Goal: Contribute content: Contribute content

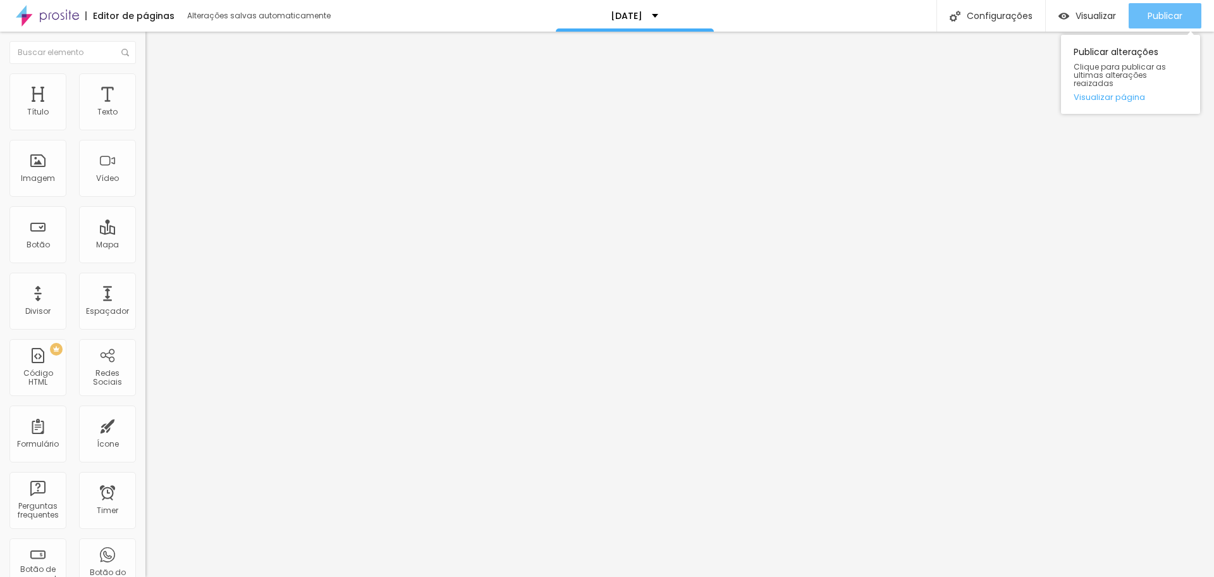
click at [1173, 8] on div "Publicar" at bounding box center [1165, 15] width 35 height 25
click at [1118, 93] on link "Visualizar página" at bounding box center [1131, 97] width 114 height 8
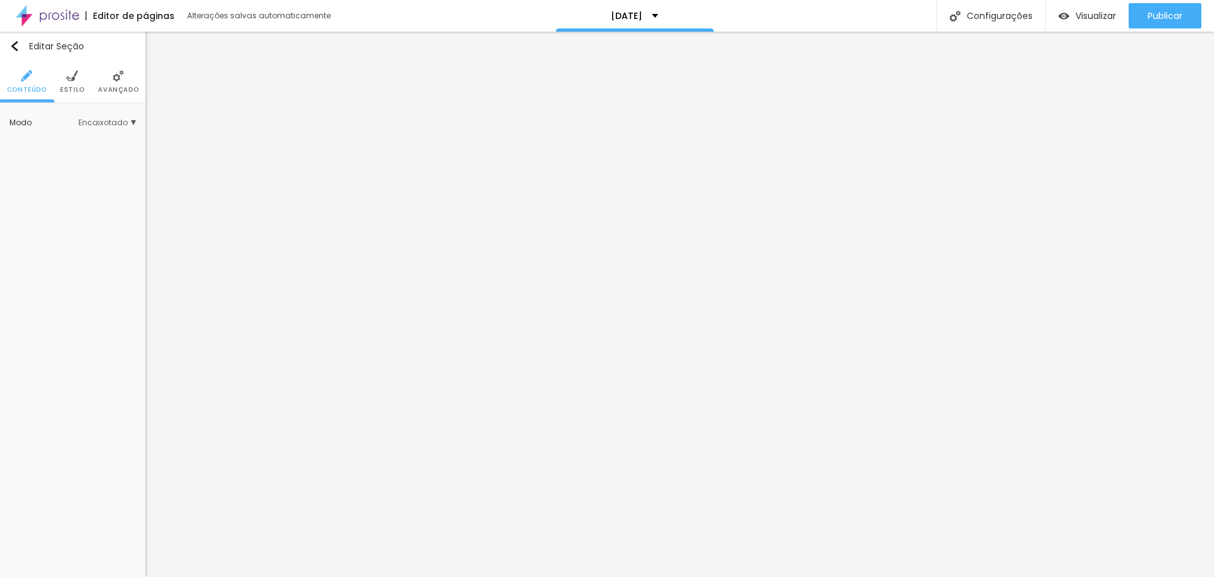
click at [100, 119] on span "Encaixotado" at bounding box center [107, 123] width 58 height 8
click at [71, 157] on span "Completo" at bounding box center [67, 157] width 39 height 11
click at [76, 141] on span "Encaixotado" at bounding box center [72, 140] width 49 height 11
click at [72, 87] on span "Estilo" at bounding box center [72, 90] width 25 height 6
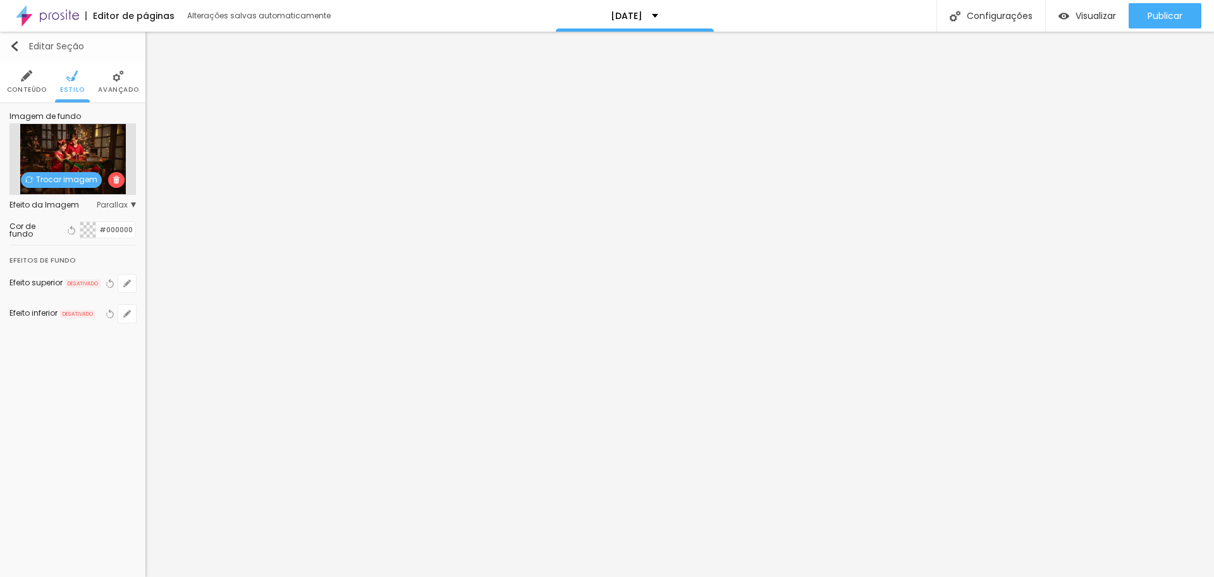
click at [14, 46] on img "button" at bounding box center [14, 46] width 10 height 10
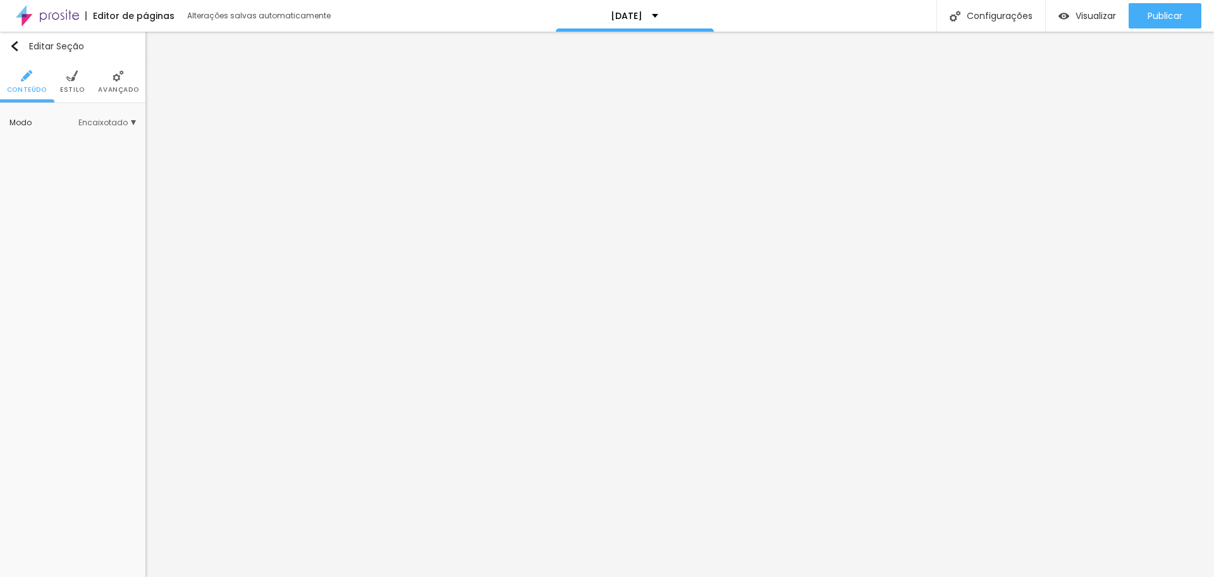
click at [70, 80] on img at bounding box center [71, 75] width 11 height 11
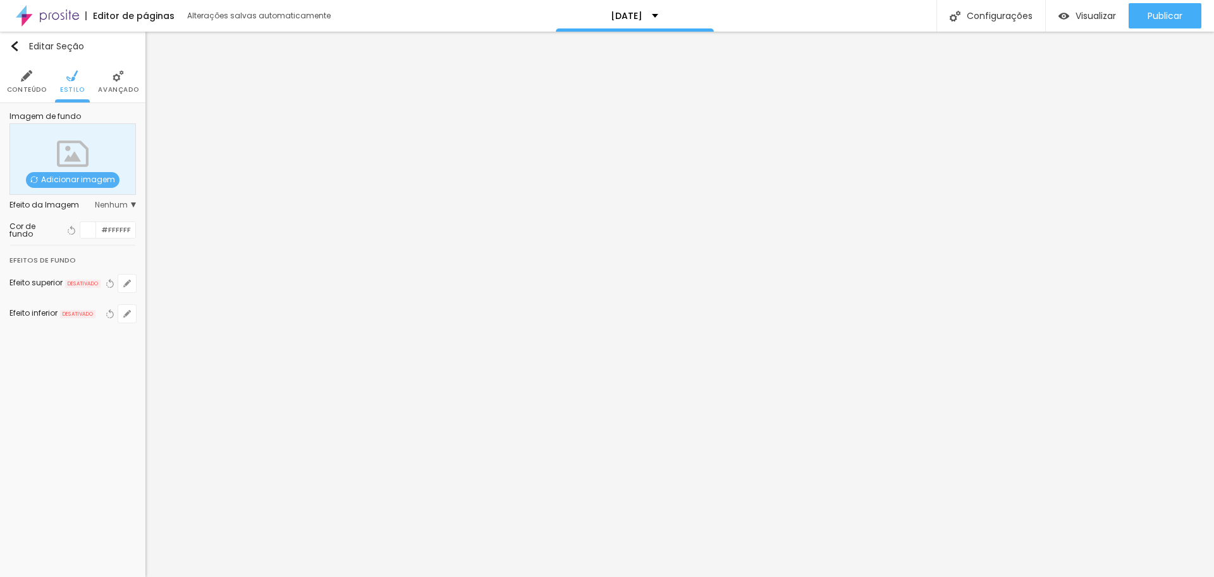
click at [69, 180] on span "Adicionar imagem" at bounding box center [73, 180] width 94 height 16
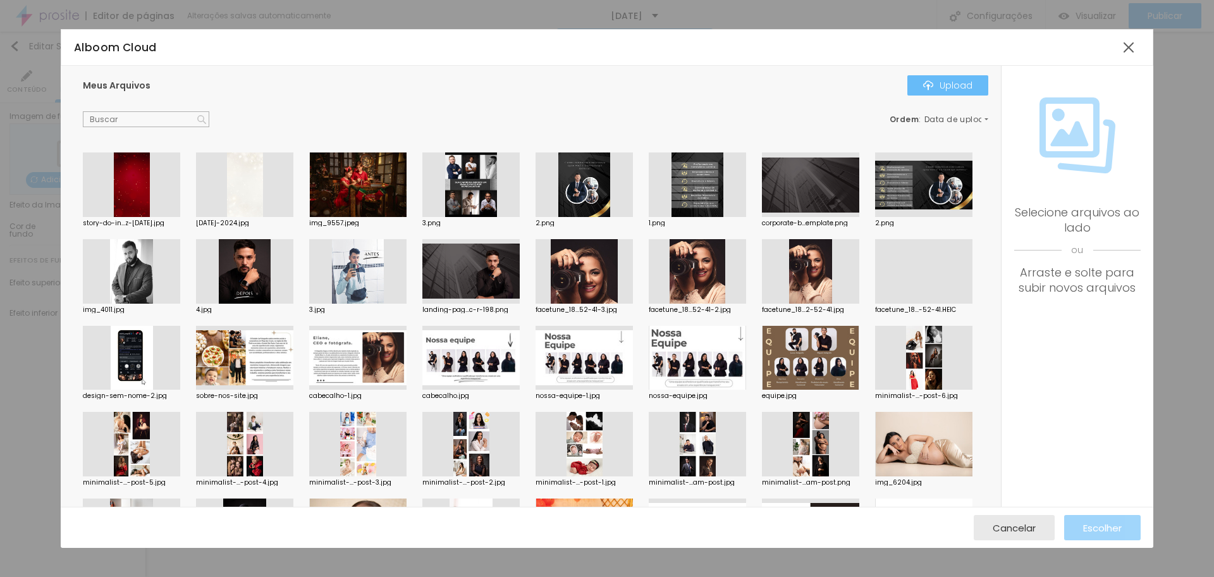
click at [949, 83] on div "Upload" at bounding box center [947, 85] width 49 height 10
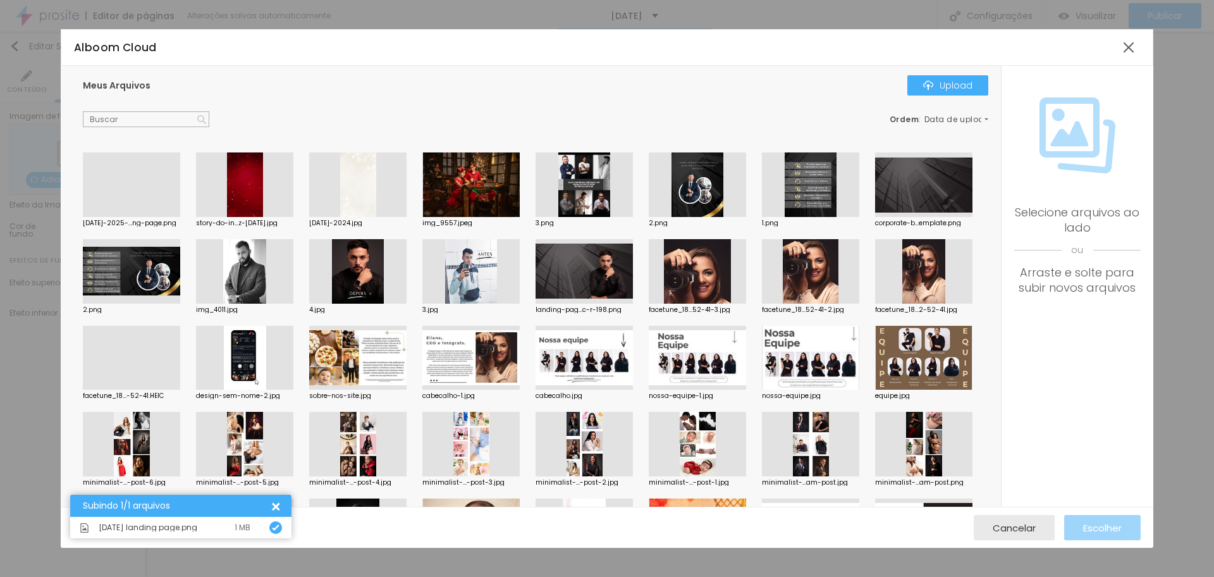
click at [143, 217] on div at bounding box center [131, 217] width 97 height 0
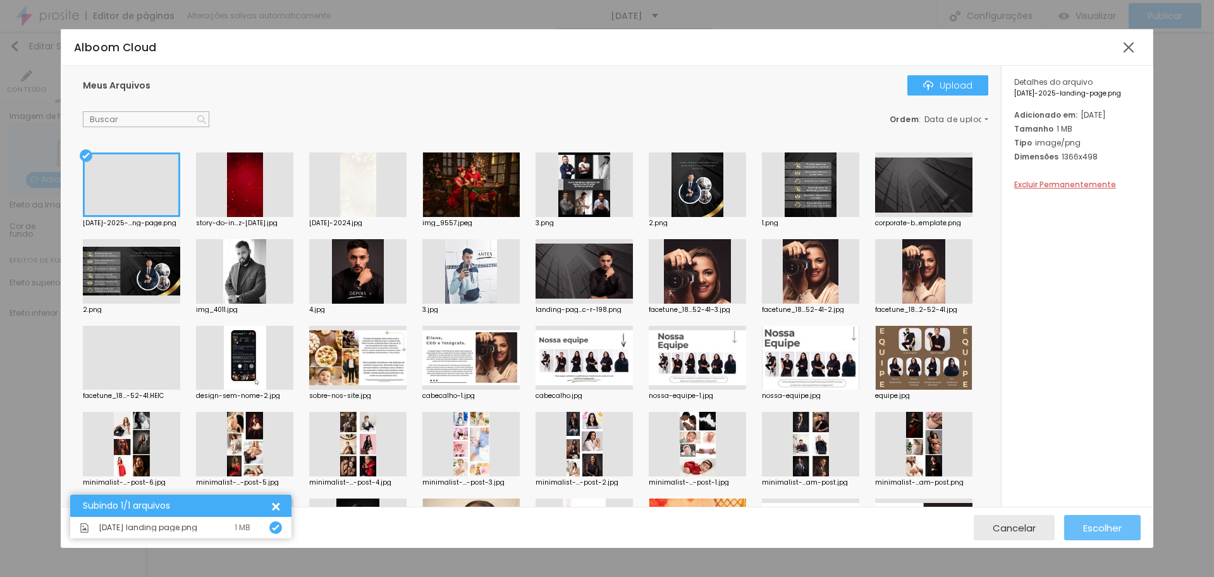
click at [1113, 526] on span "Escolher" at bounding box center [1102, 527] width 39 height 11
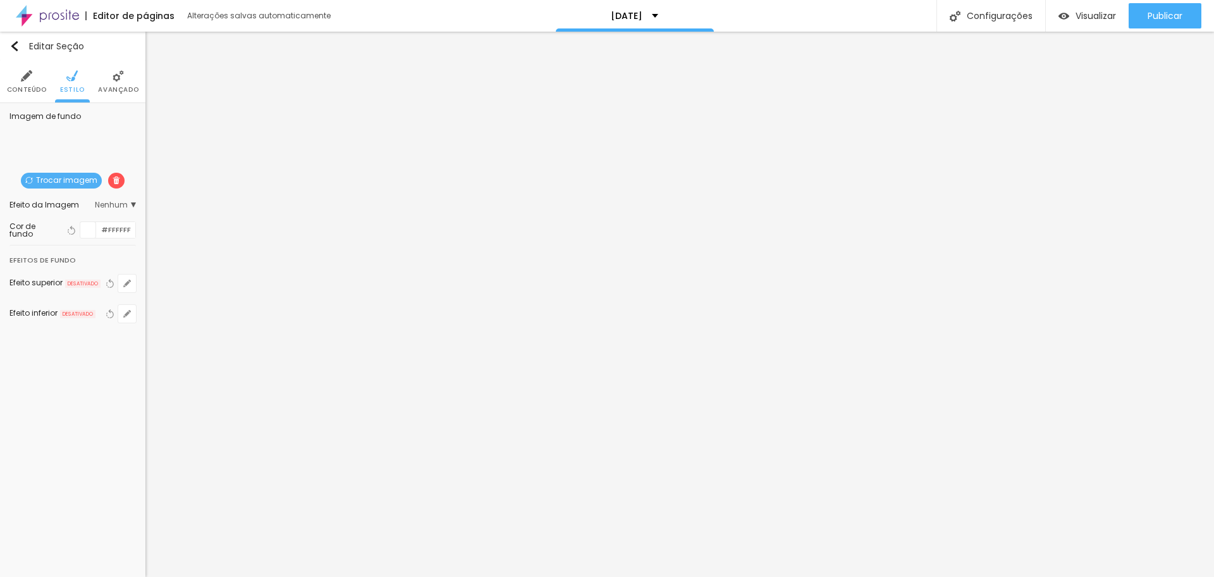
click at [117, 206] on span "Nenhum" at bounding box center [115, 205] width 41 height 8
click at [81, 237] on span "Parallax" at bounding box center [91, 241] width 86 height 8
click at [114, 87] on span "Avançado" at bounding box center [118, 90] width 40 height 6
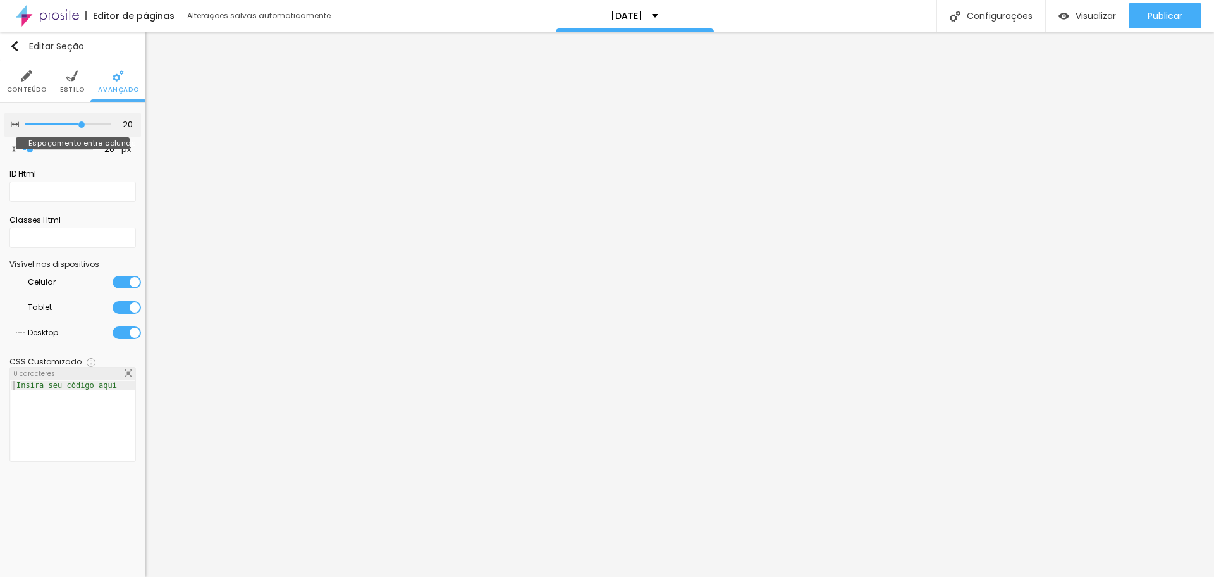
type input "25"
type input "30"
type input "0"
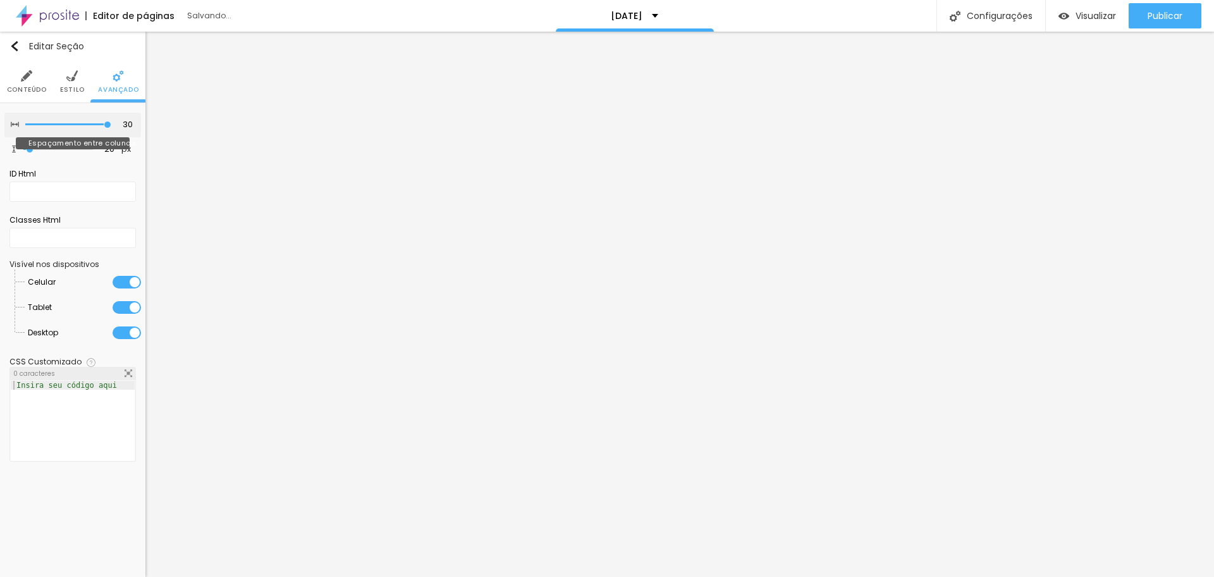
type input "0"
type input "5"
type input "15"
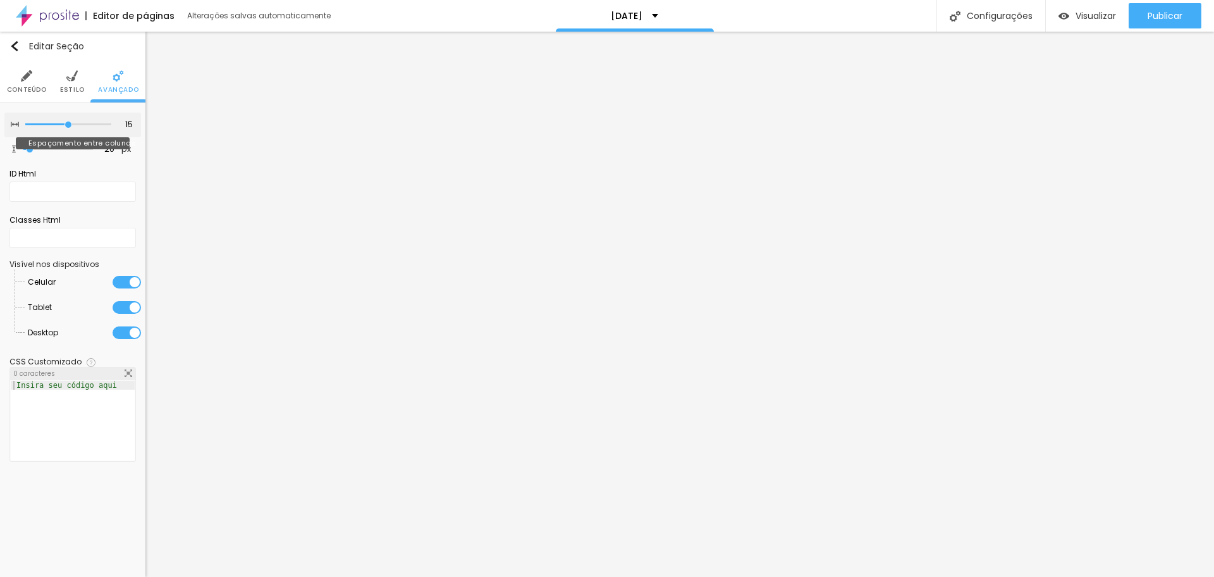
type input "10"
drag, startPoint x: 81, startPoint y: 123, endPoint x: 51, endPoint y: 120, distance: 29.8
type input "10"
click at [51, 121] on input "range" at bounding box center [68, 124] width 86 height 6
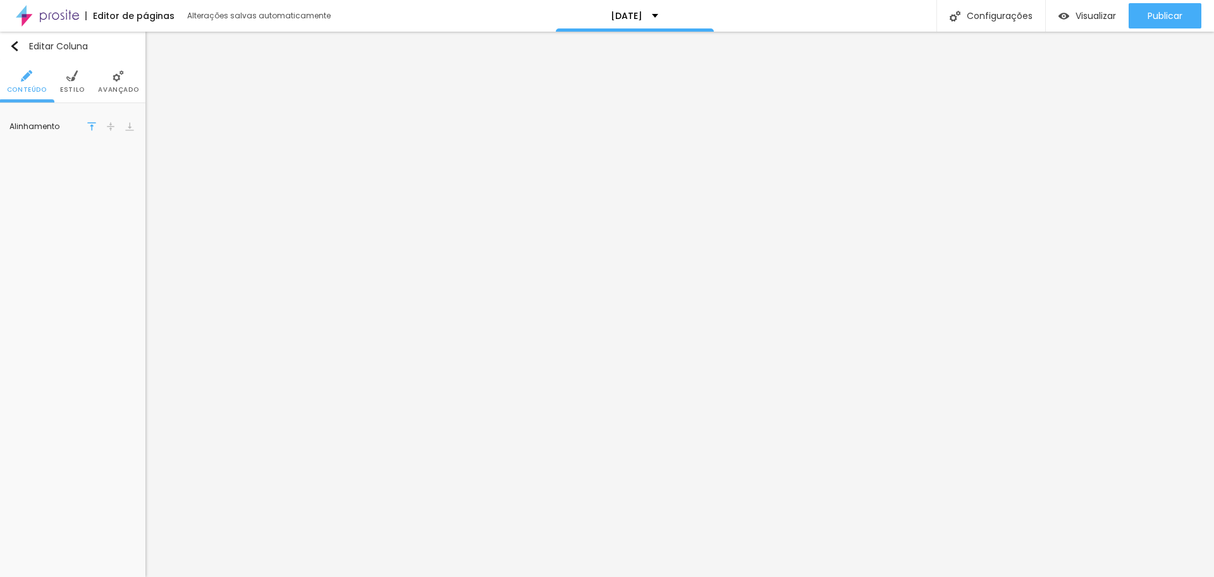
click at [75, 81] on img at bounding box center [71, 75] width 11 height 11
click at [17, 50] on img "button" at bounding box center [14, 46] width 10 height 10
click at [17, 42] on img "button" at bounding box center [14, 46] width 10 height 10
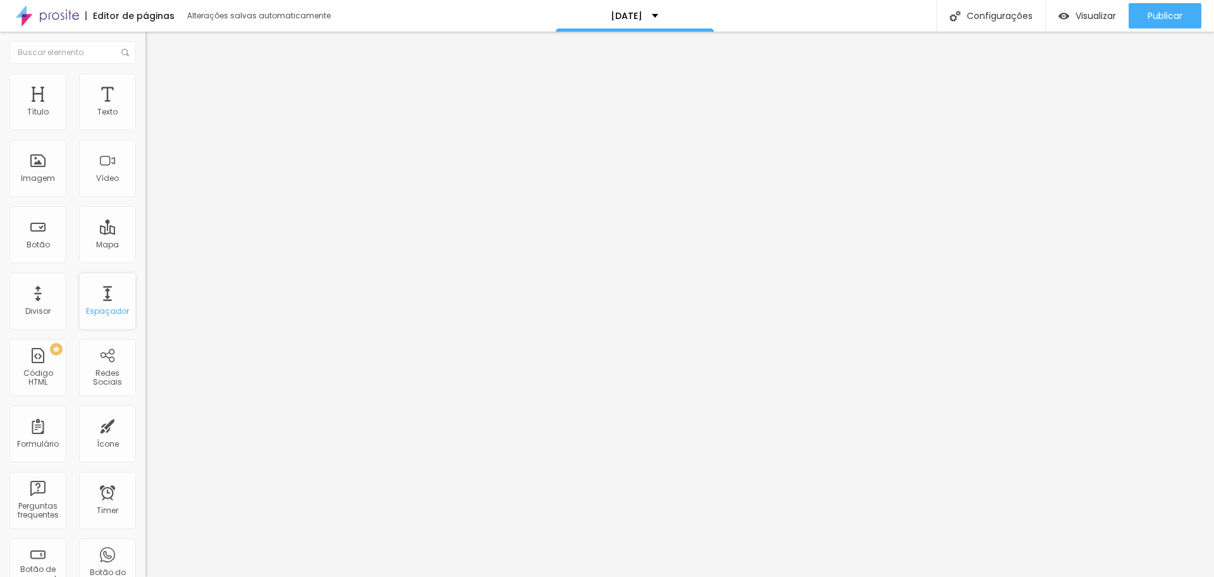
click at [101, 307] on div "Espaçador" at bounding box center [107, 311] width 43 height 9
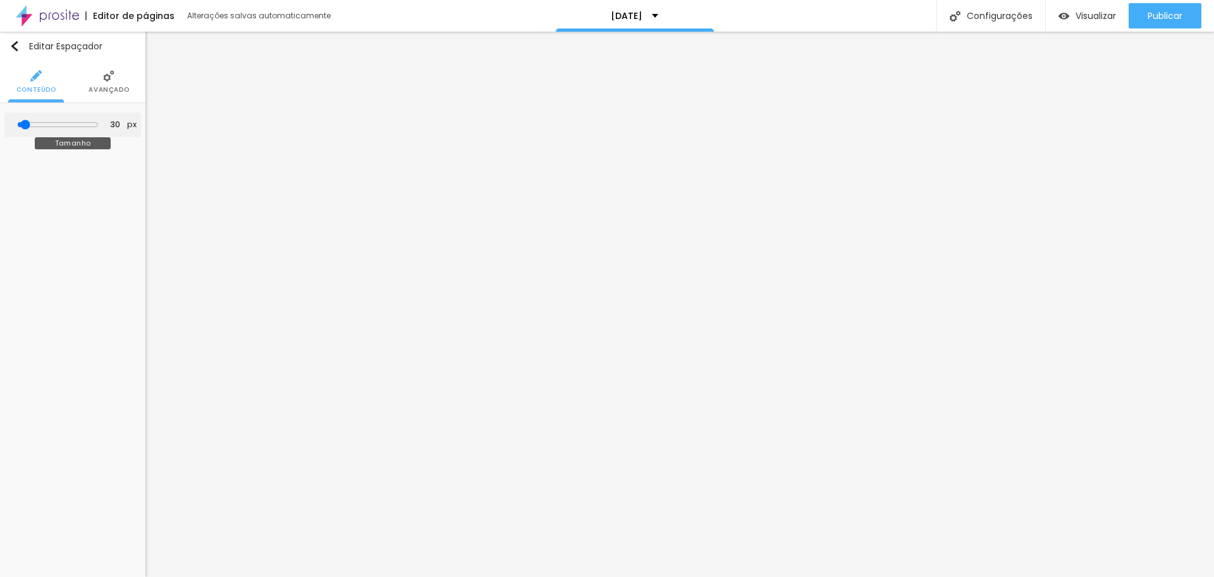
type input "66"
type input "500"
type input "477"
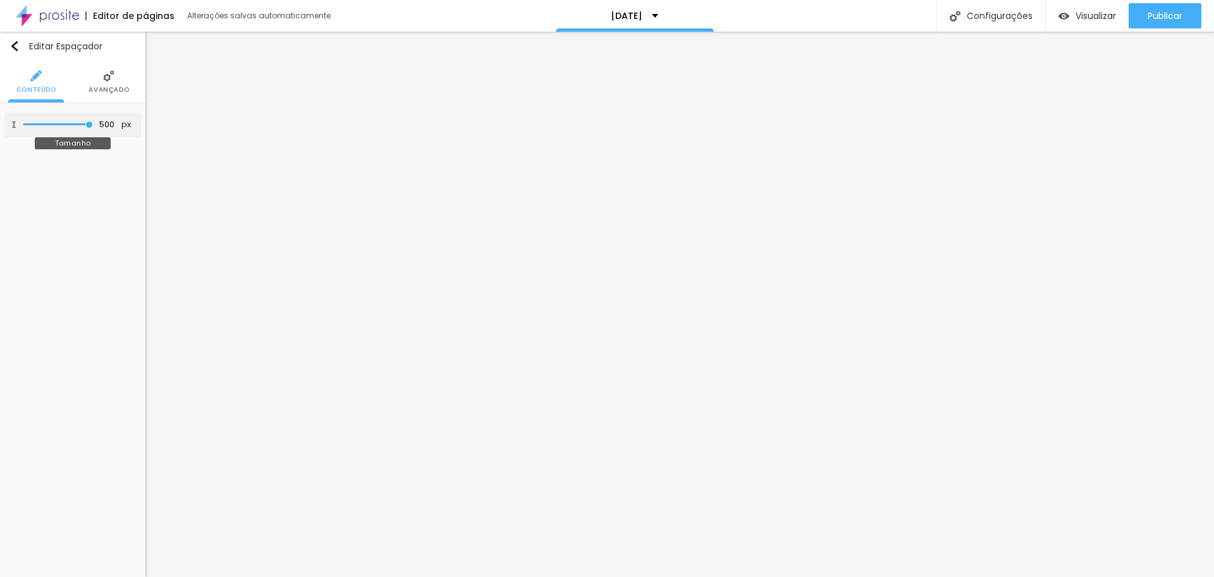
type input "477"
type input "327"
type input "250"
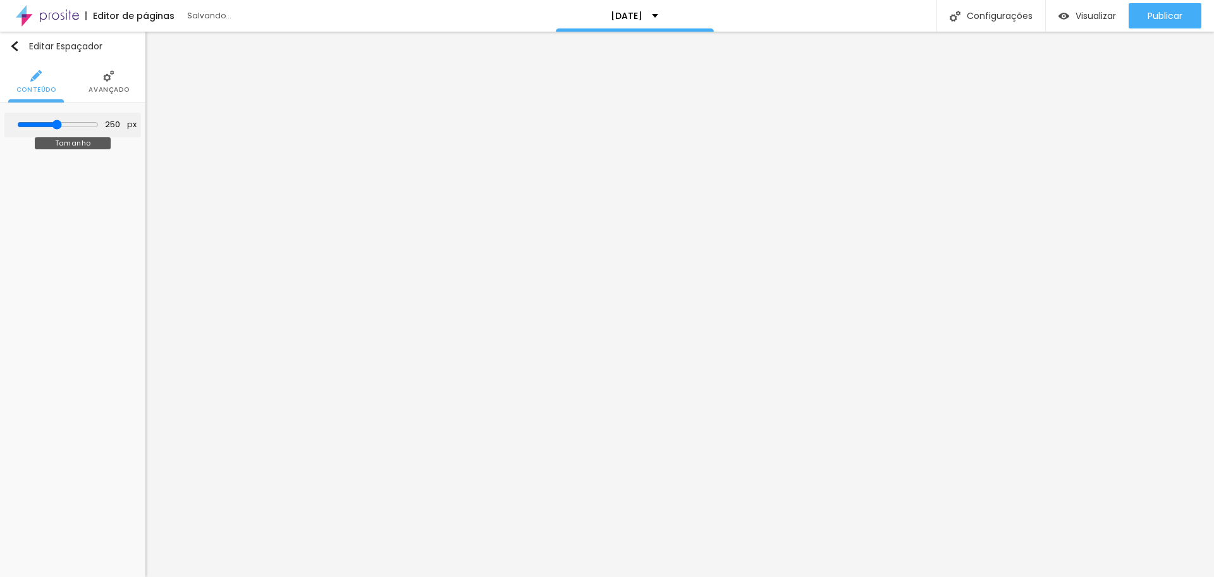
type input "219"
type input "183"
type input "177"
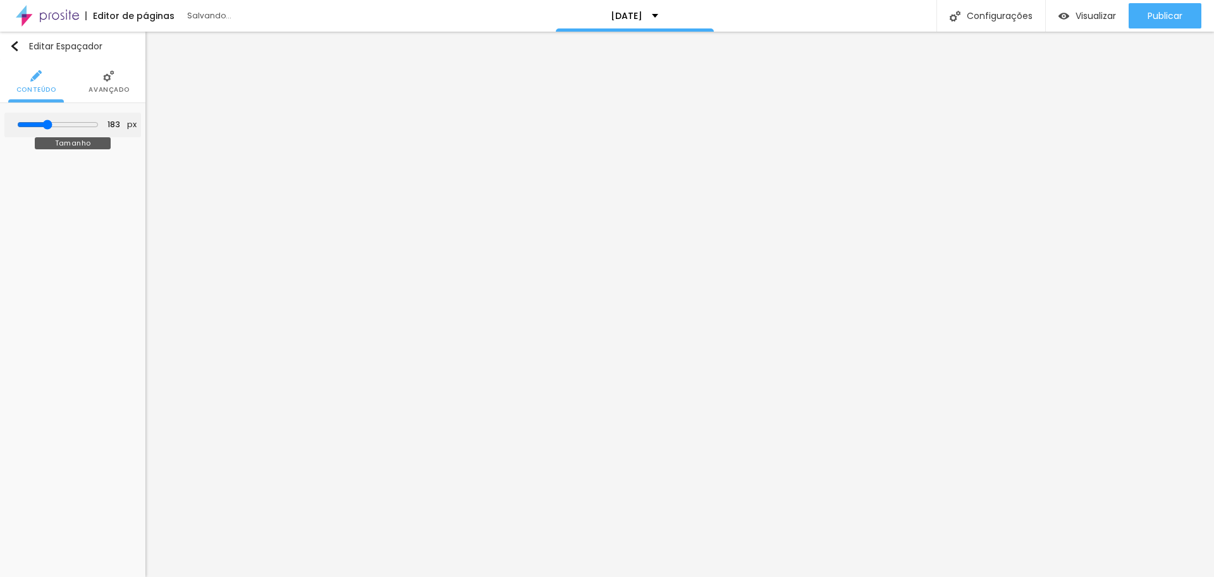
type input "177"
type input "53"
drag, startPoint x: 25, startPoint y: 123, endPoint x: 34, endPoint y: 128, distance: 9.7
type input "53"
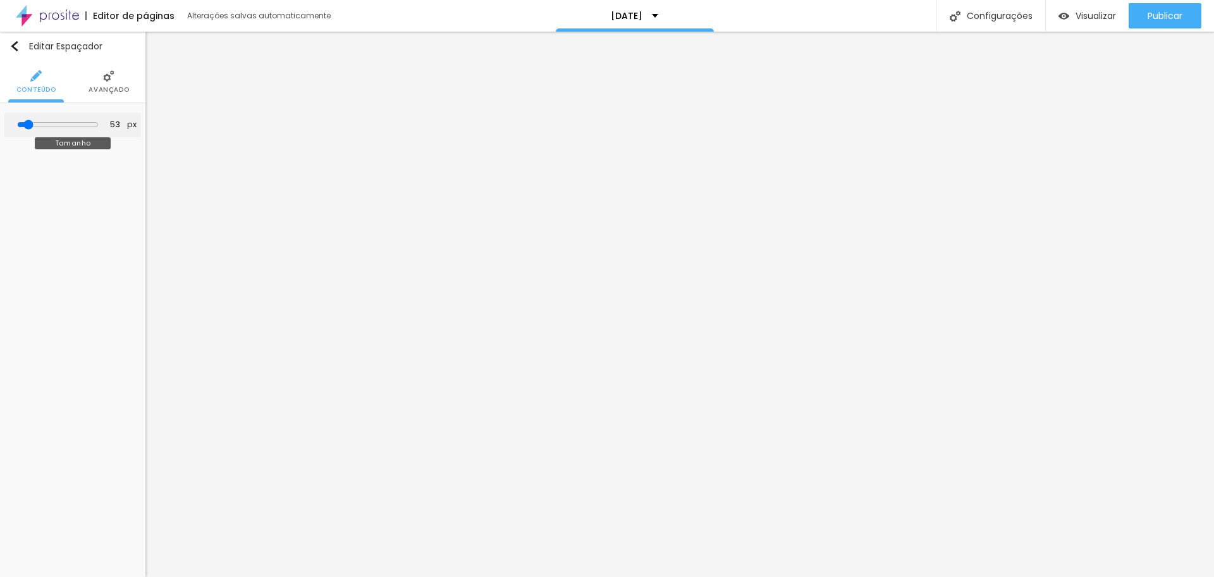
click at [34, 128] on input "range" at bounding box center [58, 125] width 82 height 10
click at [98, 80] on li "Avançado" at bounding box center [109, 82] width 40 height 42
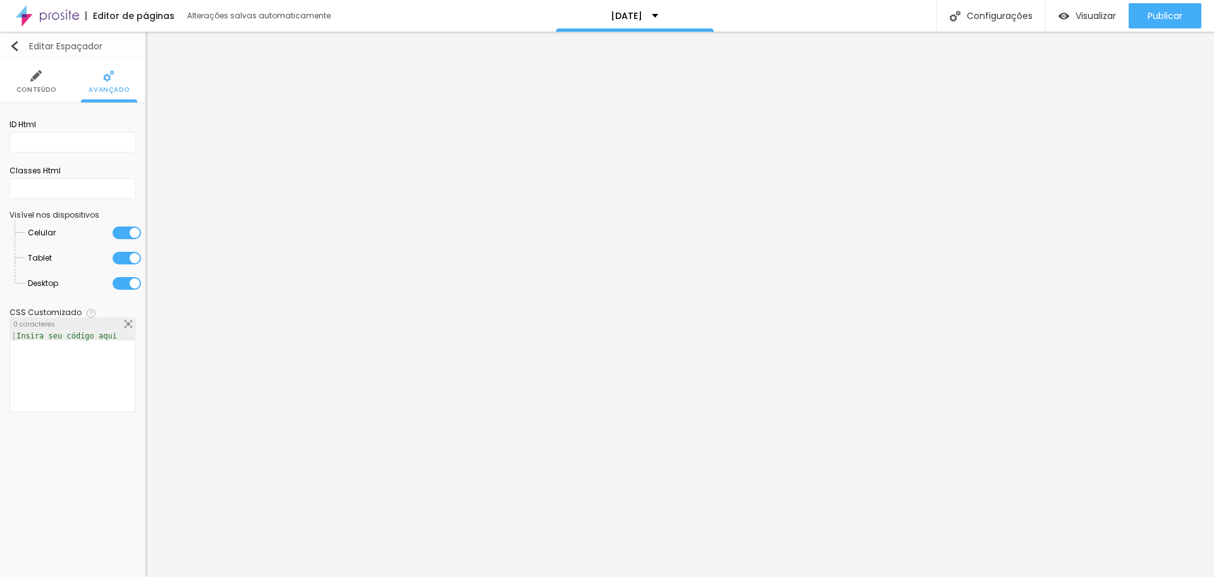
click at [17, 44] on img "button" at bounding box center [14, 46] width 10 height 10
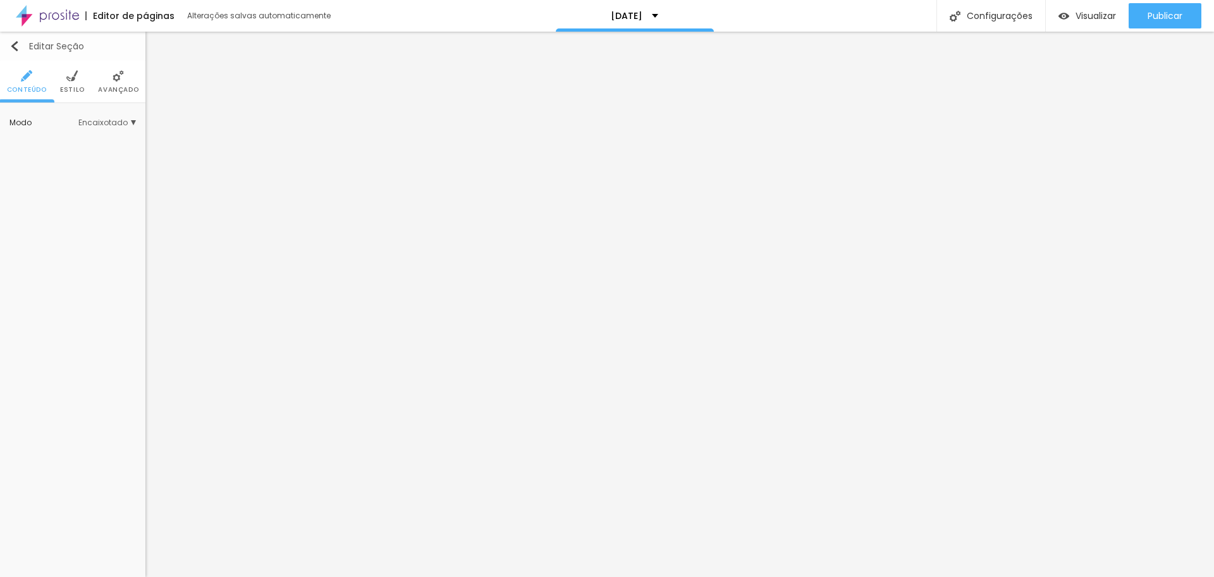
click at [15, 46] on img "button" at bounding box center [14, 46] width 10 height 10
click at [94, 123] on span "Encaixotado" at bounding box center [107, 123] width 58 height 8
click at [80, 151] on div "Completo" at bounding box center [82, 158] width 107 height 16
click at [73, 156] on span "Completo" at bounding box center [67, 157] width 39 height 11
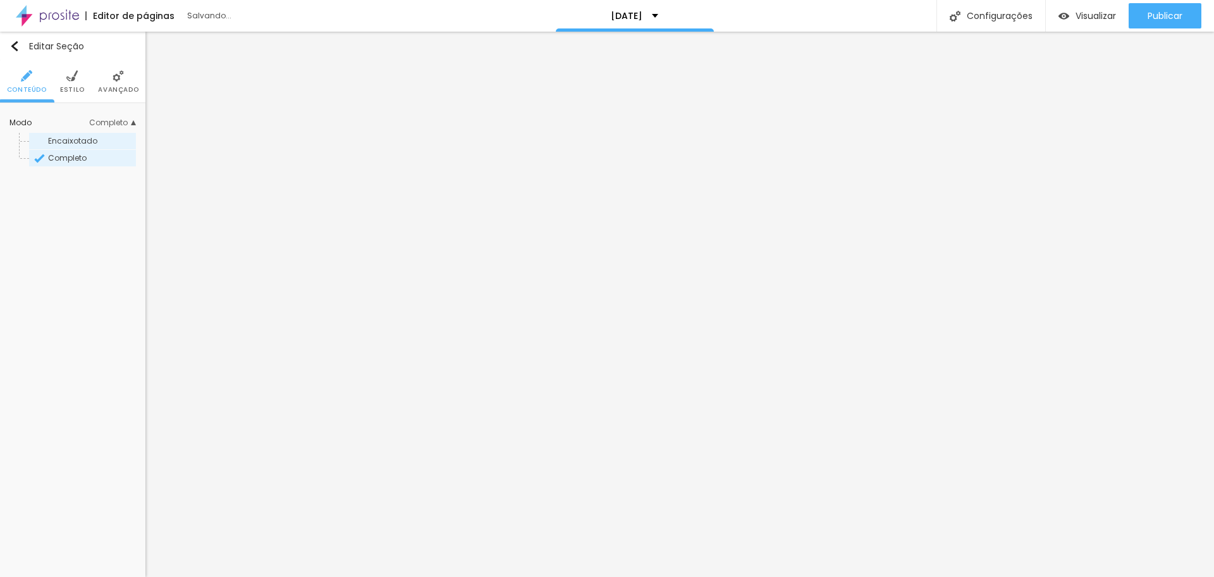
click at [80, 134] on div "Encaixotado" at bounding box center [82, 141] width 107 height 16
click at [66, 159] on span "Completo" at bounding box center [67, 157] width 39 height 11
click at [73, 87] on span "Estilo" at bounding box center [72, 90] width 25 height 6
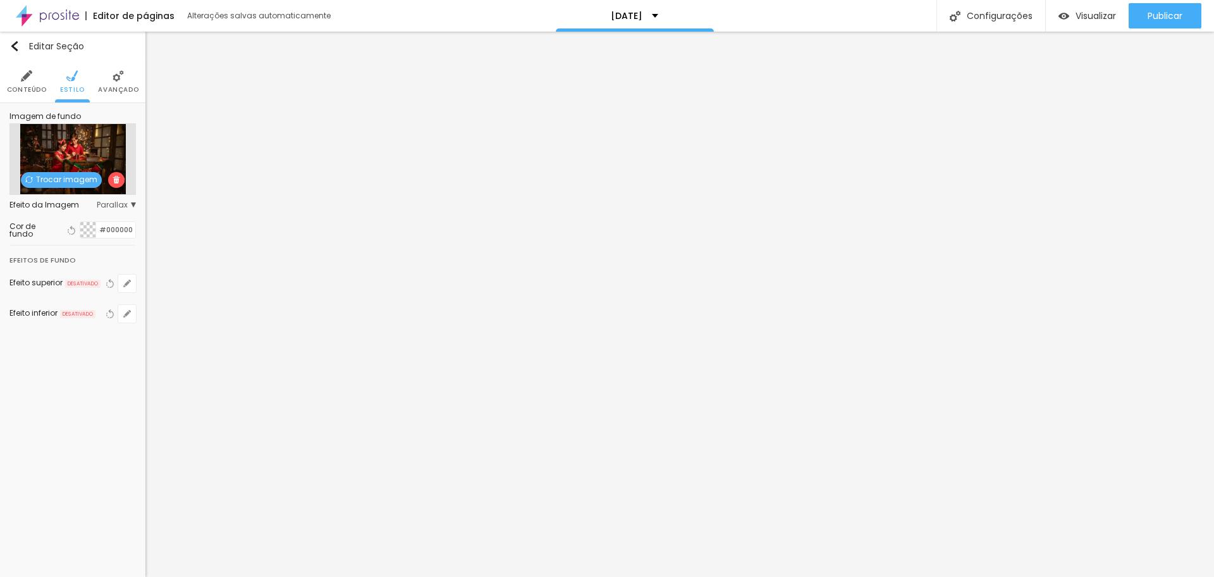
click at [62, 181] on span "Trocar imagem" at bounding box center [61, 180] width 81 height 16
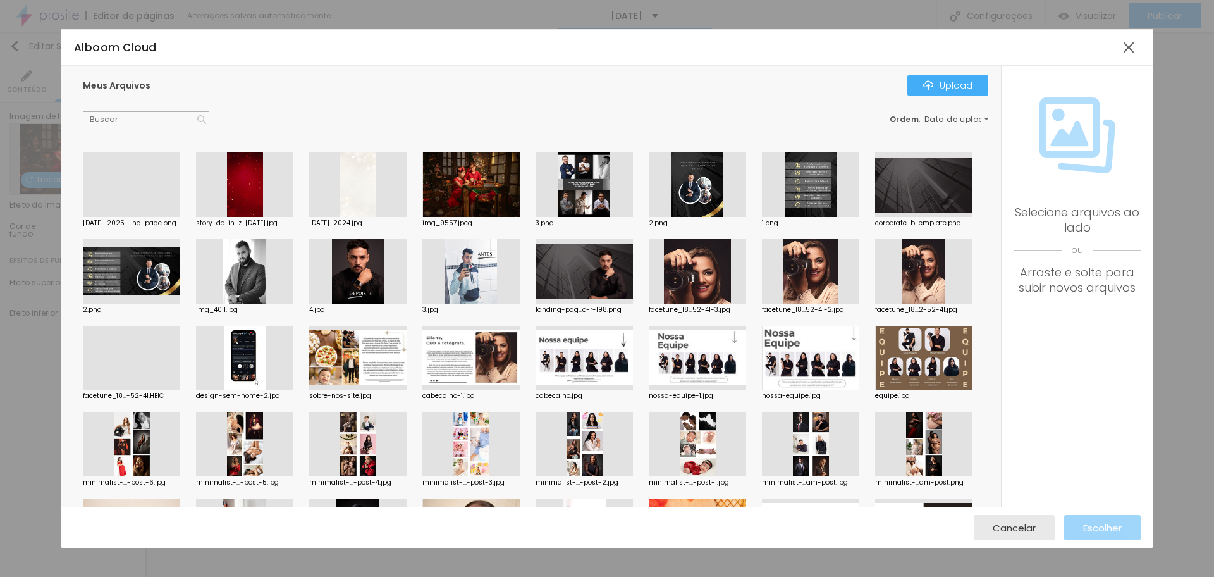
click at [130, 217] on div at bounding box center [131, 217] width 97 height 0
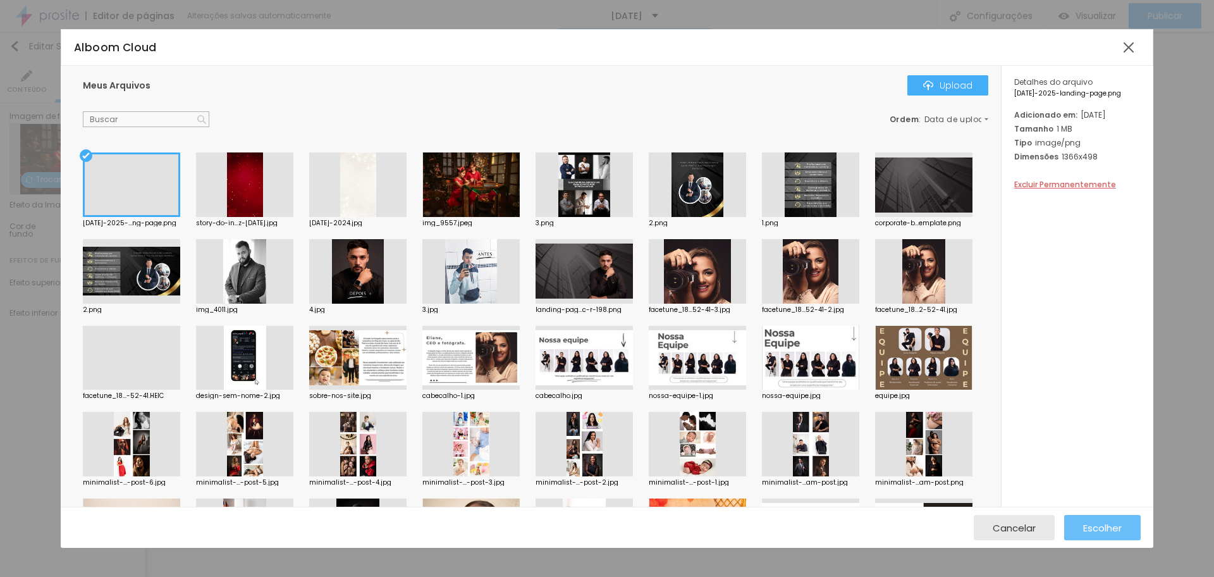
click at [1083, 521] on div "Escolher" at bounding box center [1102, 527] width 39 height 25
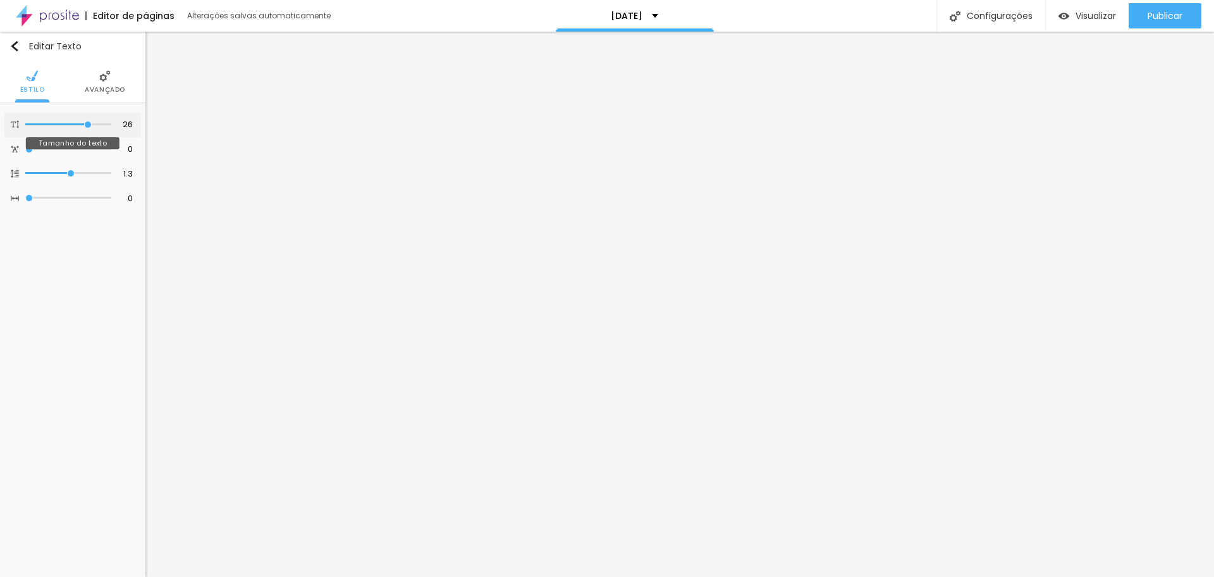
type input "25"
type input "17"
type input "16"
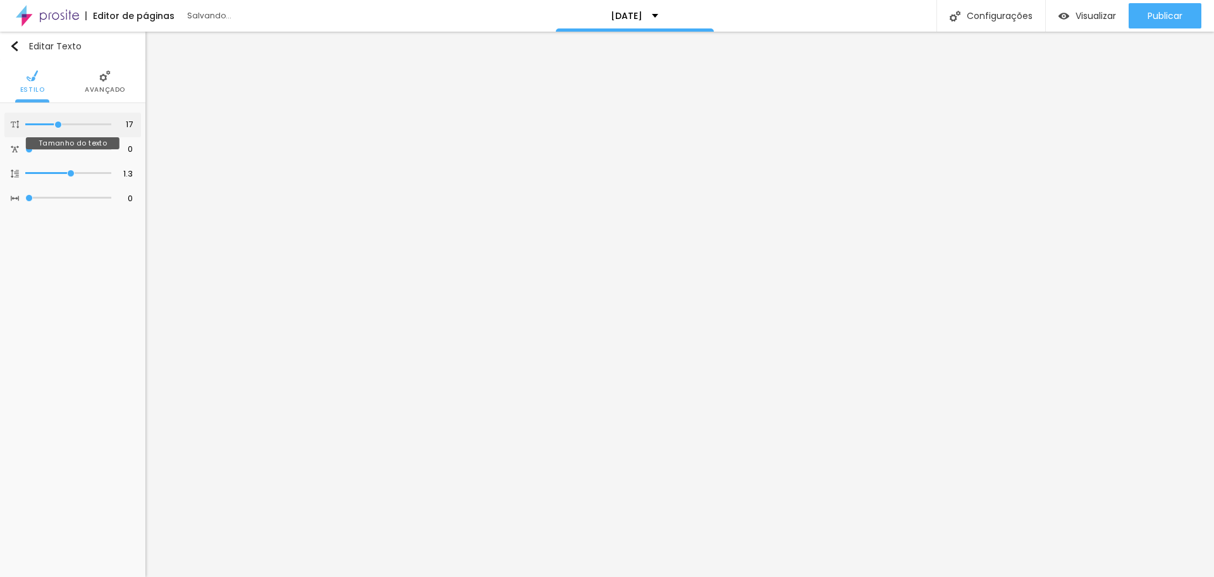
type input "16"
type input "14"
type input "11"
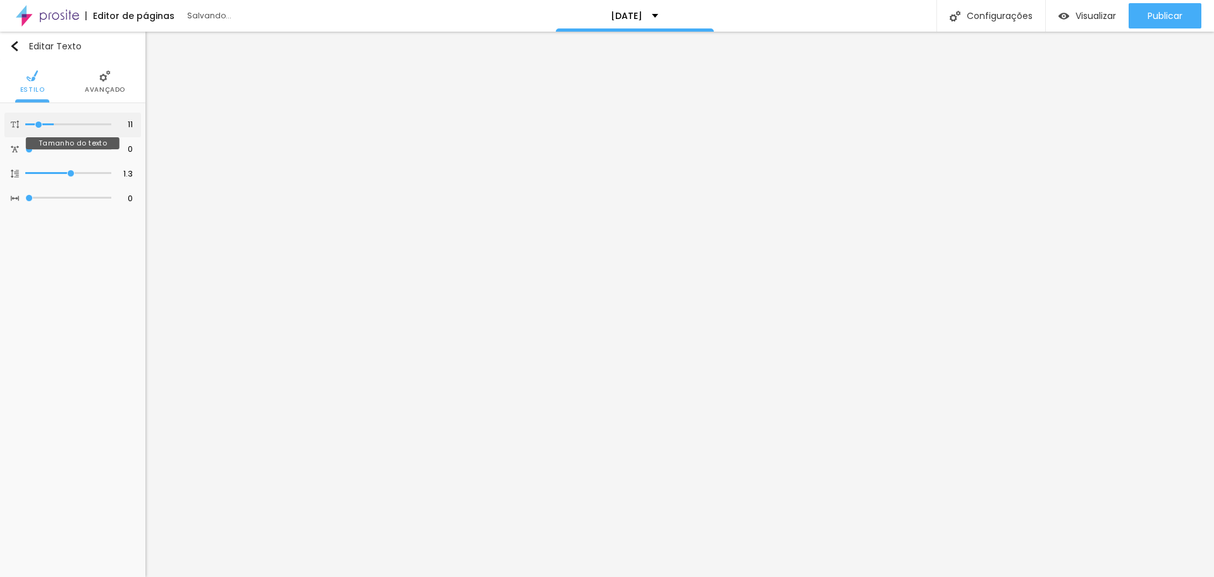
type input "9"
type input "8"
type input "15"
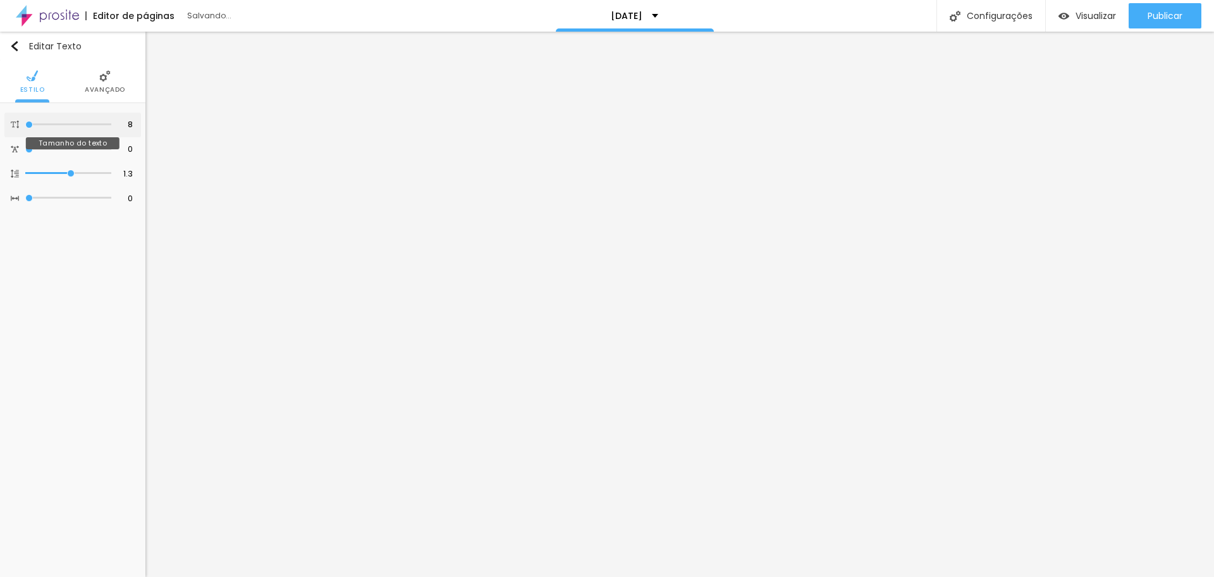
type input "15"
type input "25"
type input "28"
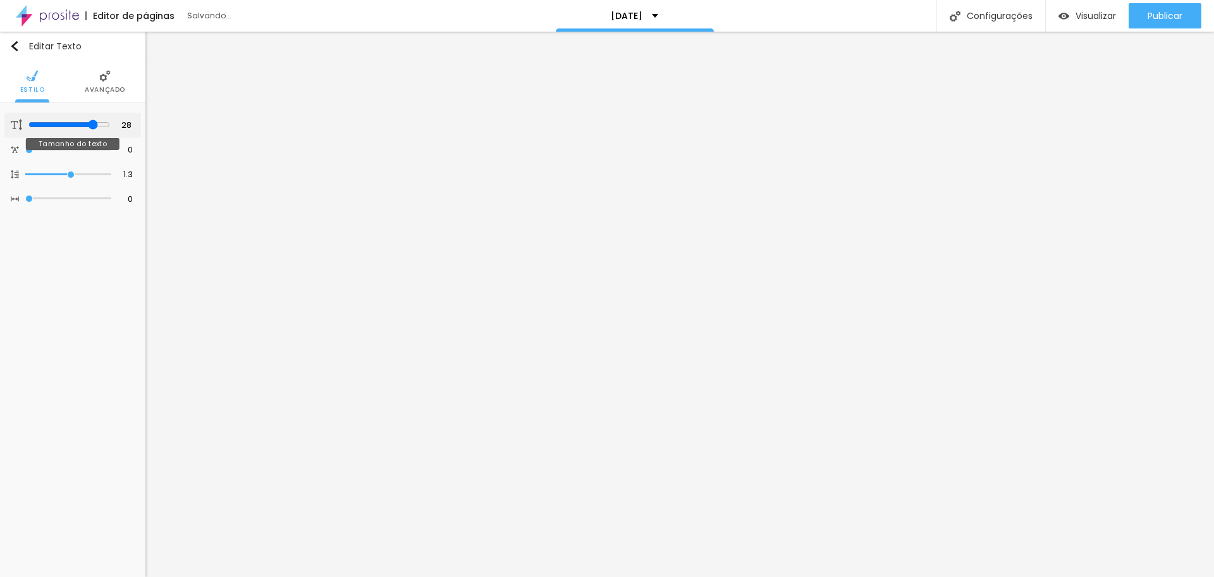
type input "30"
type input "29"
type input "28"
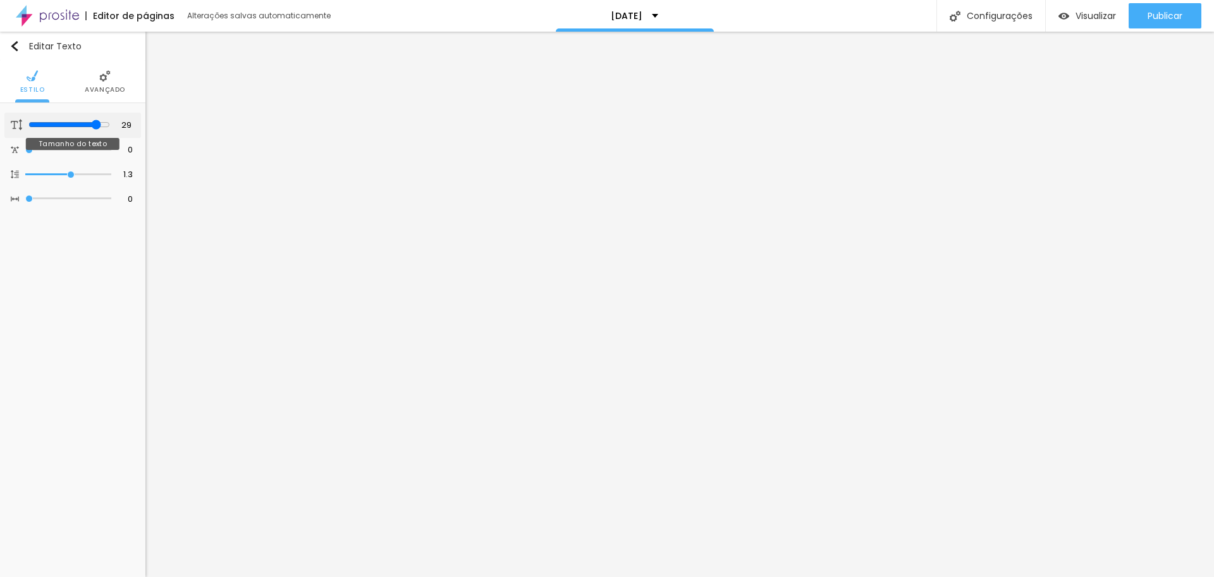
type input "28"
type input "26"
click at [88, 121] on input "range" at bounding box center [68, 124] width 86 height 6
click at [30, 78] on img at bounding box center [32, 75] width 11 height 11
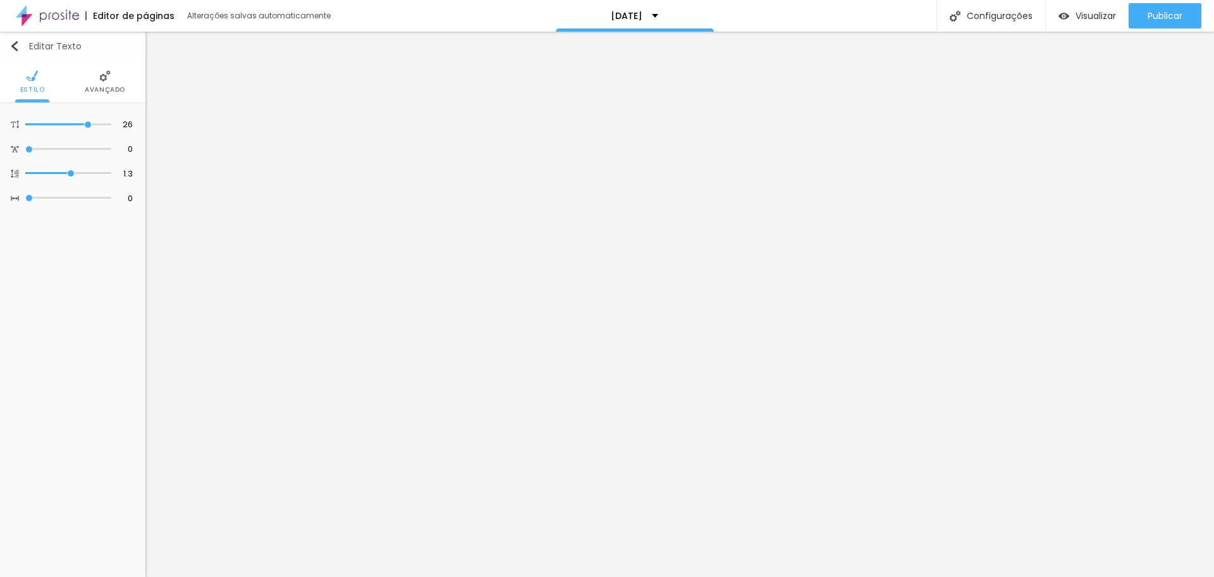
click at [13, 40] on button "Editar Texto" at bounding box center [72, 46] width 145 height 29
click at [116, 120] on span "Encaixotado" at bounding box center [107, 123] width 58 height 8
click at [75, 158] on span "Completo" at bounding box center [67, 157] width 39 height 11
click at [85, 142] on span "Encaixotado" at bounding box center [72, 140] width 49 height 11
click at [70, 73] on img at bounding box center [71, 75] width 11 height 11
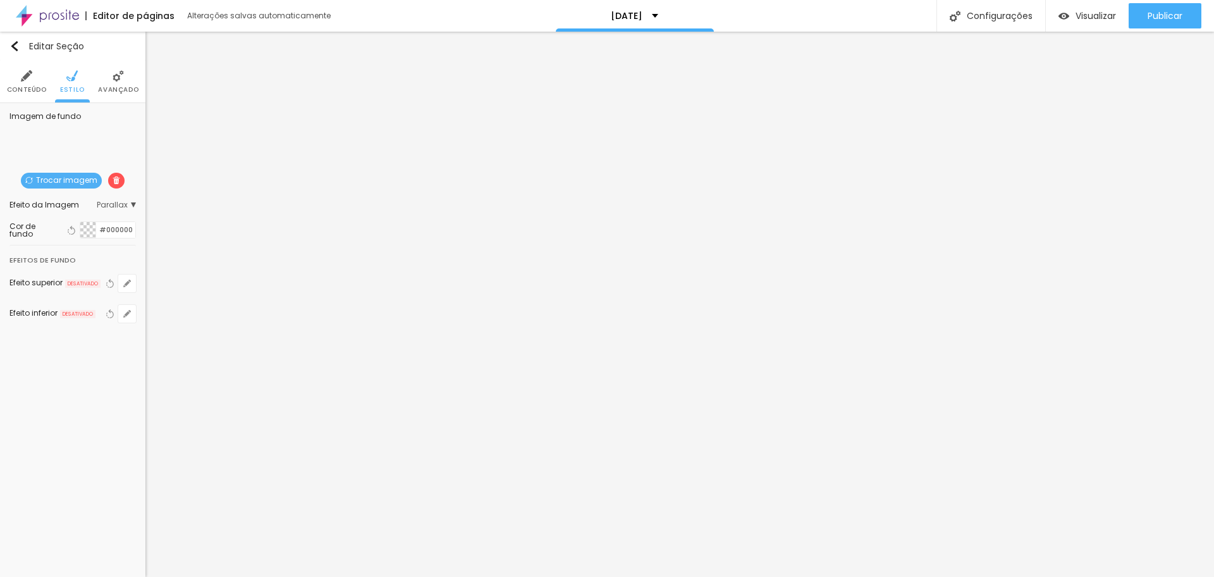
click at [73, 195] on div "Trocar imagem" at bounding box center [73, 195] width 0 height 0
click at [111, 204] on span "Parallax" at bounding box center [116, 205] width 39 height 8
click at [112, 206] on span "Parallax" at bounding box center [116, 205] width 39 height 8
click at [117, 89] on span "Avançado" at bounding box center [118, 90] width 40 height 6
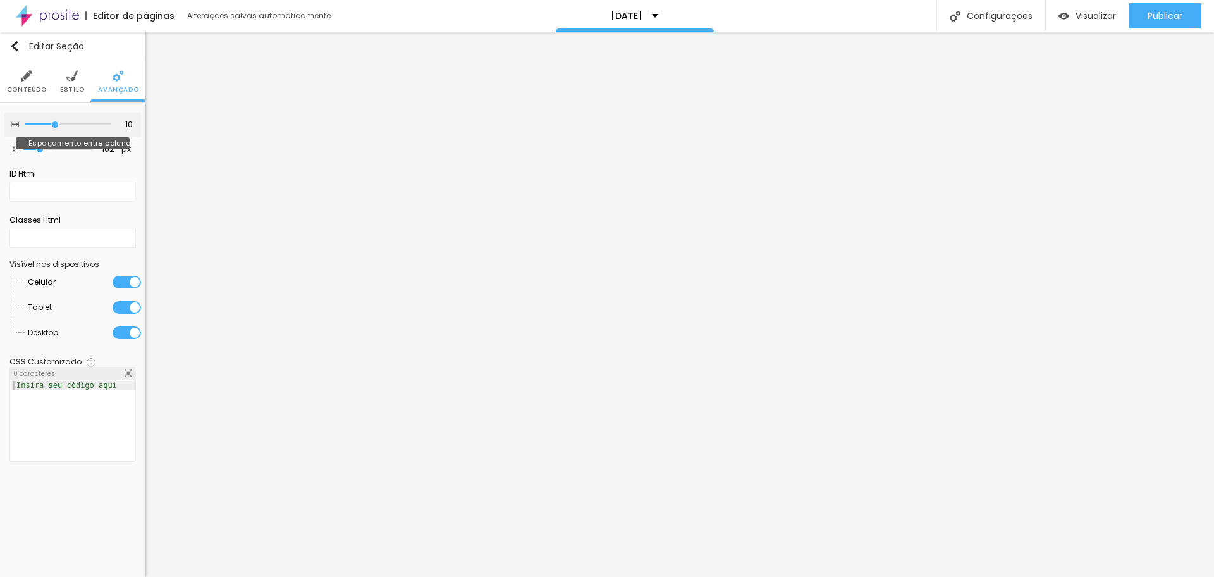
type input "5"
type input "0"
type input "25"
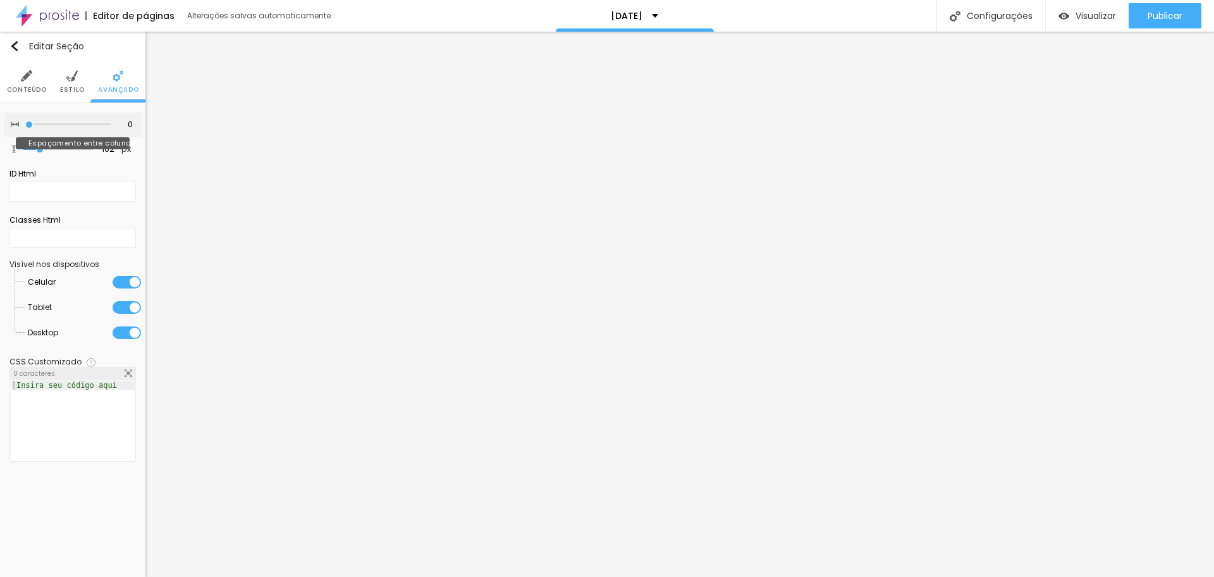
type input "25"
type input "20"
type input "15"
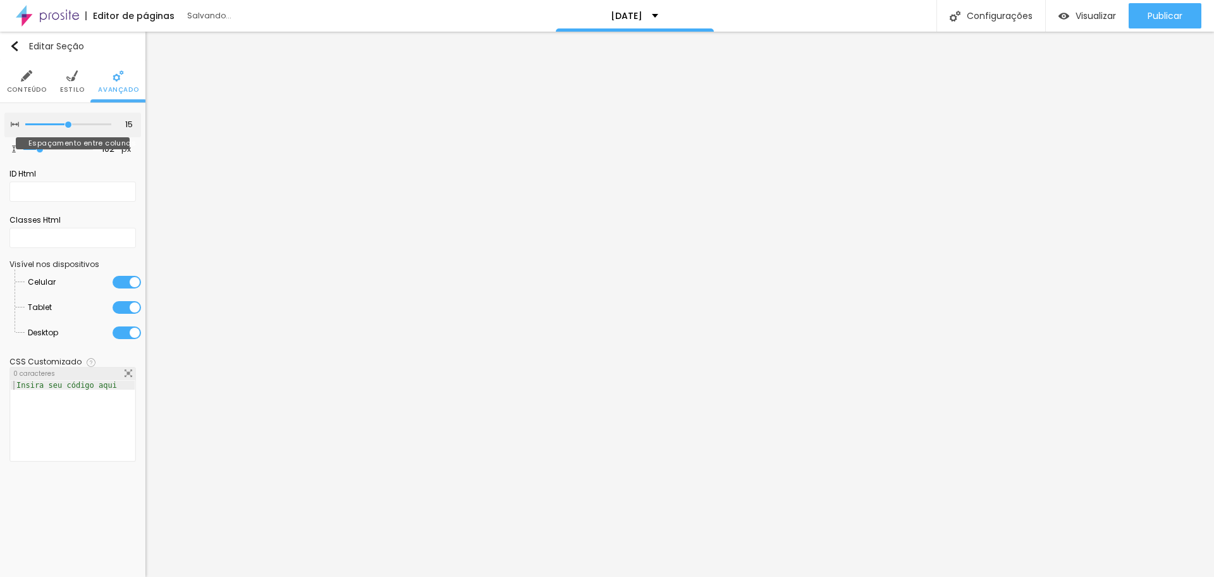
drag, startPoint x: 51, startPoint y: 122, endPoint x: 68, endPoint y: 135, distance: 21.6
type input "15"
click at [68, 128] on input "range" at bounding box center [68, 124] width 86 height 6
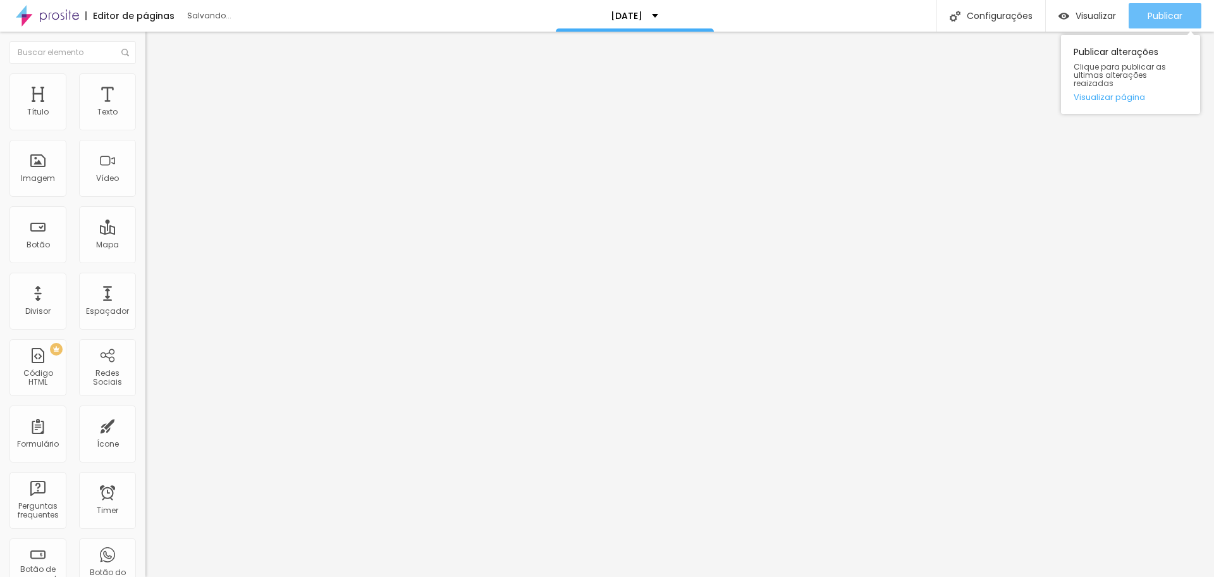
click at [1164, 19] on span "Publicar" at bounding box center [1165, 16] width 35 height 10
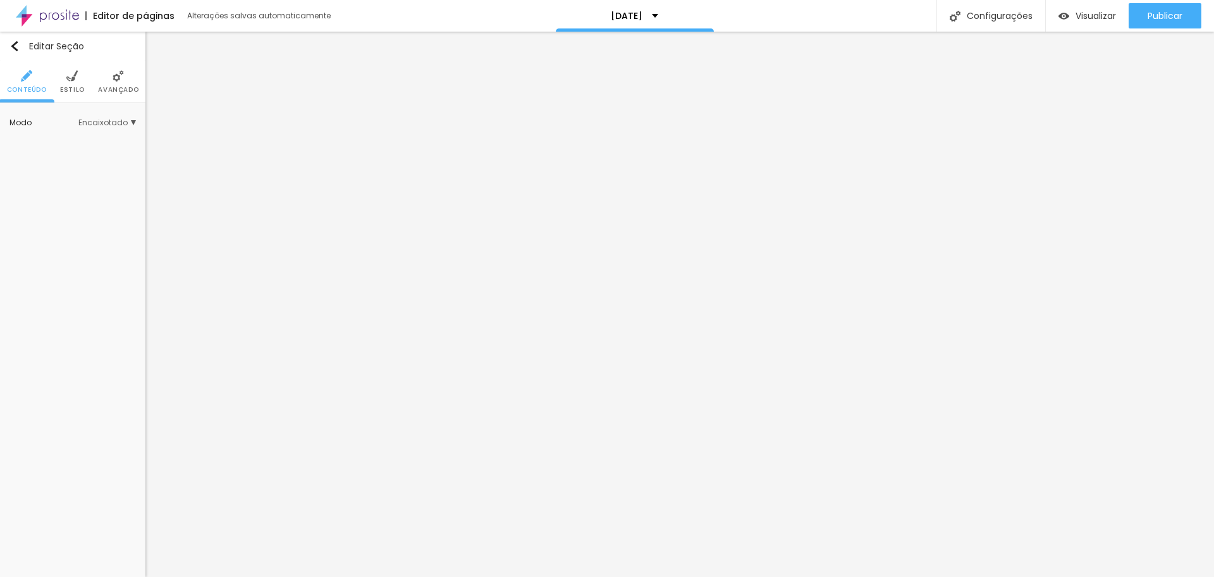
click at [79, 87] on span "Estilo" at bounding box center [72, 90] width 25 height 6
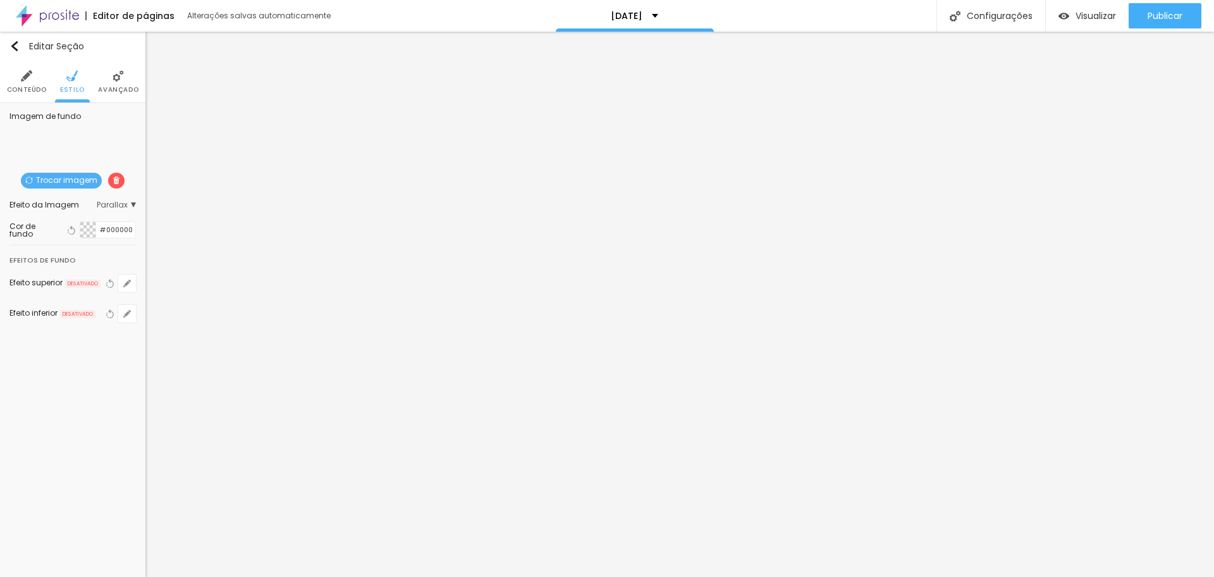
click at [114, 178] on img at bounding box center [117, 180] width 8 height 8
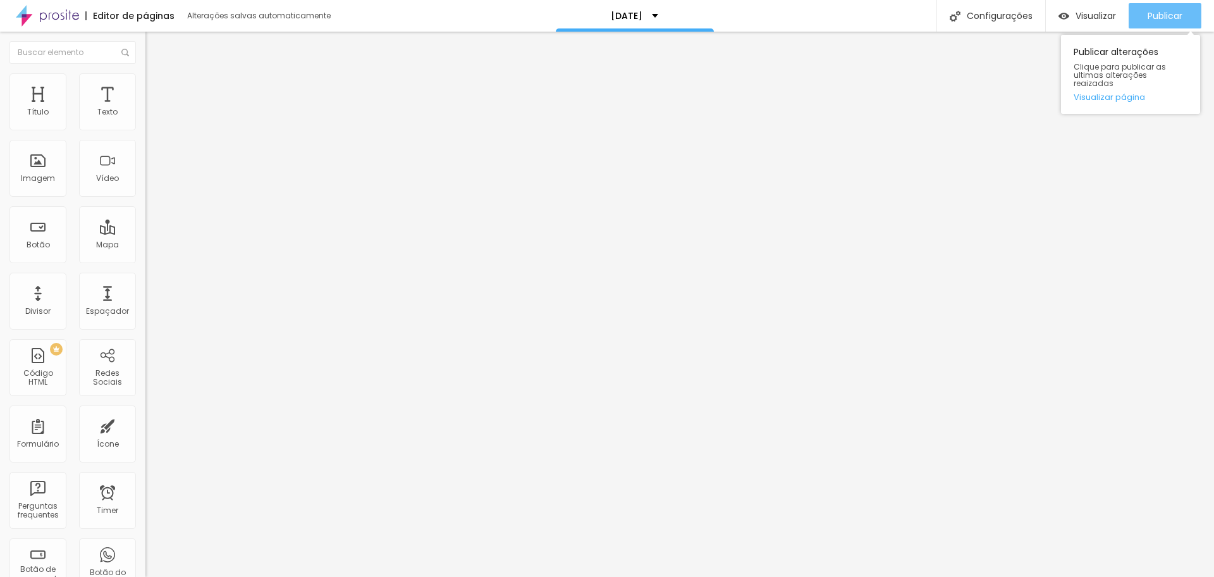
click at [1160, 16] on span "Publicar" at bounding box center [1165, 16] width 35 height 10
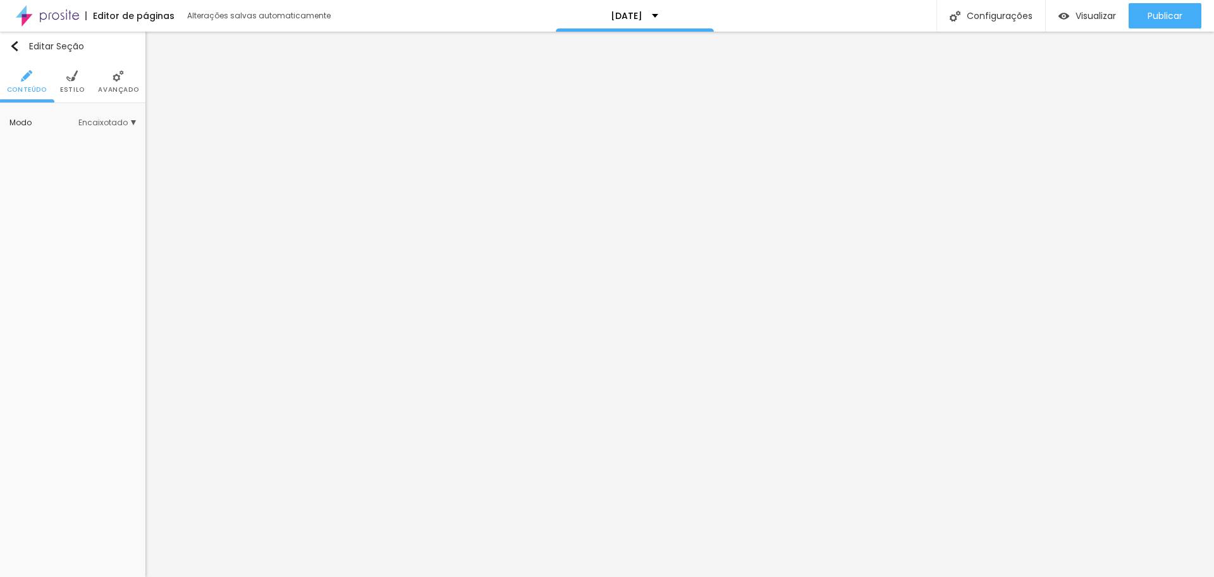
click at [68, 73] on img at bounding box center [71, 75] width 11 height 11
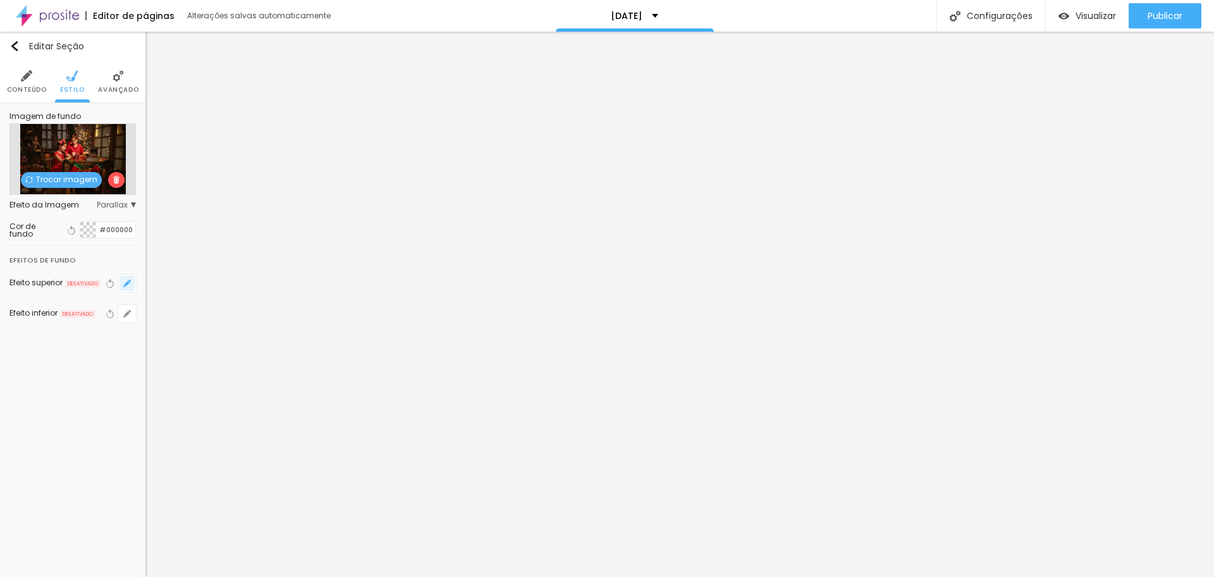
click at [121, 283] on button "button" at bounding box center [127, 283] width 18 height 18
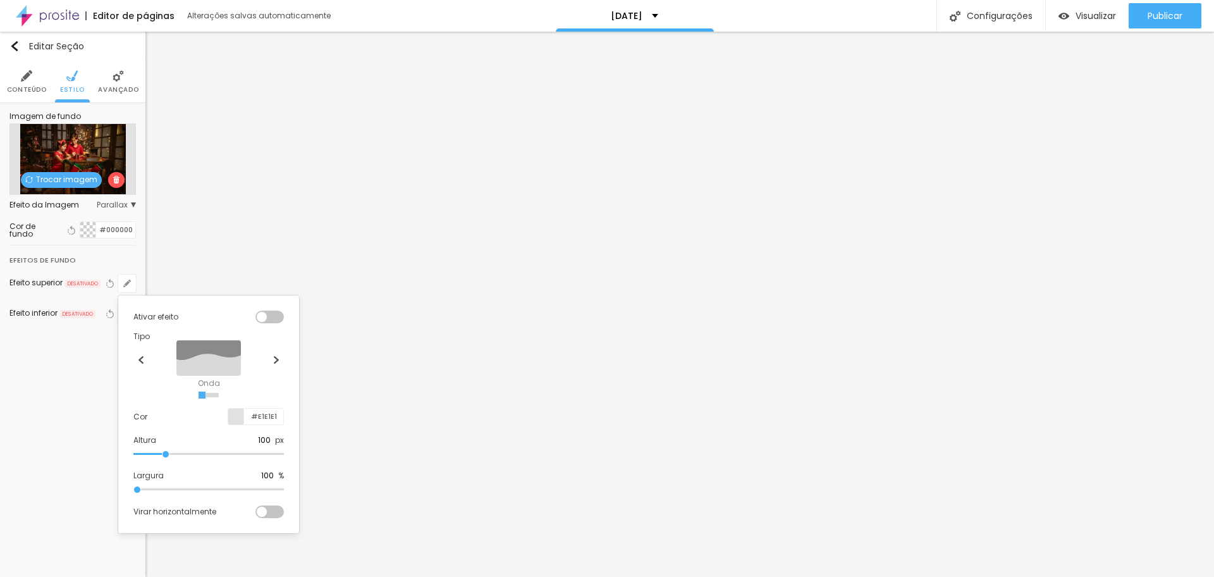
click at [206, 362] on rect at bounding box center [208, 357] width 65 height 35
click at [273, 314] on div at bounding box center [270, 317] width 28 height 13
click at [254, 314] on div "Ativar efeito" at bounding box center [208, 317] width 151 height 13
click at [261, 319] on div at bounding box center [270, 317] width 28 height 13
type input "115"
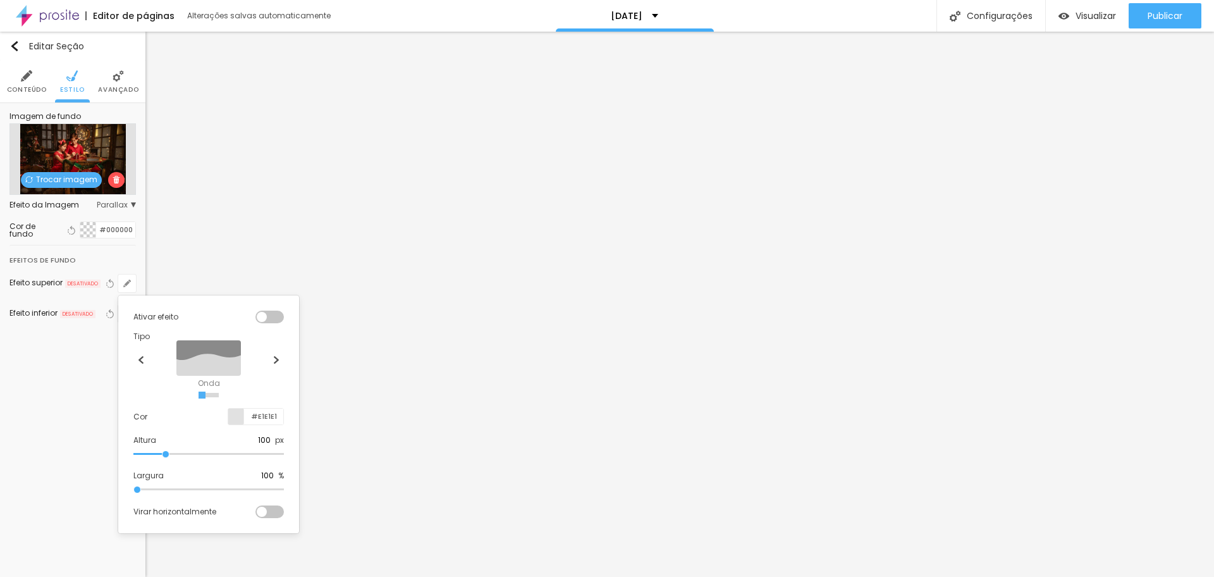
type input "115"
type input "140"
type input "145"
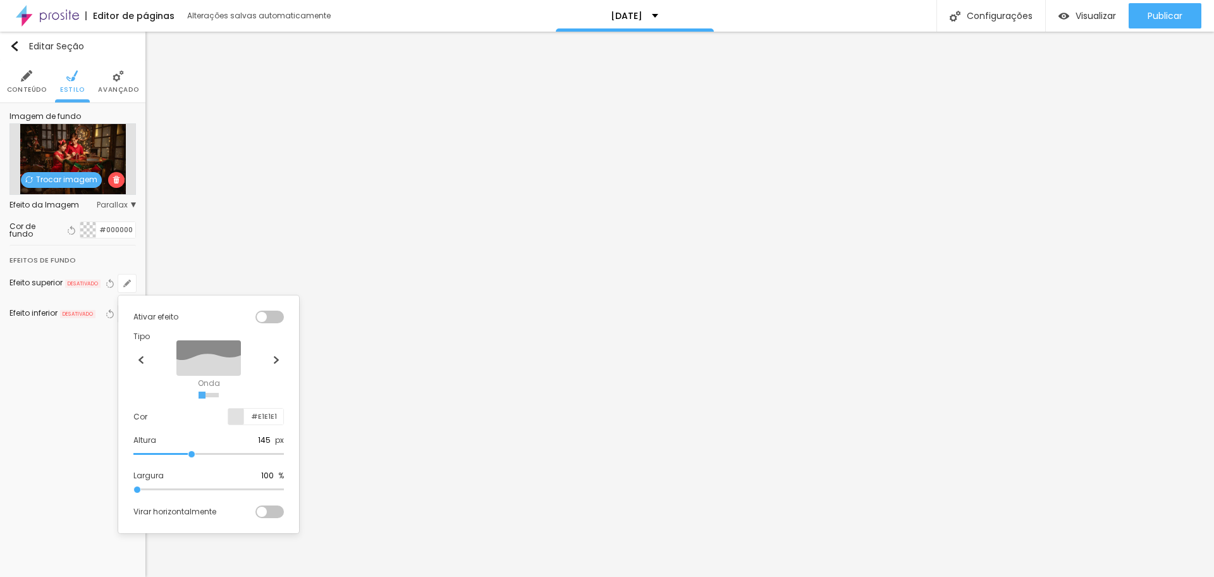
type input "150"
type input "155"
type input "160"
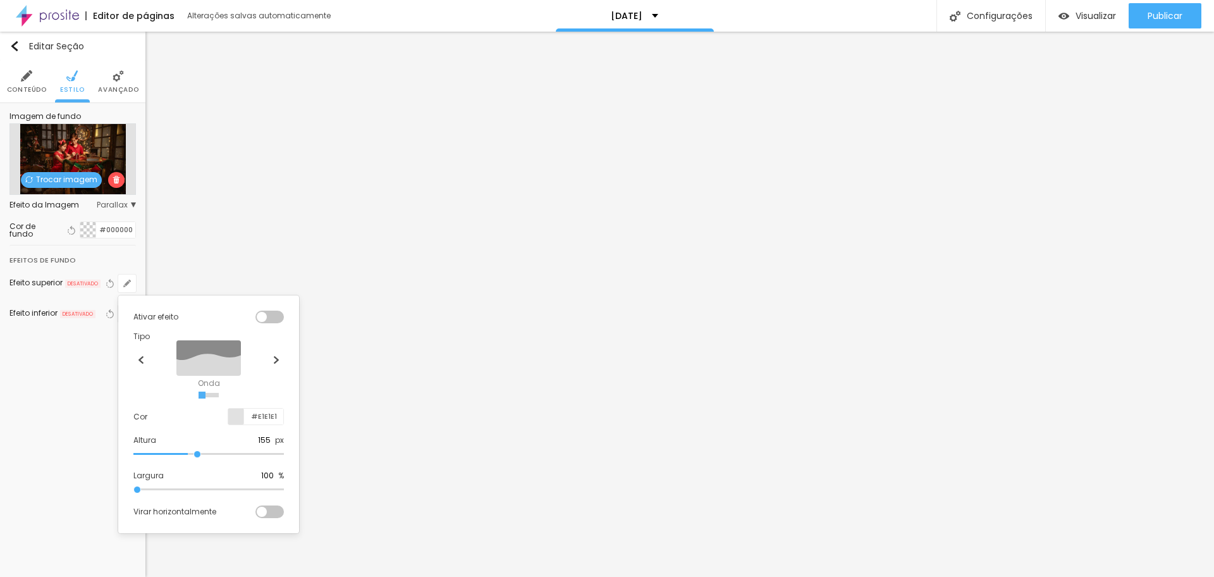
type input "160"
type input "155"
type input "140"
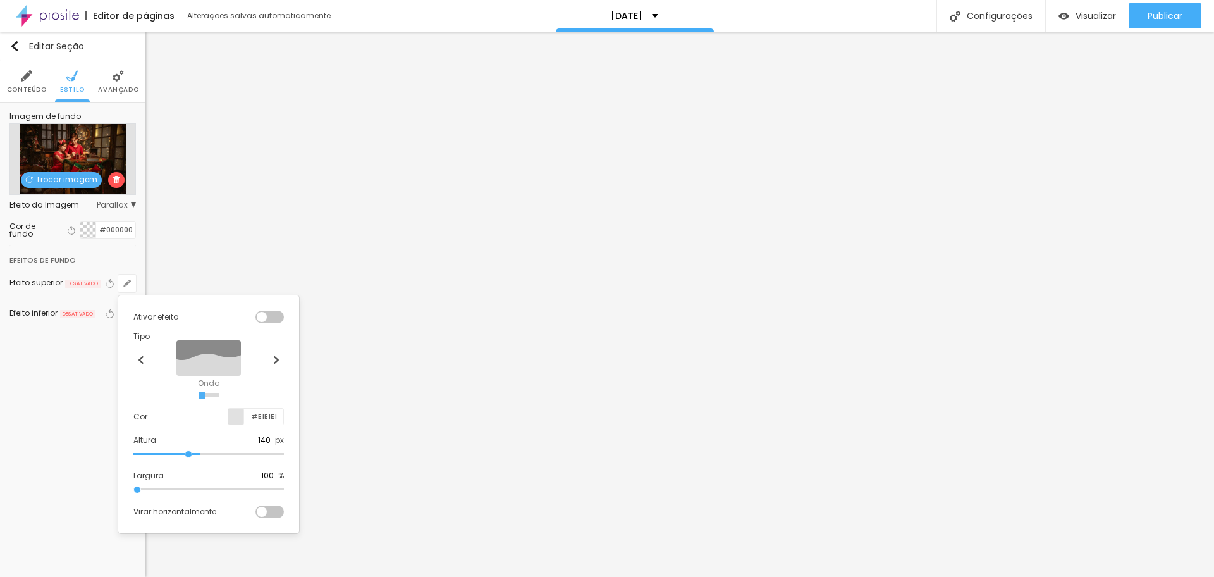
type input "95"
type input "90"
type input "85"
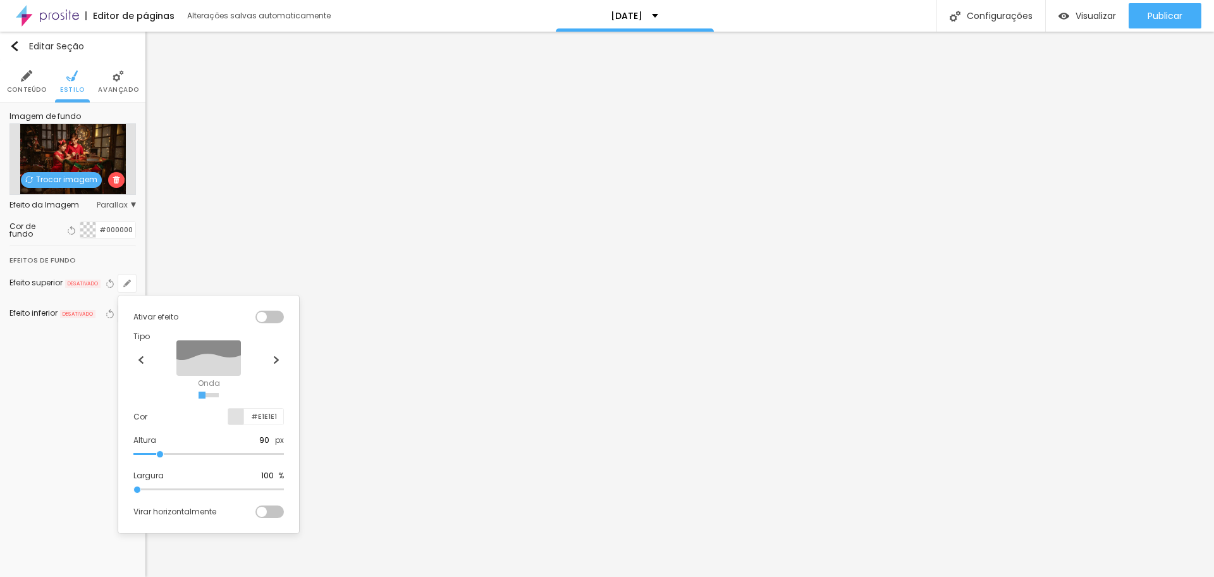
type input "85"
type input "80"
type input "75"
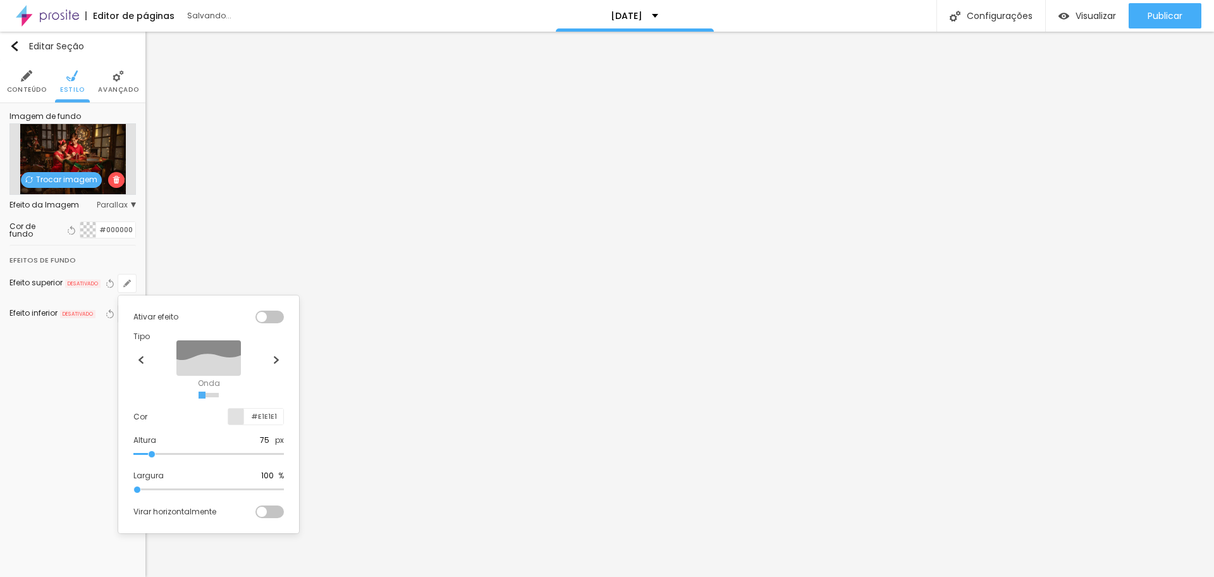
type input "70"
type input "65"
type input "70"
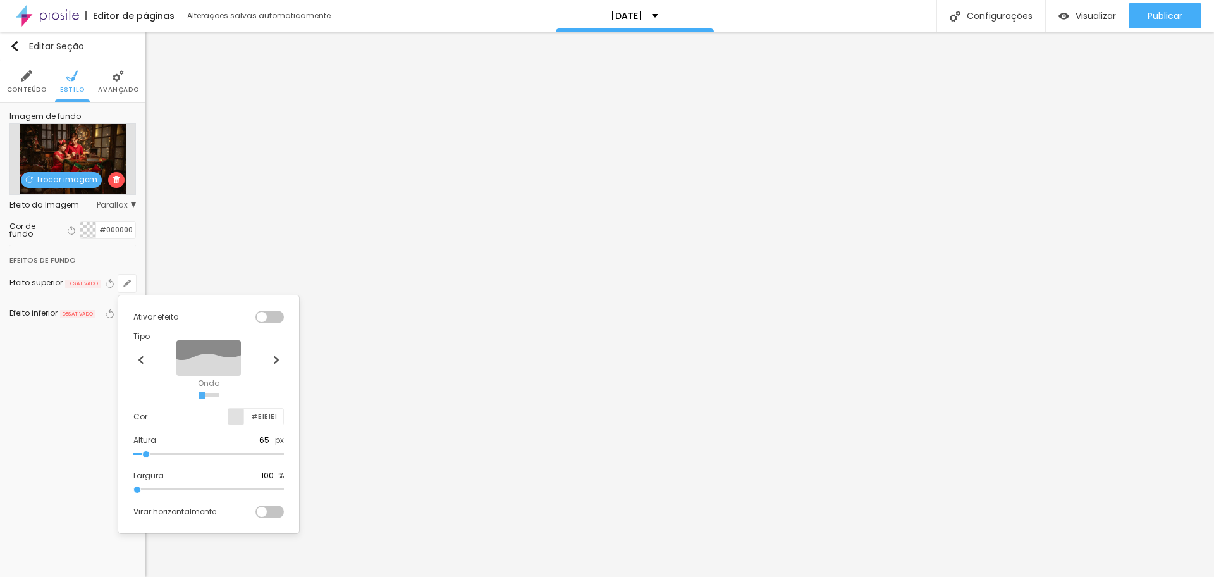
type input "70"
type input "75"
type input "80"
drag, startPoint x: 166, startPoint y: 452, endPoint x: 156, endPoint y: 457, distance: 11.6
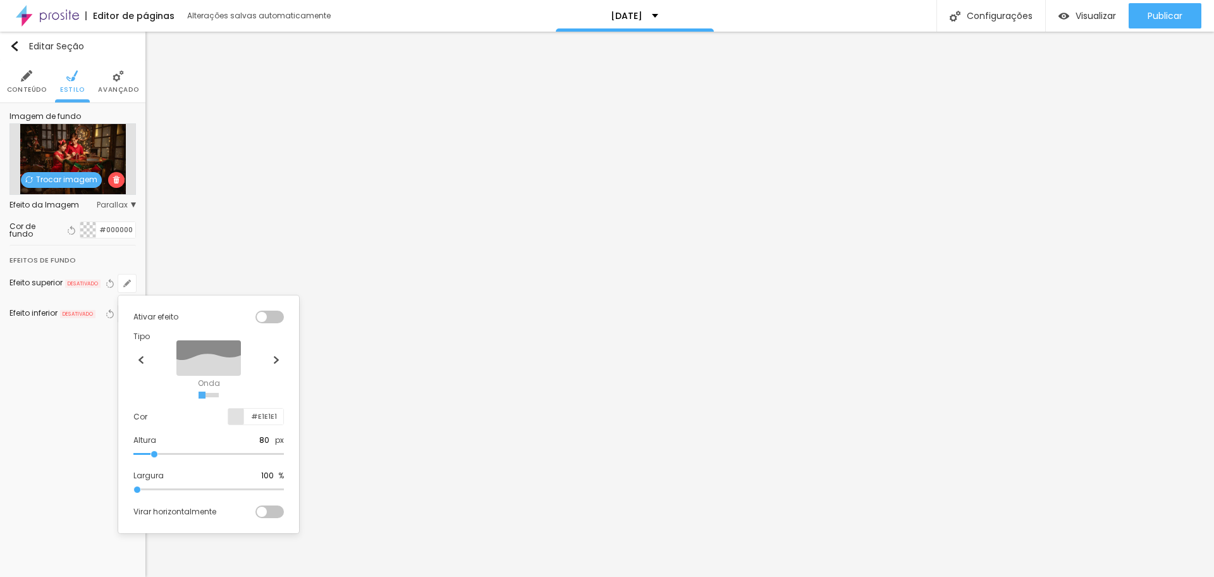
type input "80"
click at [156, 457] on input "range" at bounding box center [208, 454] width 151 height 6
click at [271, 510] on div at bounding box center [270, 511] width 28 height 13
click at [275, 313] on div at bounding box center [270, 317] width 28 height 13
click at [256, 314] on div at bounding box center [270, 317] width 28 height 13
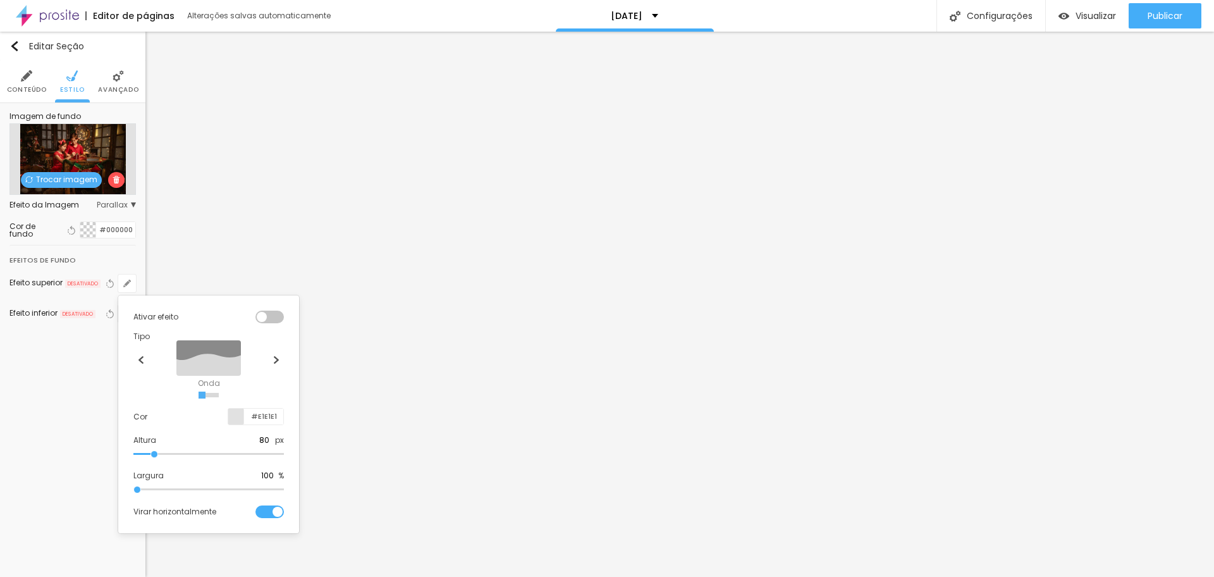
click at [334, 405] on div at bounding box center [607, 288] width 1214 height 577
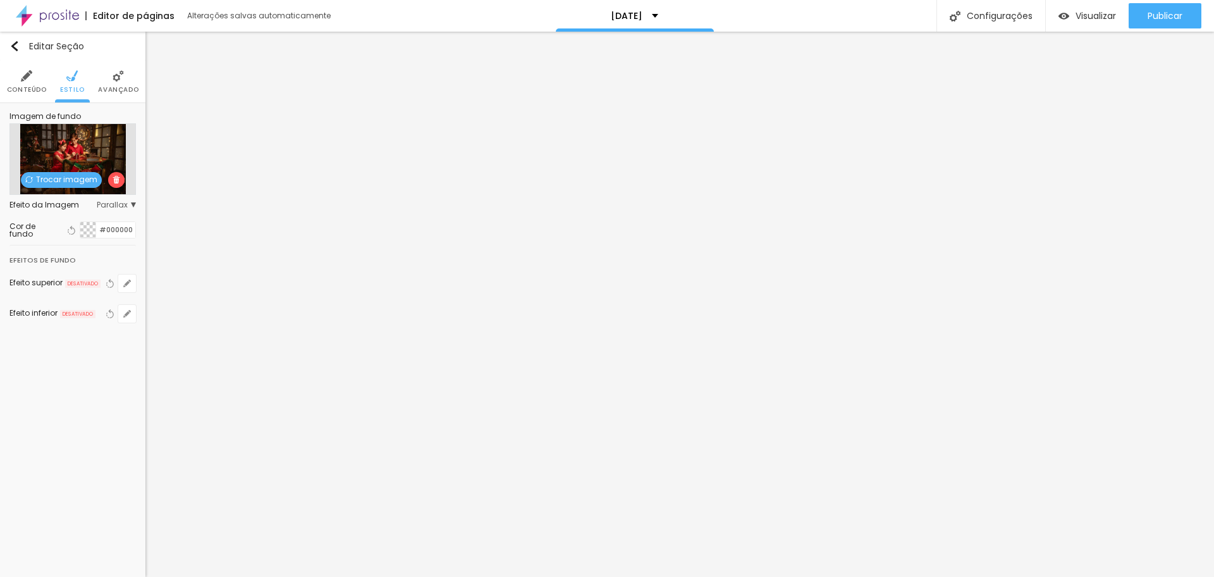
click at [111, 80] on li "Avançado" at bounding box center [118, 82] width 40 height 42
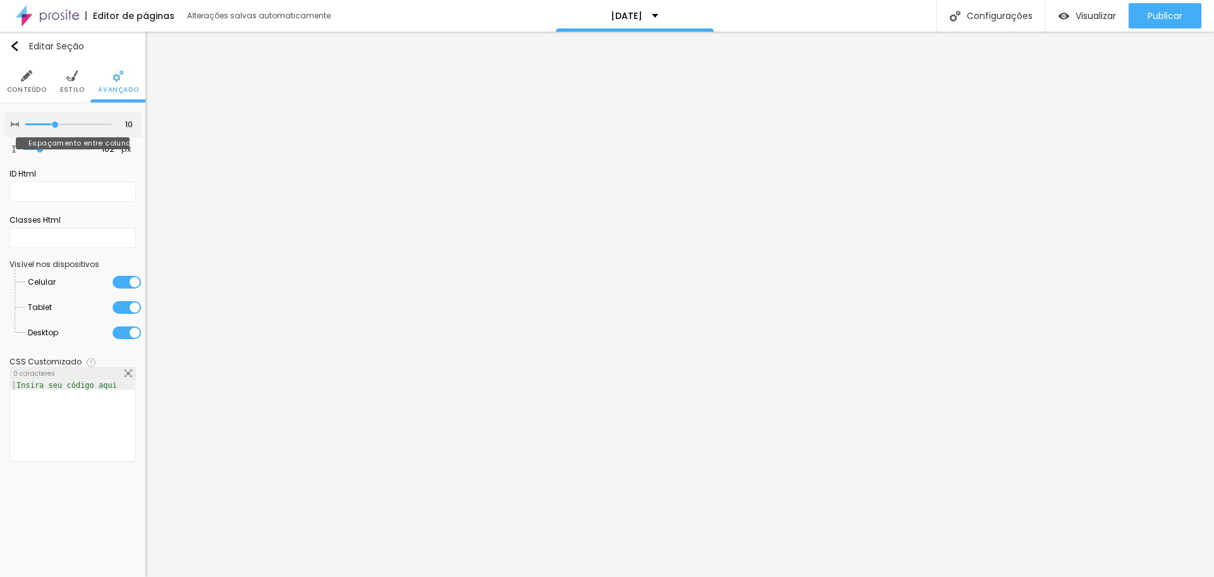
type input "15"
type input "25"
type input "30"
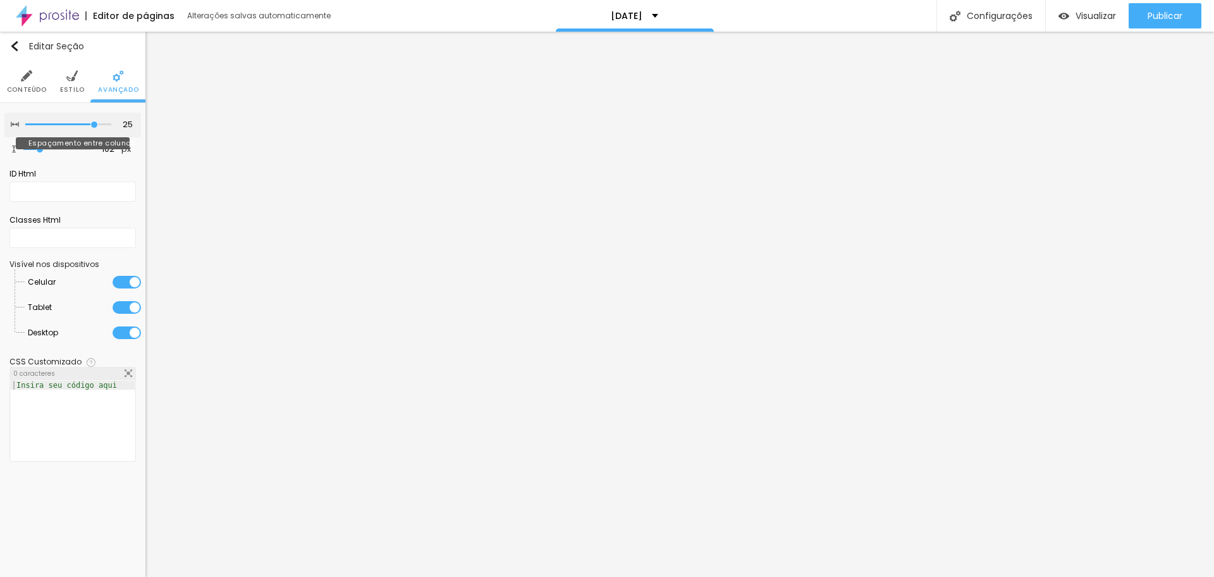
type input "30"
type input "25"
type input "20"
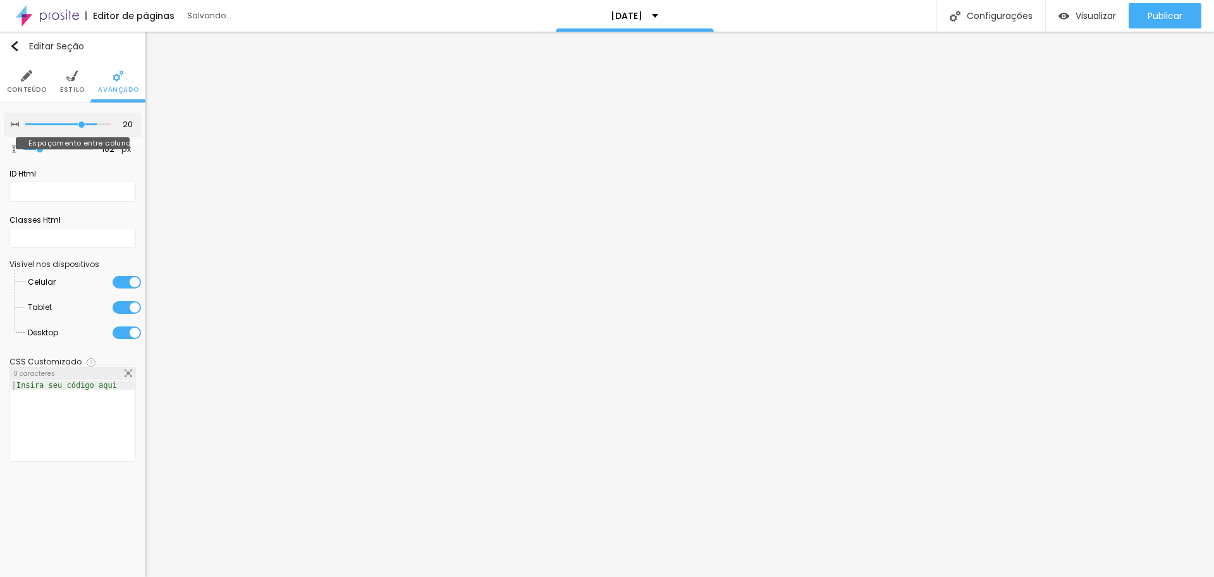
type input "15"
drag, startPoint x: 52, startPoint y: 122, endPoint x: 66, endPoint y: 125, distance: 14.3
type input "15"
click at [66, 125] on input "range" at bounding box center [68, 124] width 86 height 6
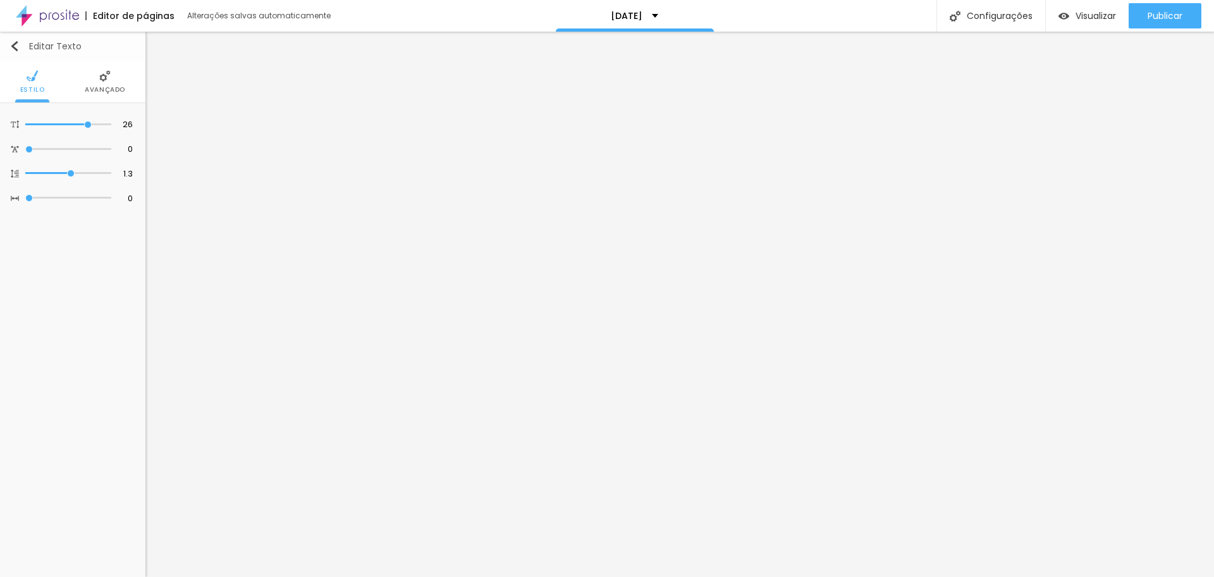
click at [11, 44] on img "button" at bounding box center [14, 46] width 10 height 10
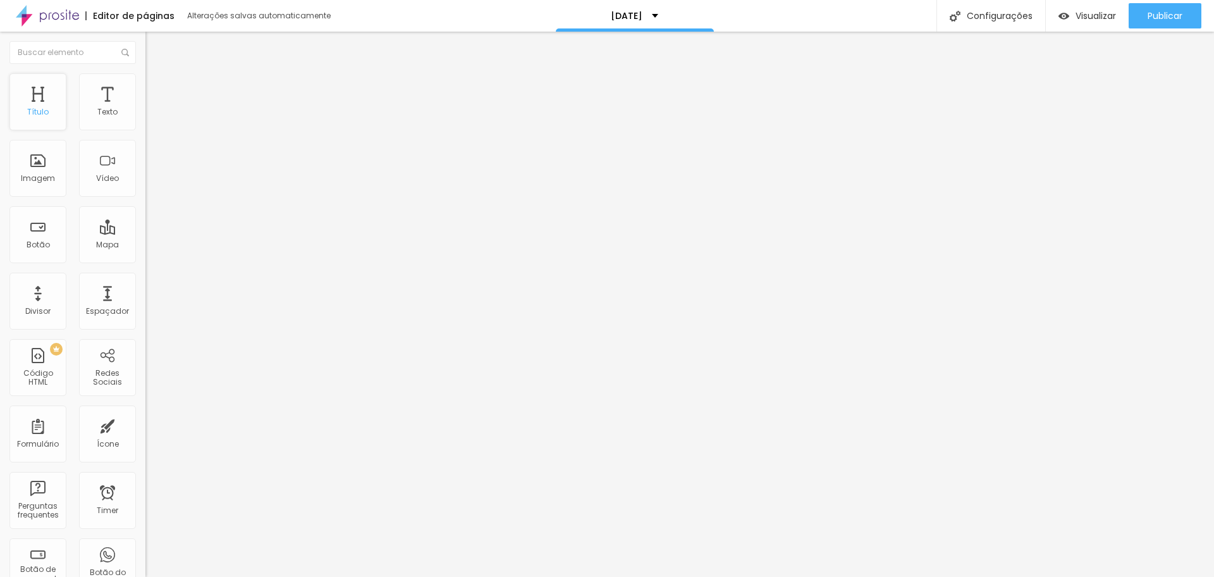
click at [39, 96] on div "Título" at bounding box center [37, 101] width 57 height 57
click at [33, 96] on div "Título" at bounding box center [37, 101] width 57 height 57
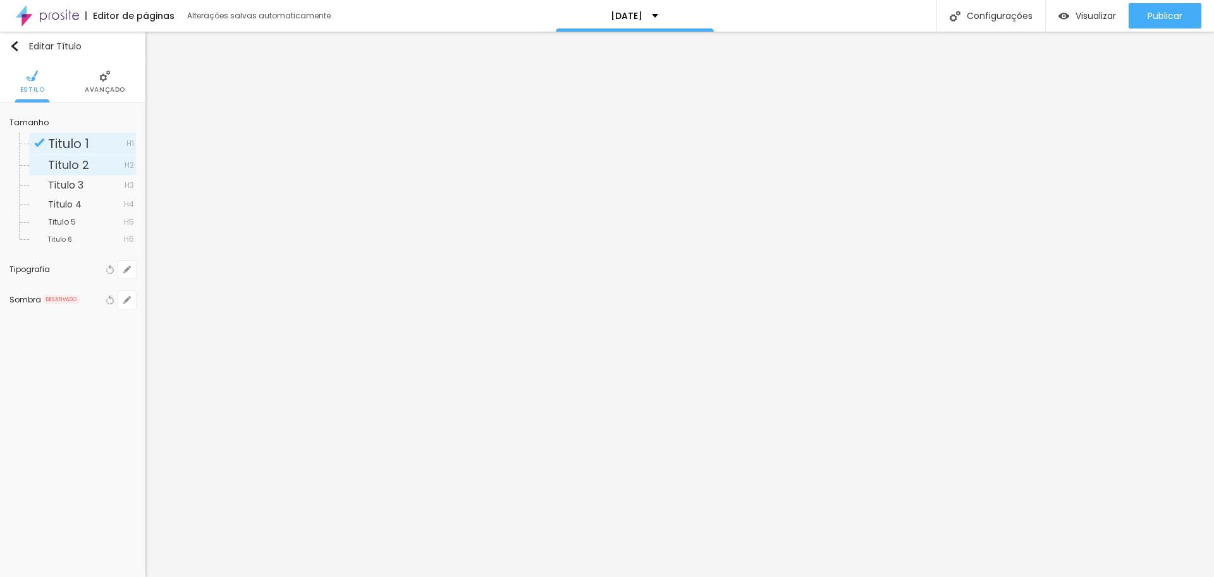
click at [85, 163] on span "Titulo 2" at bounding box center [68, 165] width 41 height 16
click at [65, 143] on span "Titulo 1" at bounding box center [68, 144] width 41 height 18
click at [129, 269] on icon "button" at bounding box center [127, 269] width 5 height 5
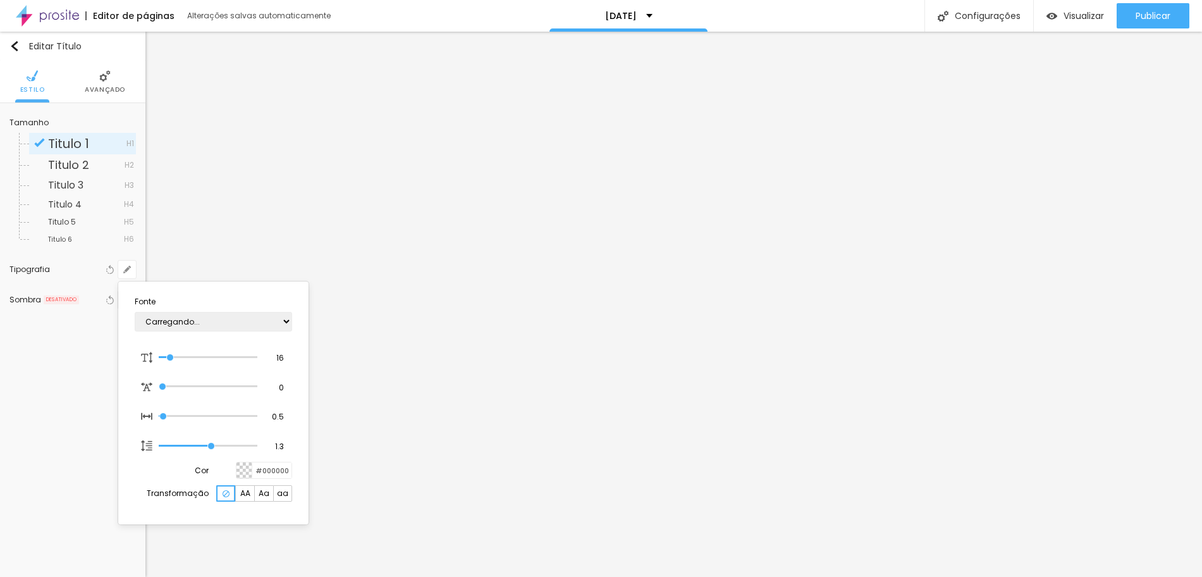
type input "1"
type input "37"
type input "1"
type input "44"
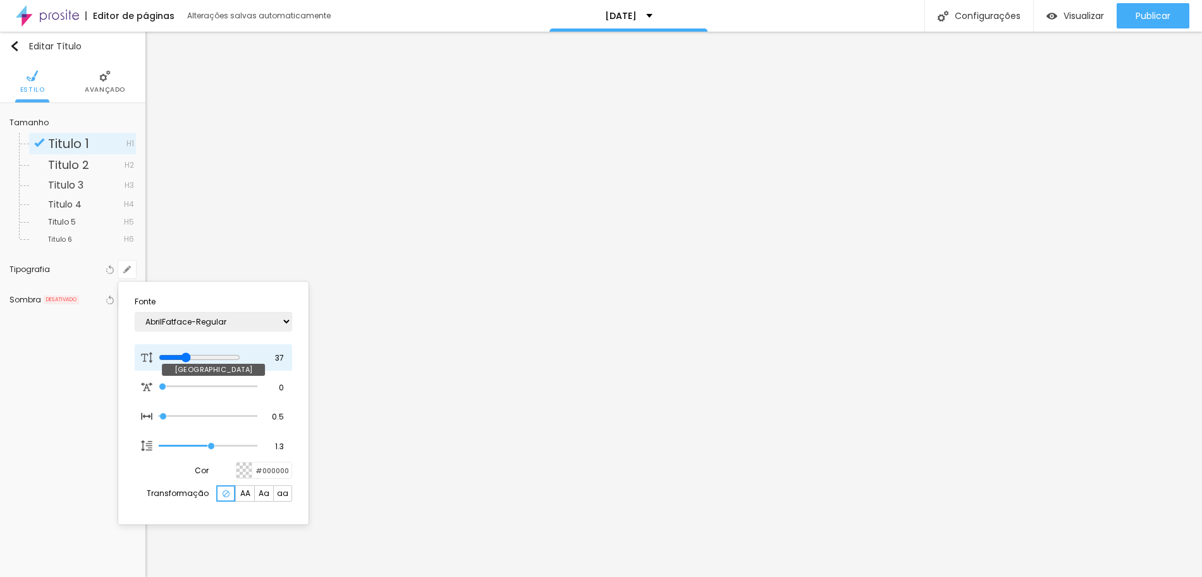
type input "44"
type input "1"
type input "50"
type input "1"
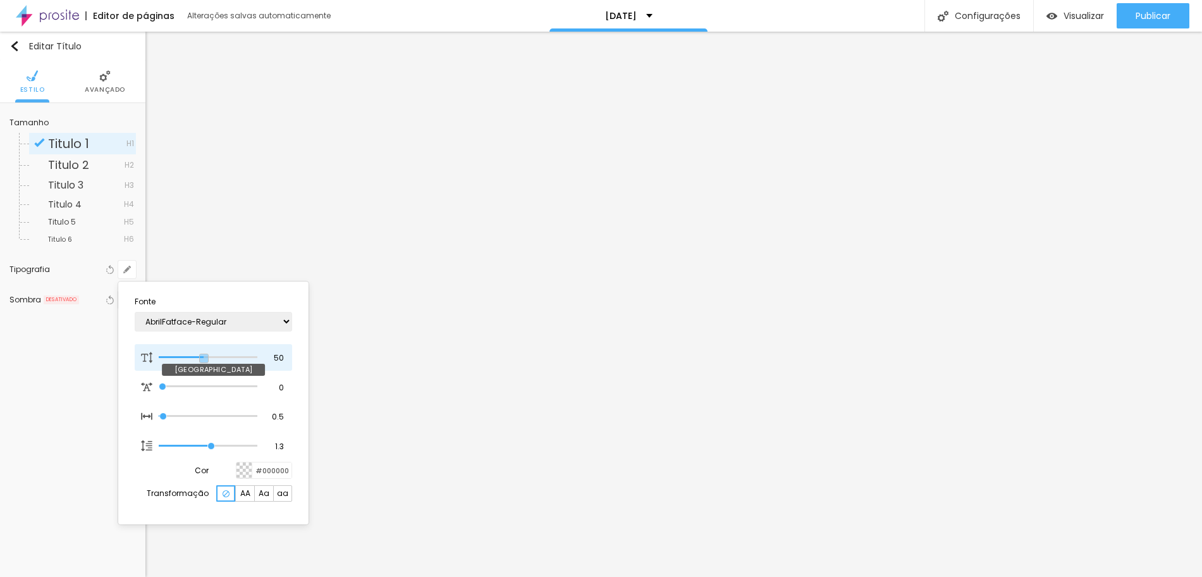
type input "40"
type input "1"
type input "39"
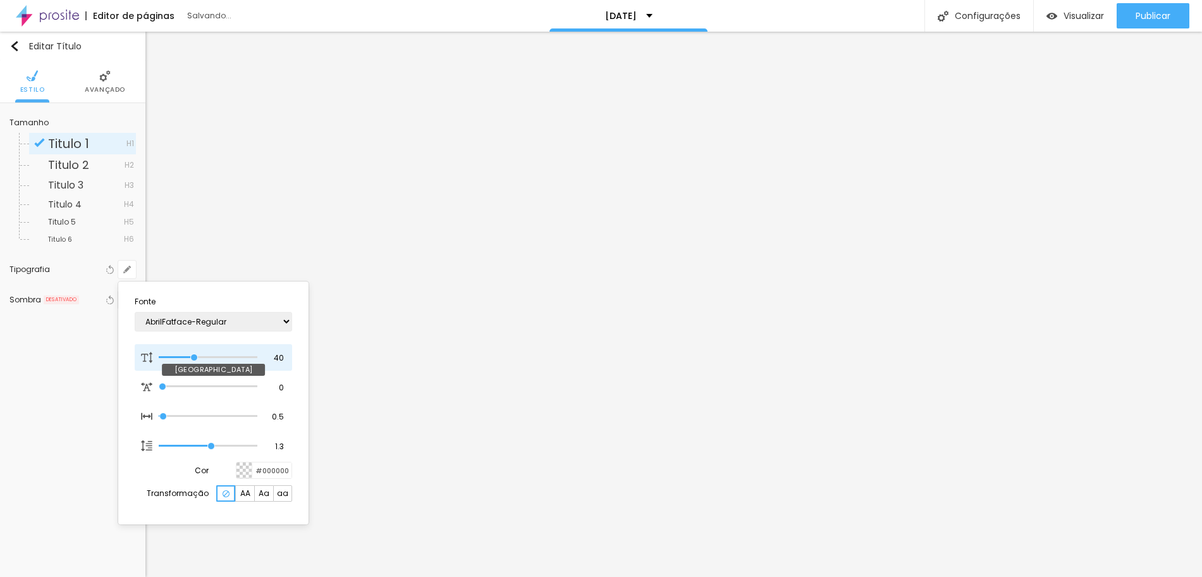
type input "1"
type input "35"
type input "1"
type input "36"
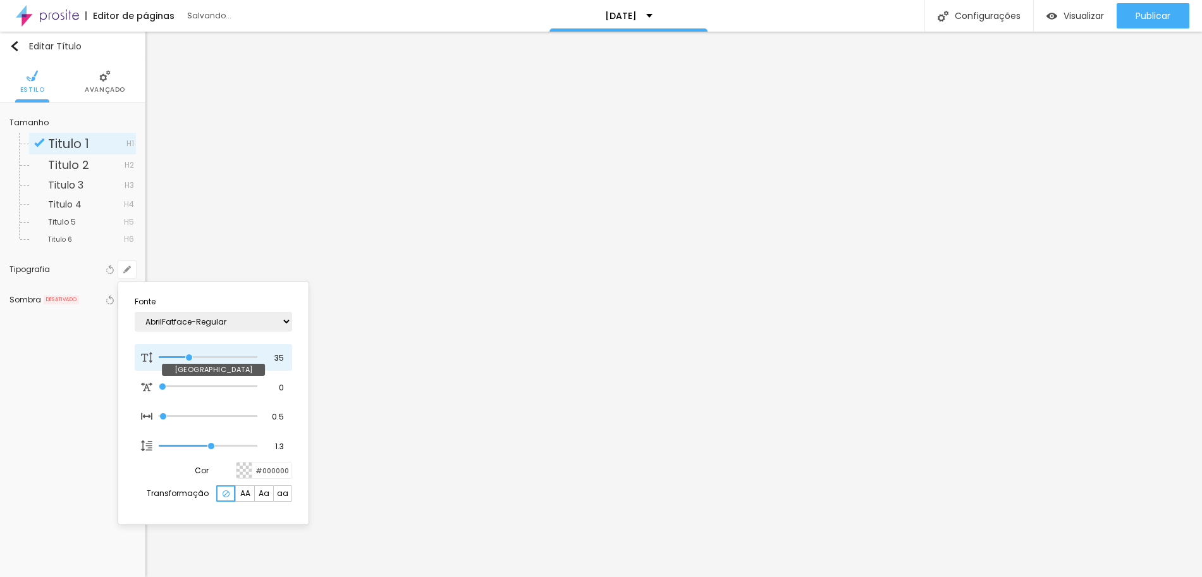
type input "36"
type input "1"
type input "37"
type input "1"
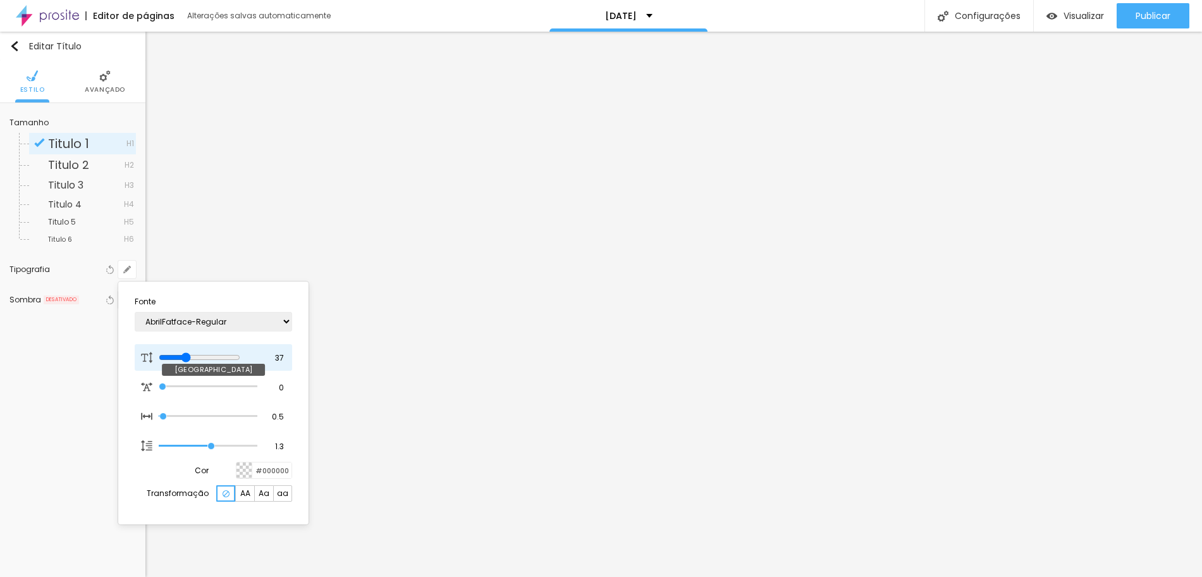
drag, startPoint x: 171, startPoint y: 361, endPoint x: 192, endPoint y: 350, distance: 23.5
type input "37"
click at [192, 352] on input "range" at bounding box center [200, 357] width 82 height 10
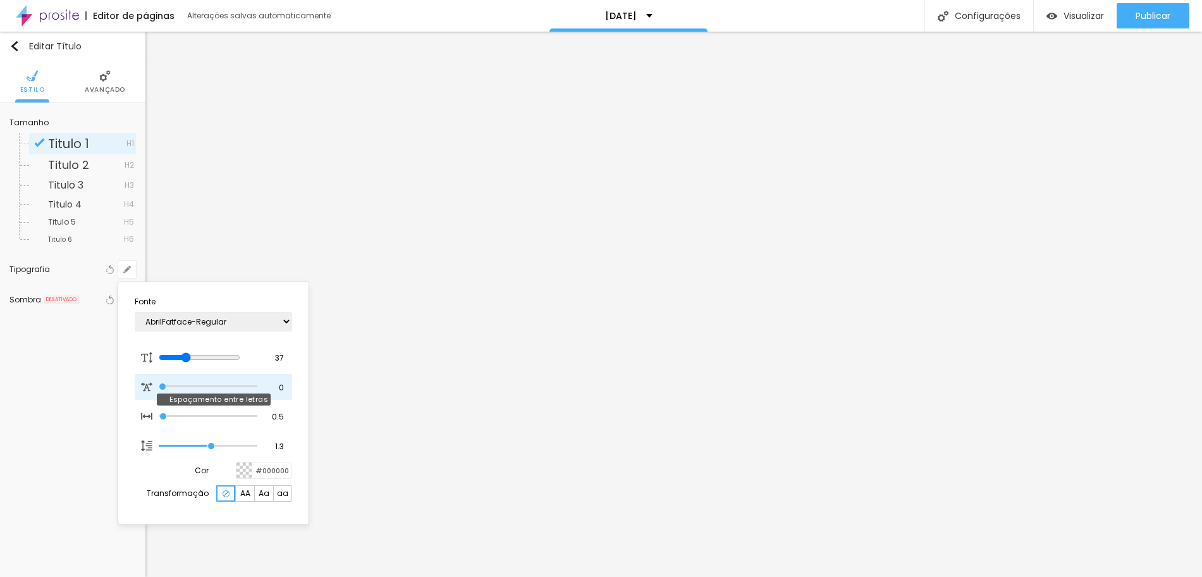
type input "1"
type input "0.7"
type input "1"
type input "1.3"
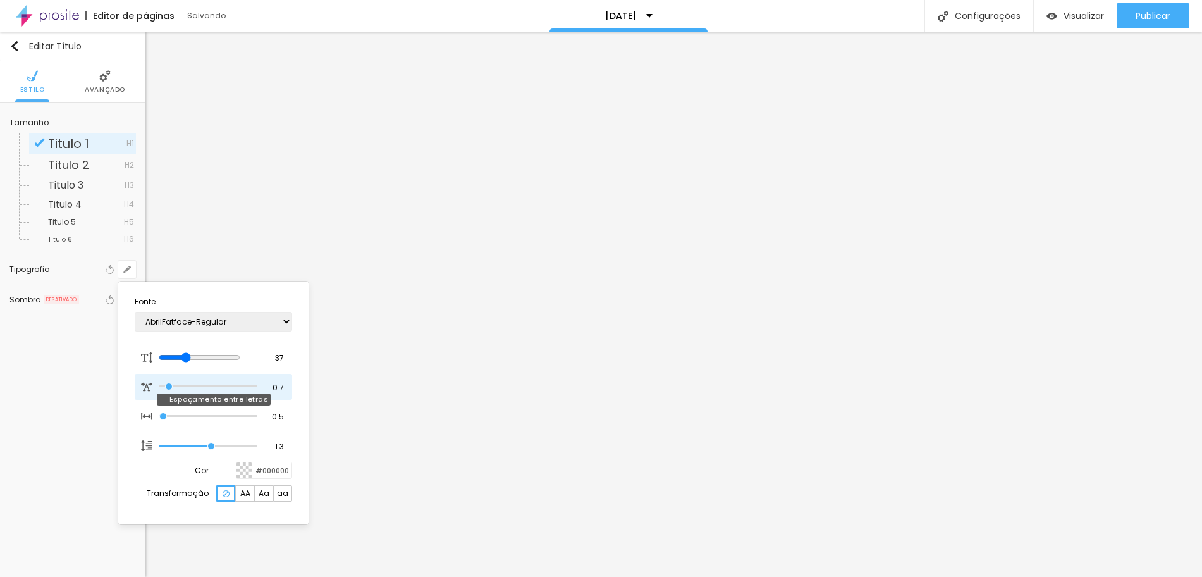
type input "1.3"
type input "1"
type input "1.6"
type input "1"
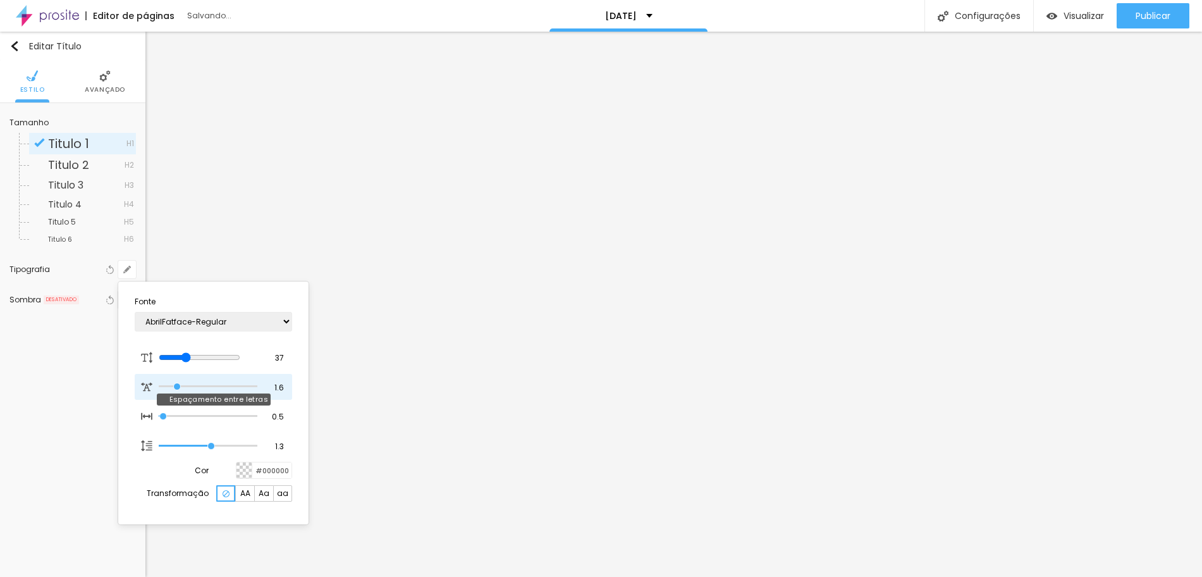
type input "1.8"
type input "1"
type input "1.9"
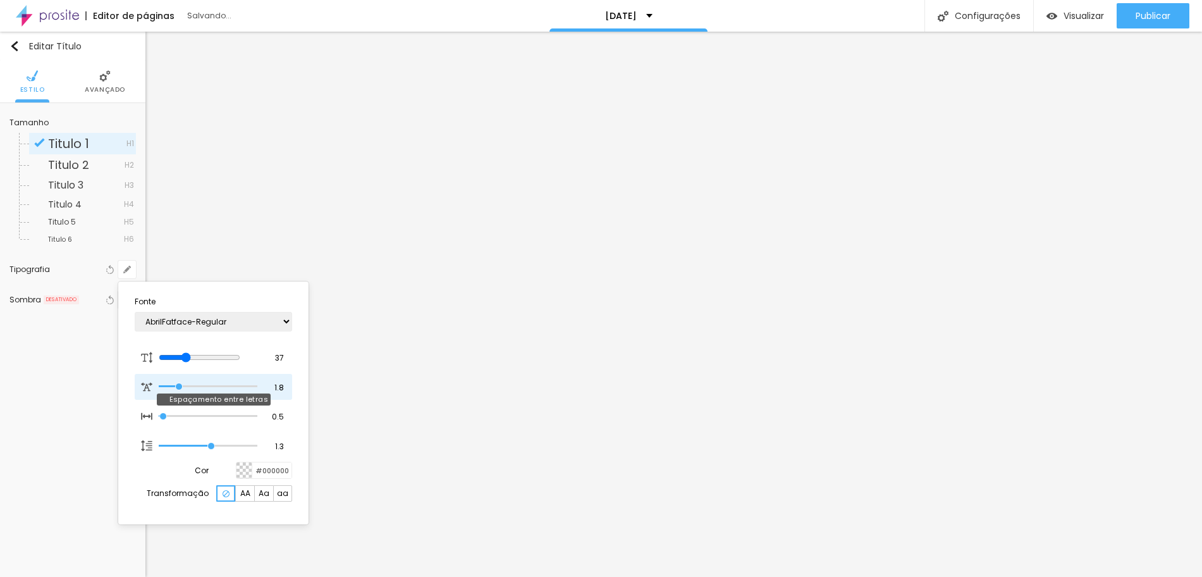
type input "1"
type input "2"
type input "1"
type input "2.1"
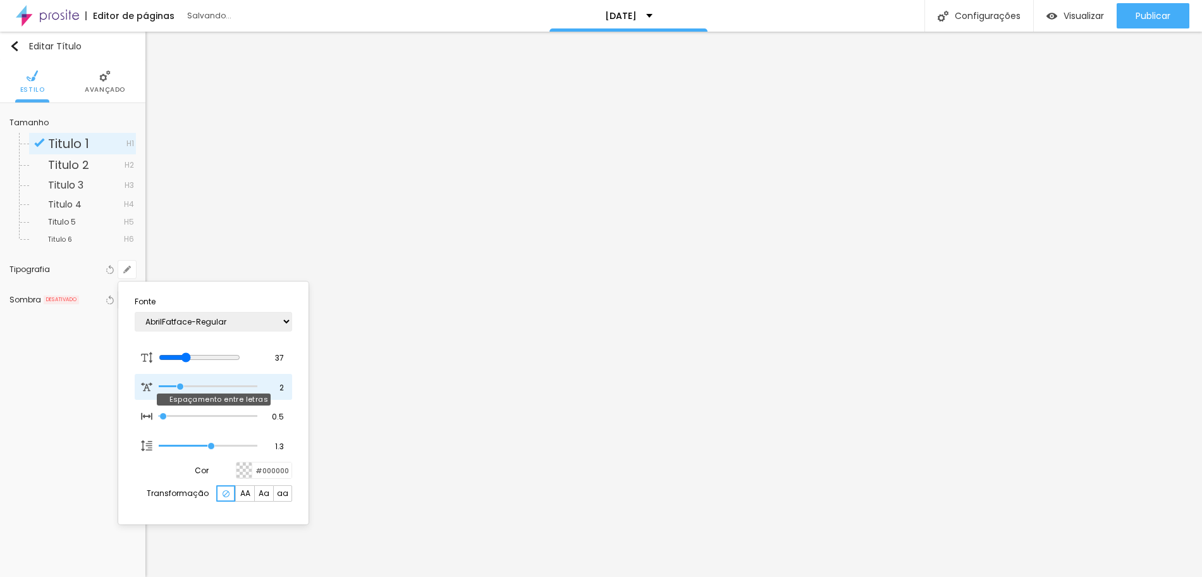
type input "2.1"
type input "1"
type input "2"
type input "1"
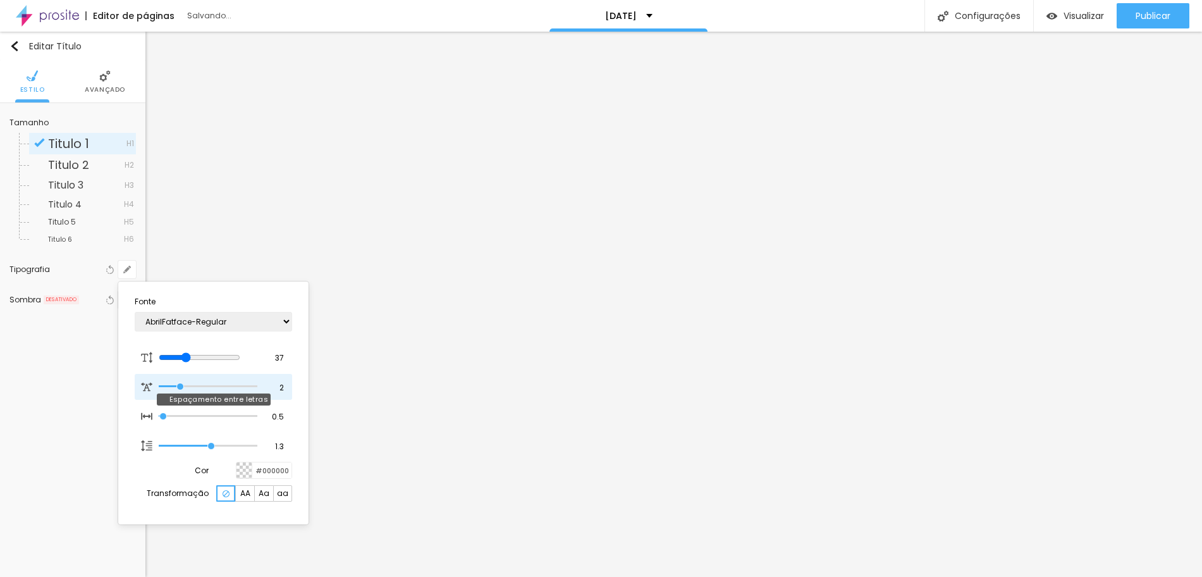
type input "1.9"
type input "1"
type input "1.8"
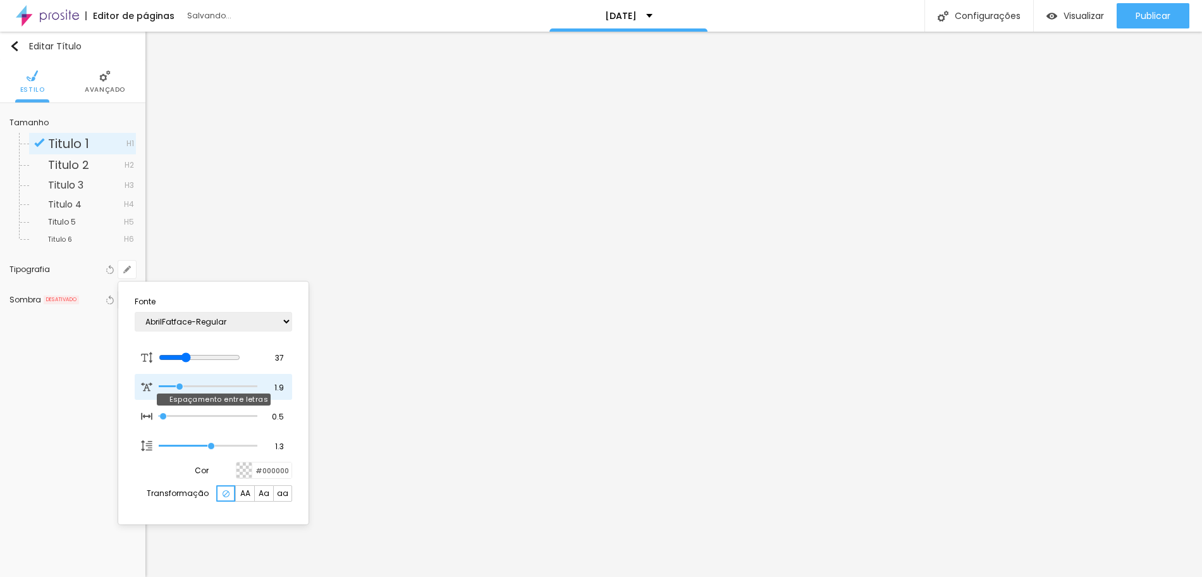
type input "1"
type input "1.7"
type input "1"
type input "1.6"
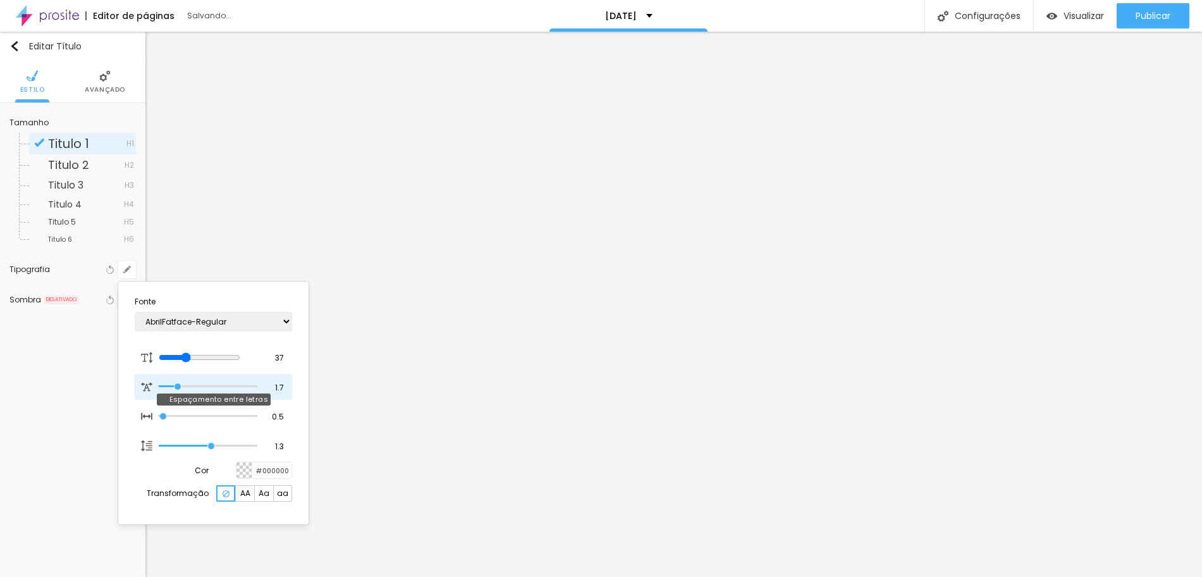
type input "1.6"
type input "1"
drag, startPoint x: 163, startPoint y: 383, endPoint x: 177, endPoint y: 384, distance: 14.6
type input "1.6"
click at [177, 384] on input "range" at bounding box center [208, 386] width 99 height 6
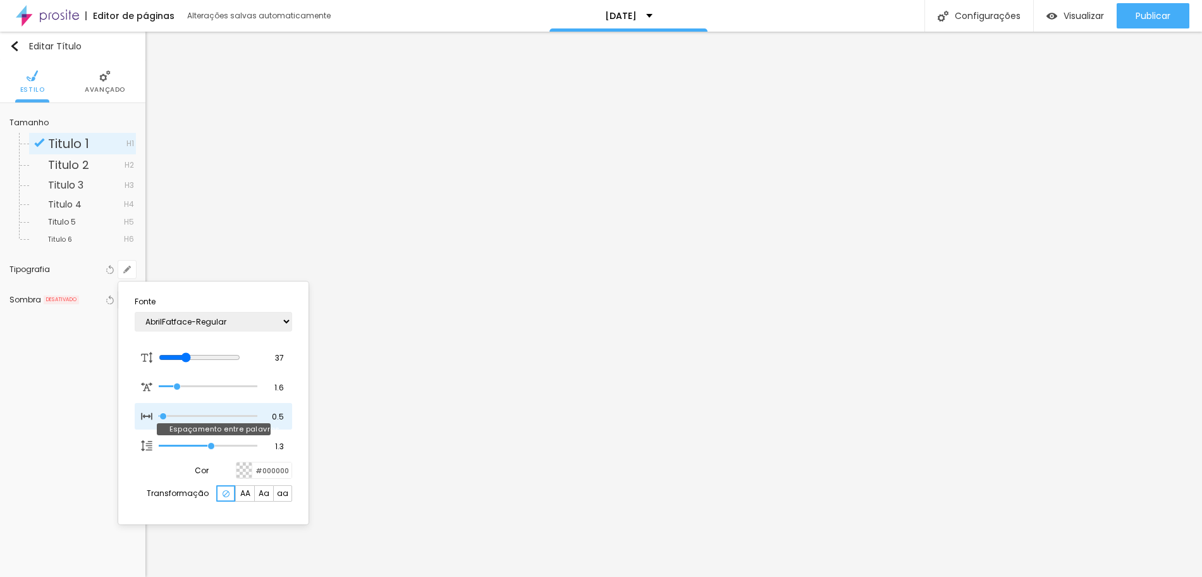
type input "0"
type input "20"
type input "21"
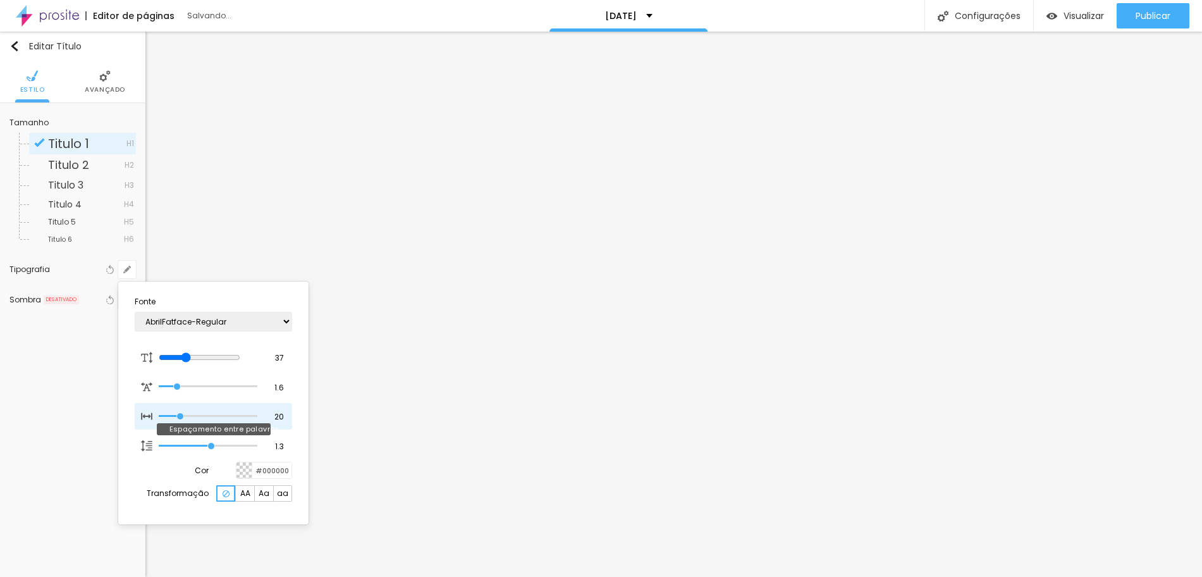
type input "21"
type input "25"
type input "26"
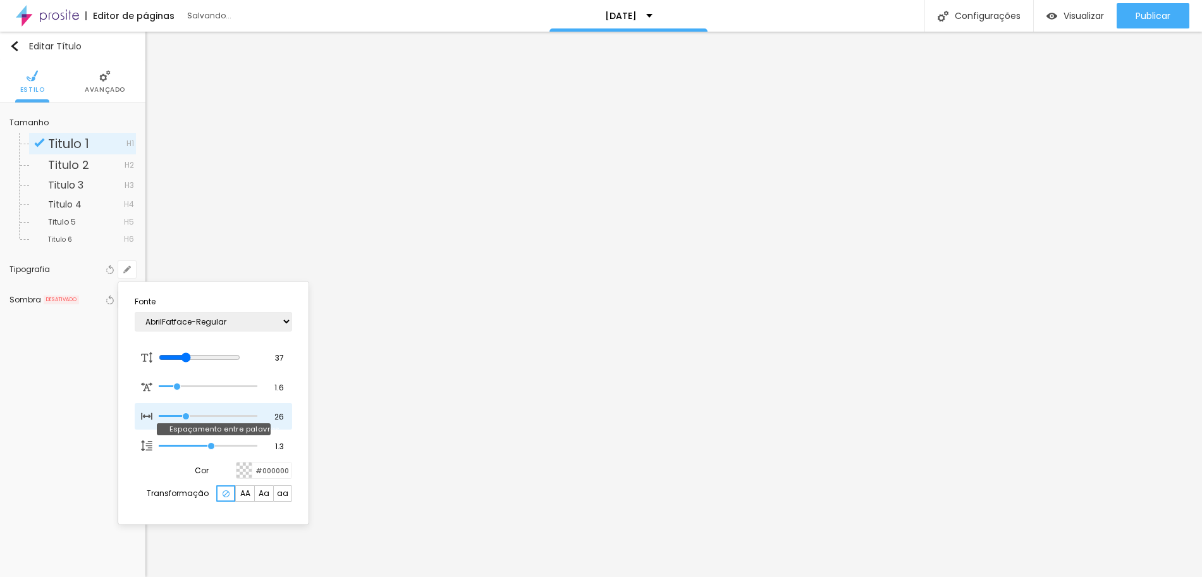
type input "22"
type input "21"
type input "20"
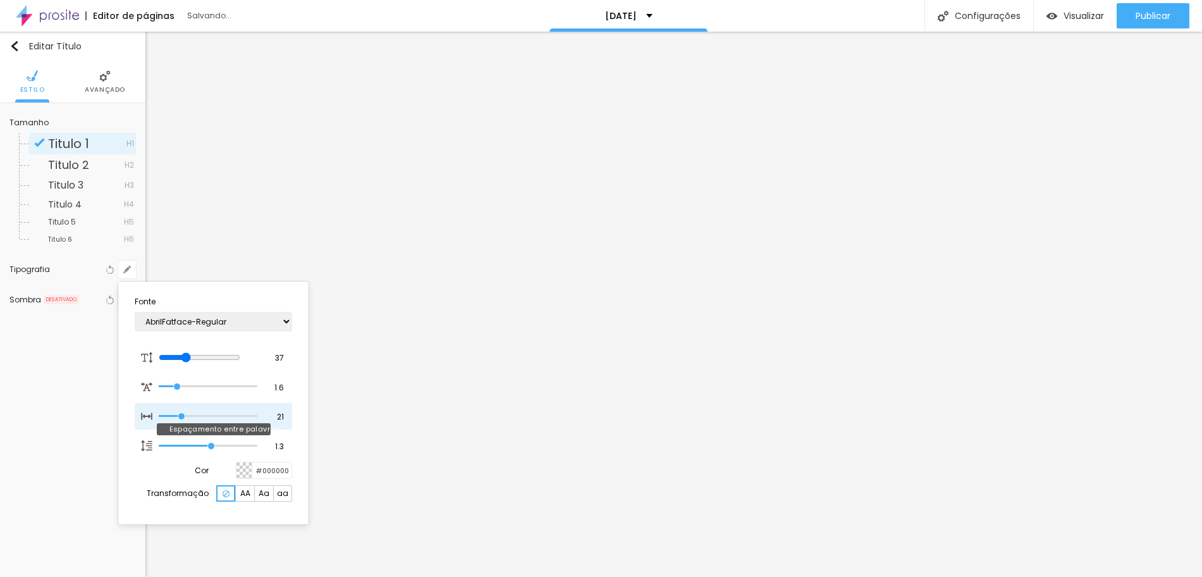
type input "20"
drag, startPoint x: 159, startPoint y: 415, endPoint x: 150, endPoint y: 409, distance: 11.4
click at [159, 413] on input "range" at bounding box center [208, 416] width 99 height 6
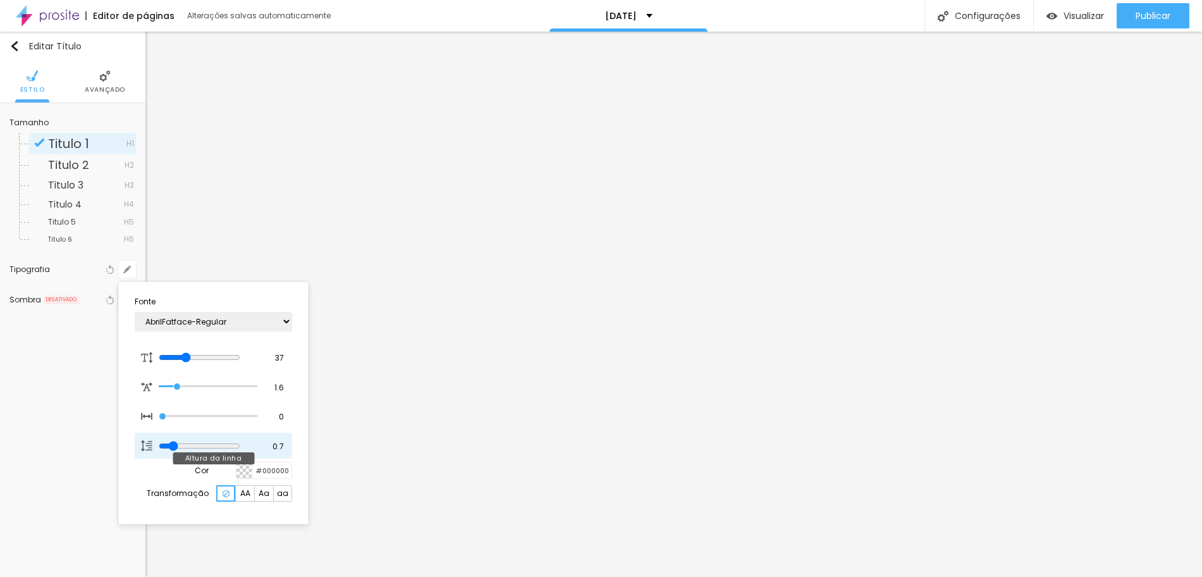
drag, startPoint x: 209, startPoint y: 445, endPoint x: 175, endPoint y: 445, distance: 33.5
click at [175, 445] on input "range" at bounding box center [200, 446] width 82 height 10
click at [447, 188] on div at bounding box center [601, 288] width 1202 height 577
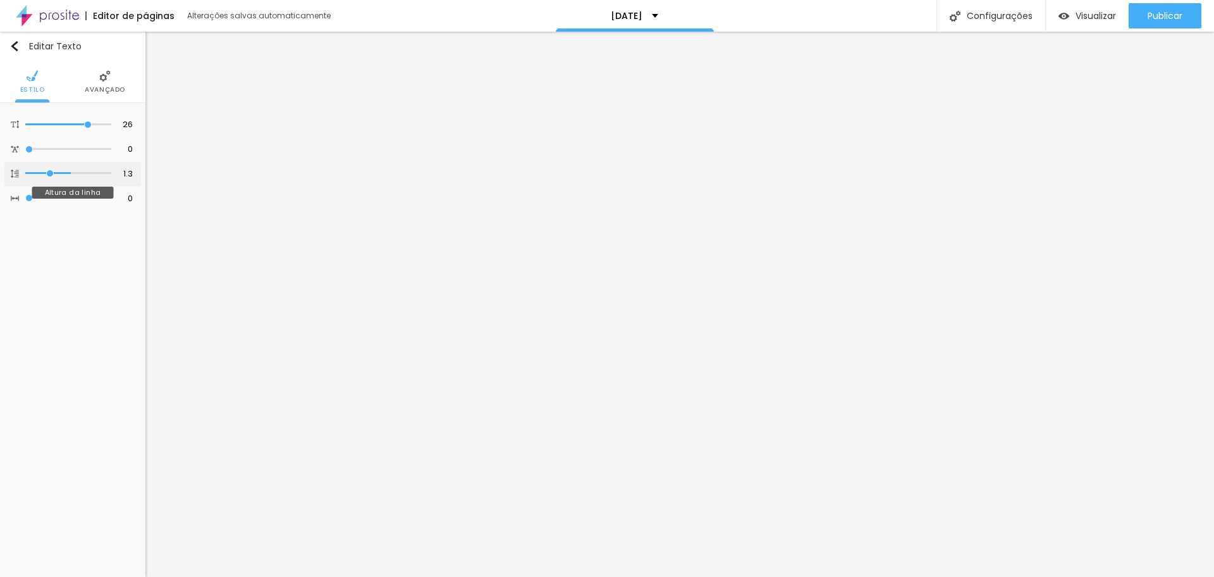
click at [50, 175] on input "range" at bounding box center [68, 173] width 86 height 6
click at [43, 170] on input "range" at bounding box center [68, 173] width 86 height 6
click at [83, 123] on input "range" at bounding box center [69, 125] width 82 height 10
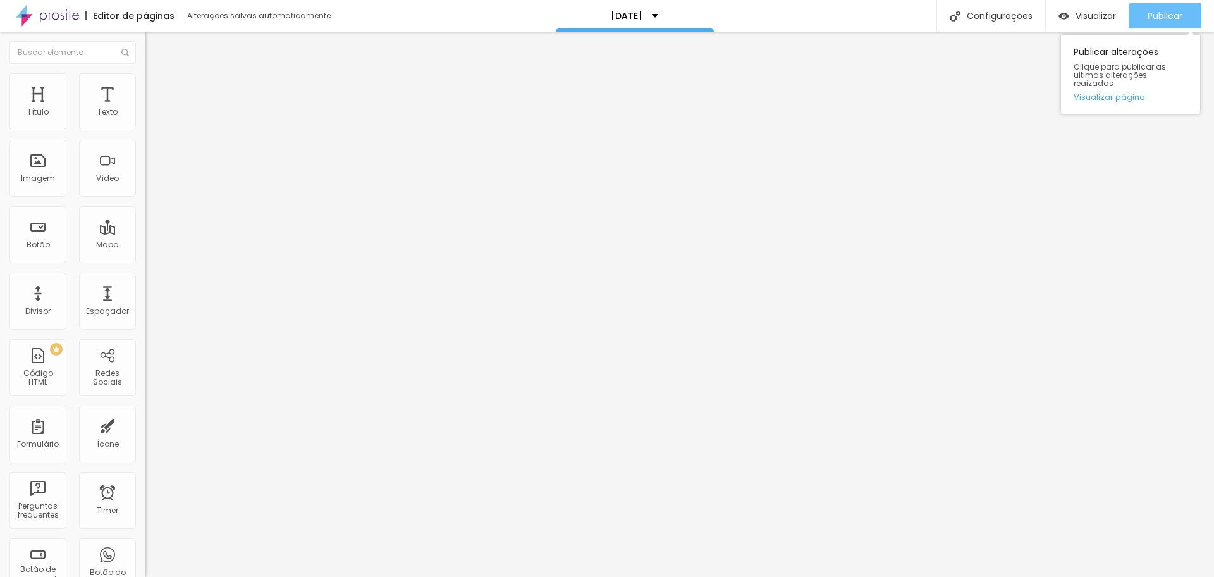
click at [1151, 24] on div "Publicar" at bounding box center [1165, 15] width 35 height 25
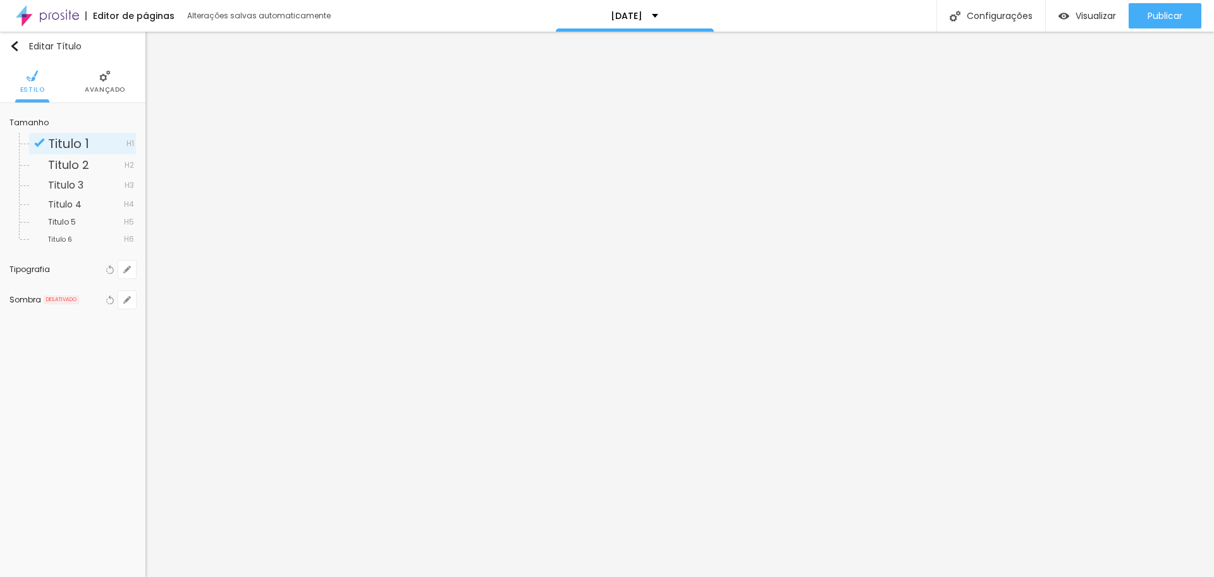
click at [102, 82] on li "Avançado" at bounding box center [105, 82] width 40 height 42
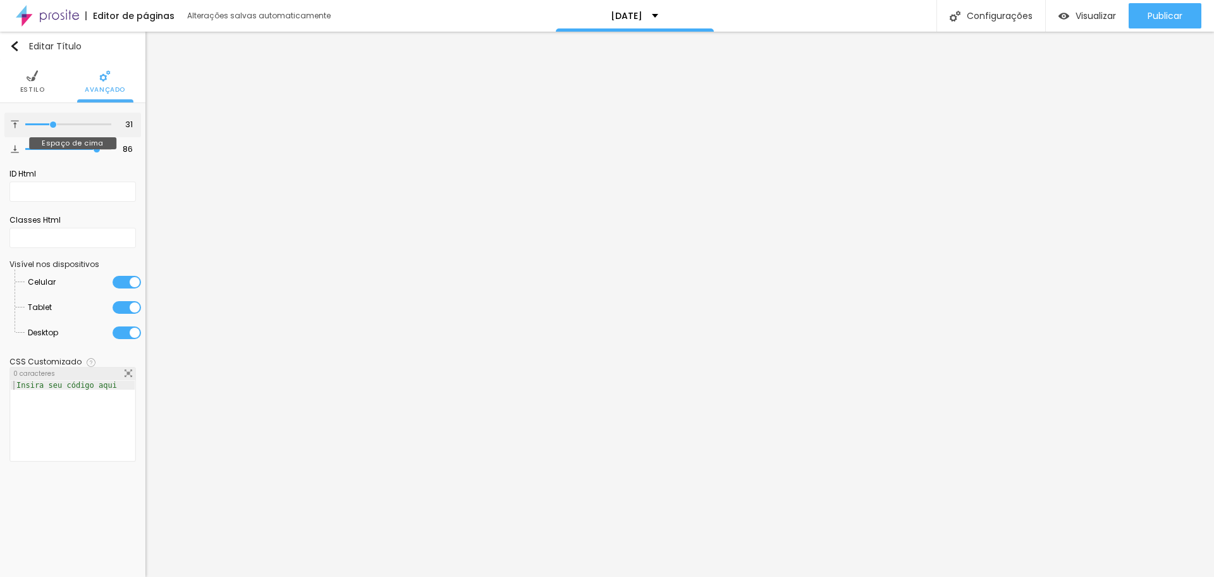
drag, startPoint x: 73, startPoint y: 123, endPoint x: 54, endPoint y: 122, distance: 19.6
click at [54, 122] on input "range" at bounding box center [68, 124] width 86 height 6
drag, startPoint x: 98, startPoint y: 152, endPoint x: 63, endPoint y: 145, distance: 35.5
click at [47, 152] on div at bounding box center [68, 149] width 86 height 13
drag, startPoint x: 96, startPoint y: 145, endPoint x: 48, endPoint y: 147, distance: 48.1
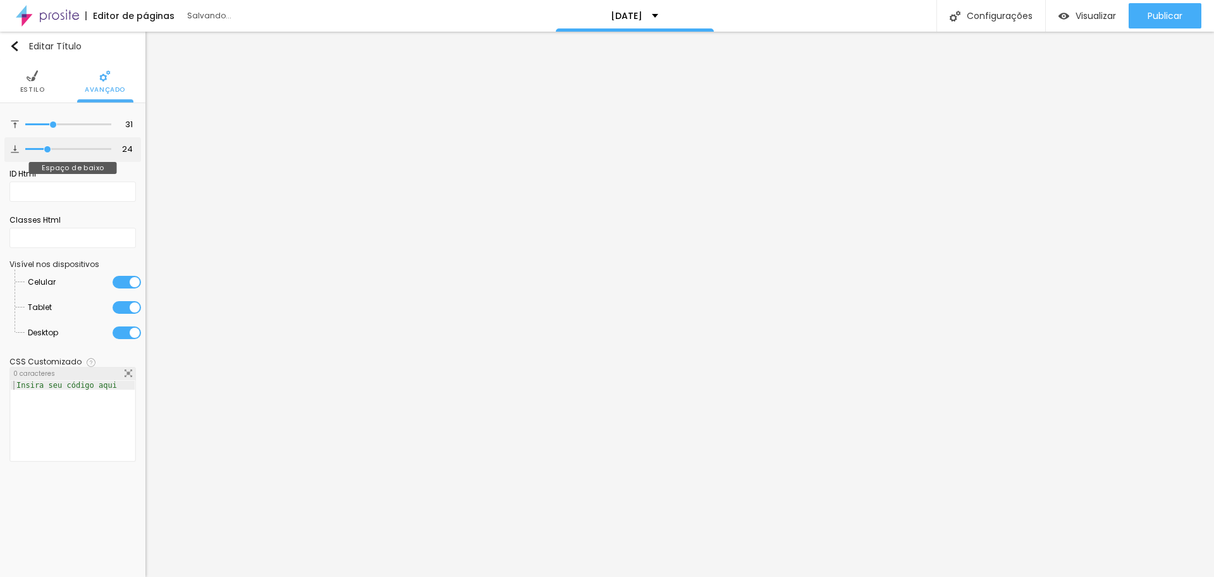
click at [48, 147] on input "range" at bounding box center [68, 149] width 86 height 6
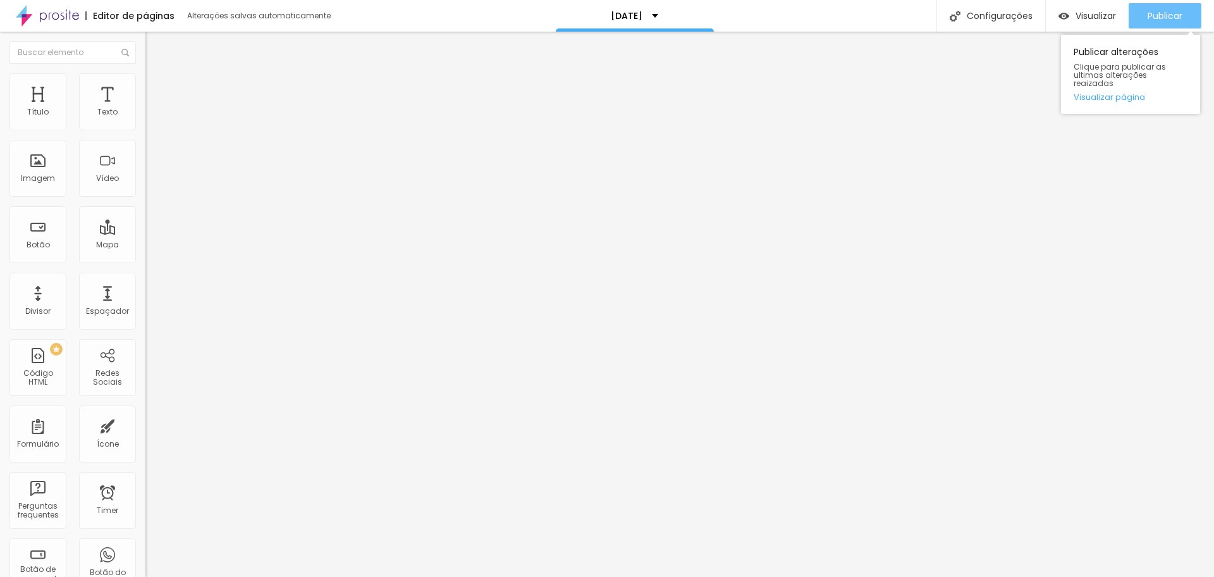
click at [1166, 18] on span "Publicar" at bounding box center [1165, 16] width 35 height 10
click at [40, 169] on div "Imagem" at bounding box center [37, 168] width 57 height 57
click at [40, 167] on div "Imagem" at bounding box center [37, 168] width 57 height 57
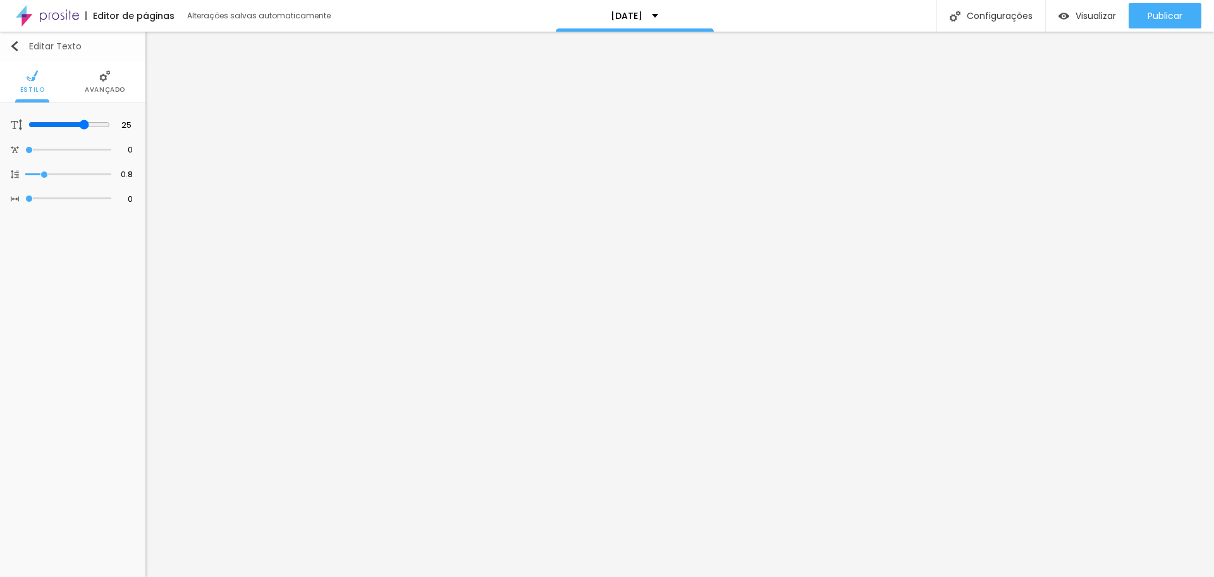
click at [15, 44] on img "button" at bounding box center [14, 46] width 10 height 10
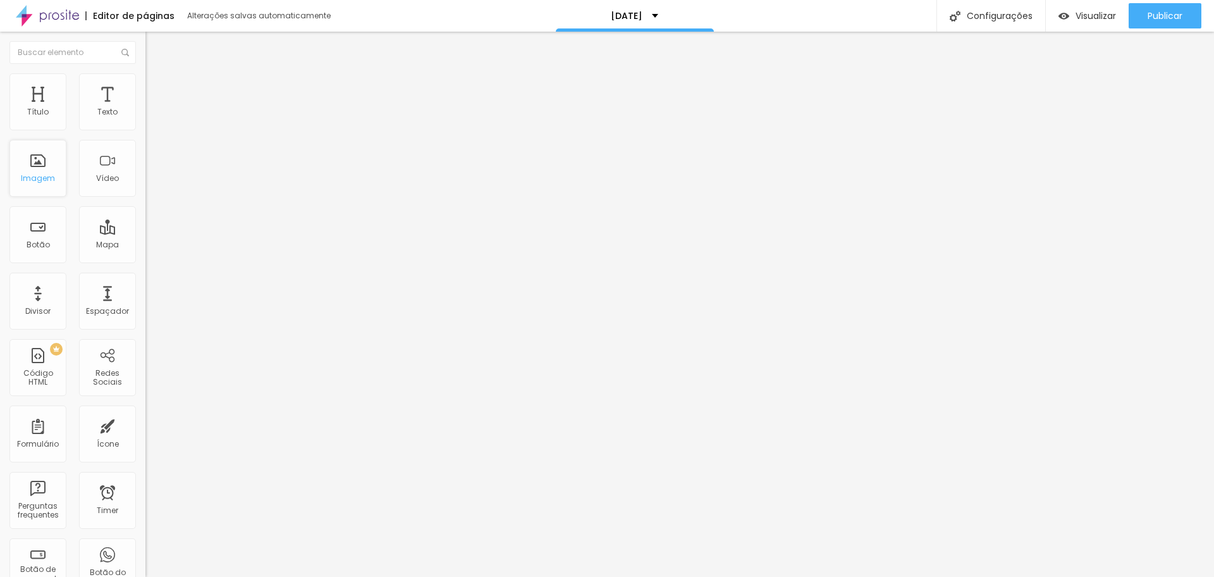
click at [35, 164] on div "Imagem" at bounding box center [37, 168] width 57 height 57
click at [37, 170] on div "Imagem" at bounding box center [37, 168] width 57 height 57
click at [41, 175] on div "Imagem" at bounding box center [38, 178] width 34 height 9
click at [39, 166] on div "Imagem" at bounding box center [37, 168] width 57 height 57
click at [40, 166] on div "Imagem" at bounding box center [37, 168] width 57 height 57
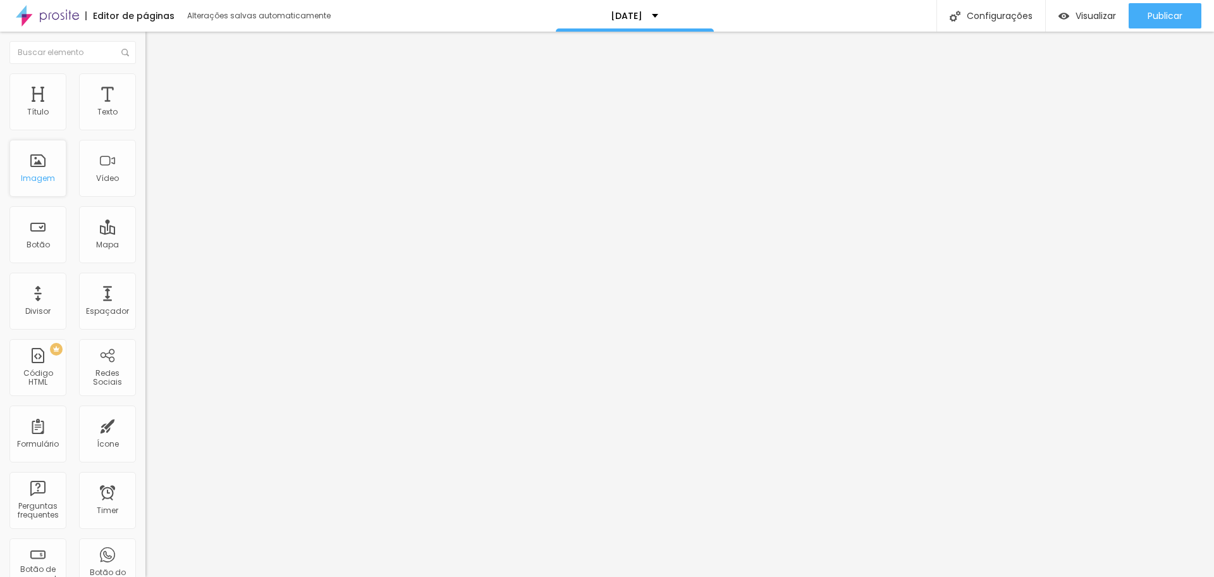
click at [40, 166] on div "Imagem" at bounding box center [37, 168] width 57 height 57
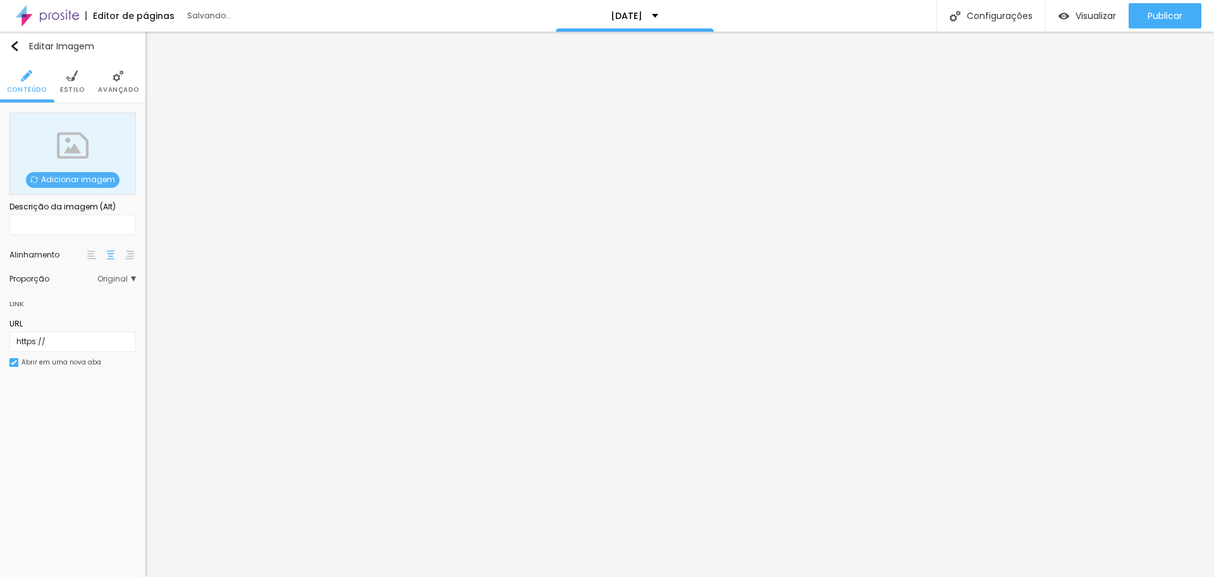
click at [65, 179] on span "Adicionar imagem" at bounding box center [73, 180] width 94 height 16
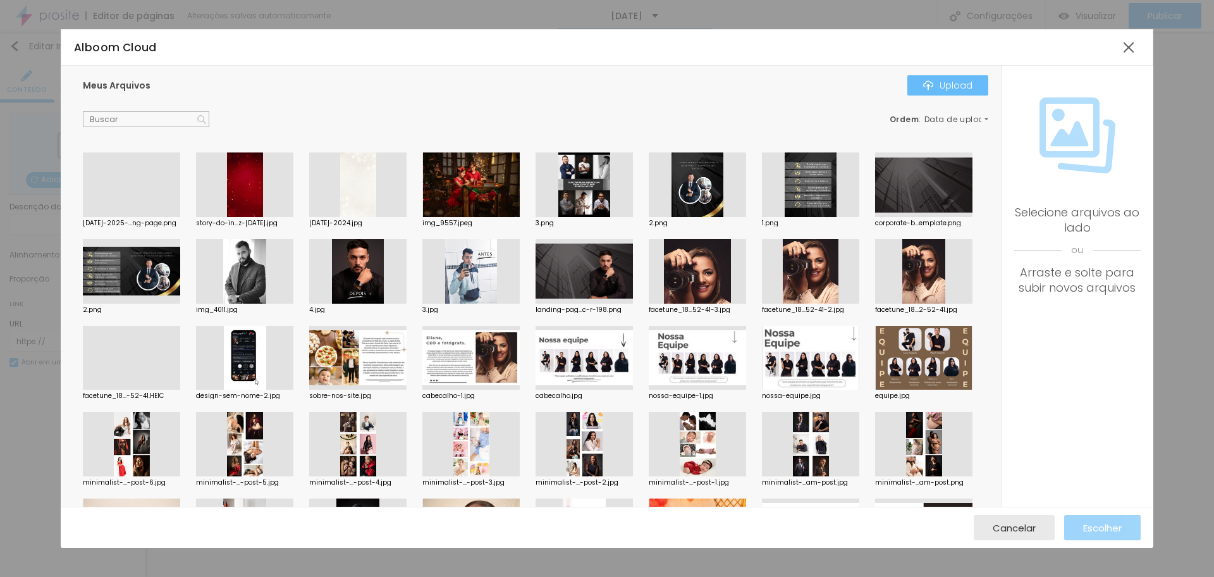
click at [947, 90] on div "Upload" at bounding box center [947, 85] width 49 height 10
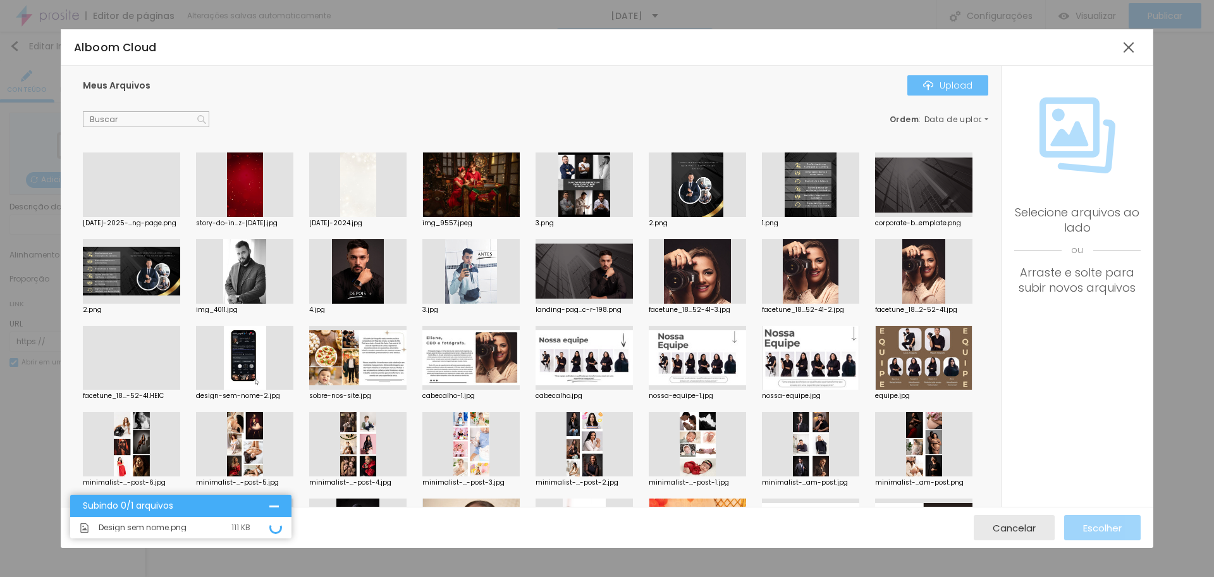
click at [951, 80] on div "Upload" at bounding box center [947, 85] width 49 height 10
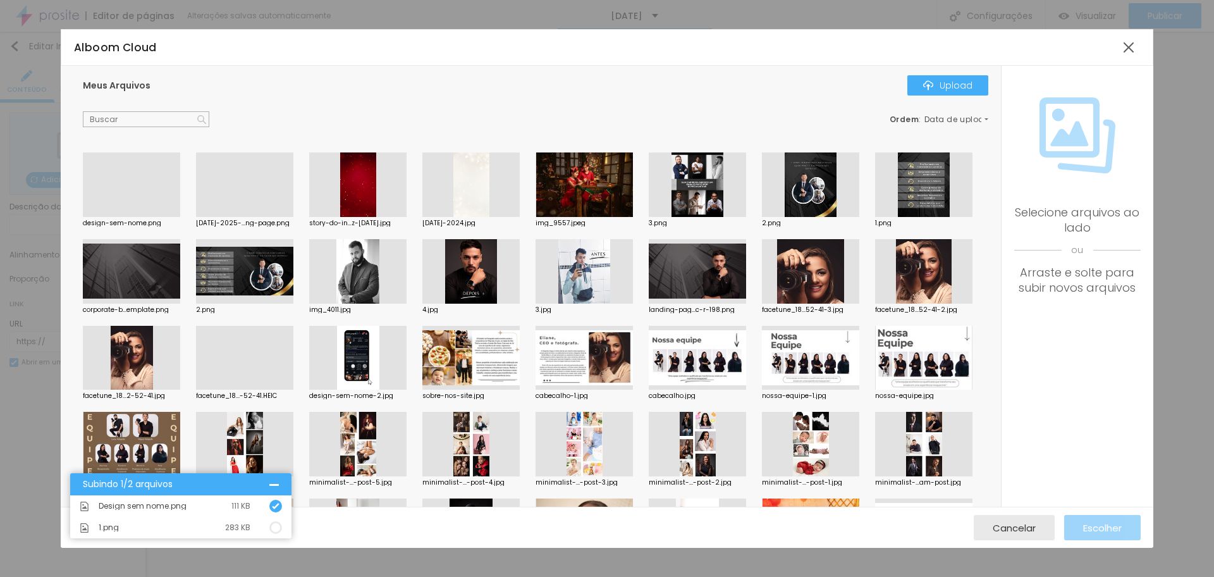
click at [105, 217] on div at bounding box center [131, 217] width 97 height 0
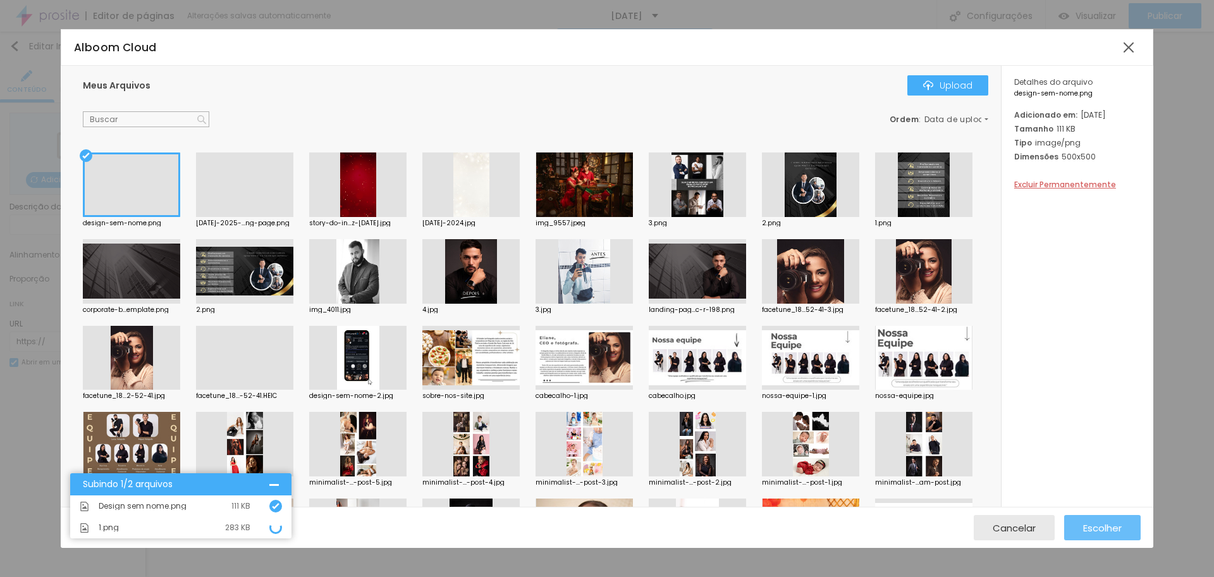
click at [1125, 532] on button "Escolher" at bounding box center [1102, 527] width 77 height 25
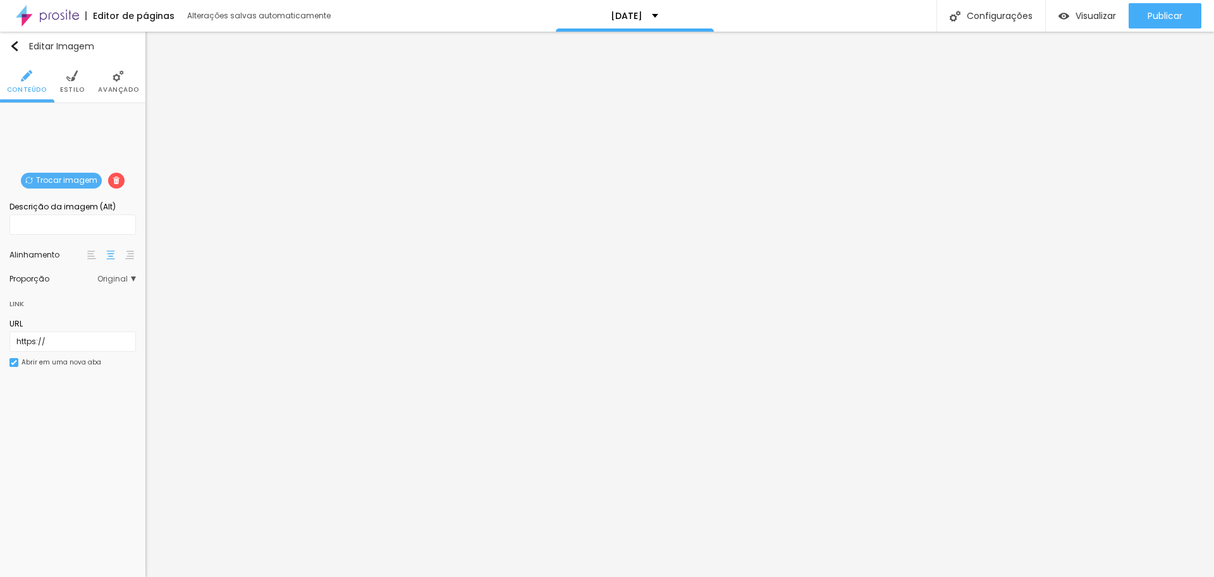
click at [108, 280] on span "Original" at bounding box center [116, 279] width 39 height 8
click at [66, 83] on li "Estilo" at bounding box center [72, 82] width 25 height 42
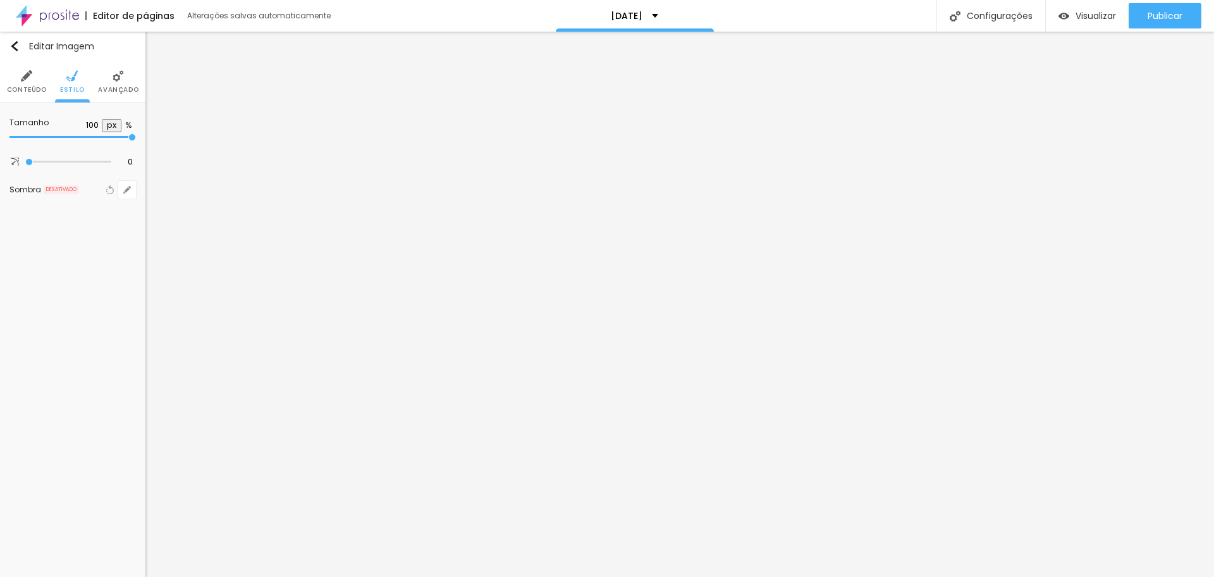
click at [70, 76] on img at bounding box center [71, 75] width 11 height 11
click at [28, 159] on input "range" at bounding box center [68, 162] width 86 height 6
click at [123, 87] on span "Avançado" at bounding box center [118, 90] width 40 height 6
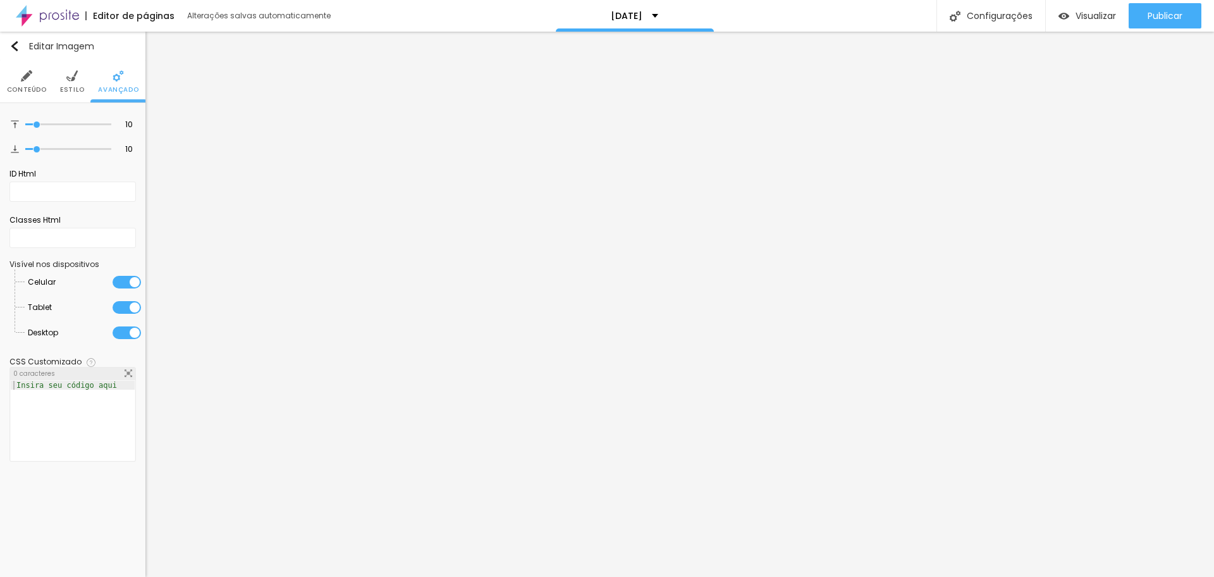
click at [25, 78] on img at bounding box center [26, 75] width 11 height 11
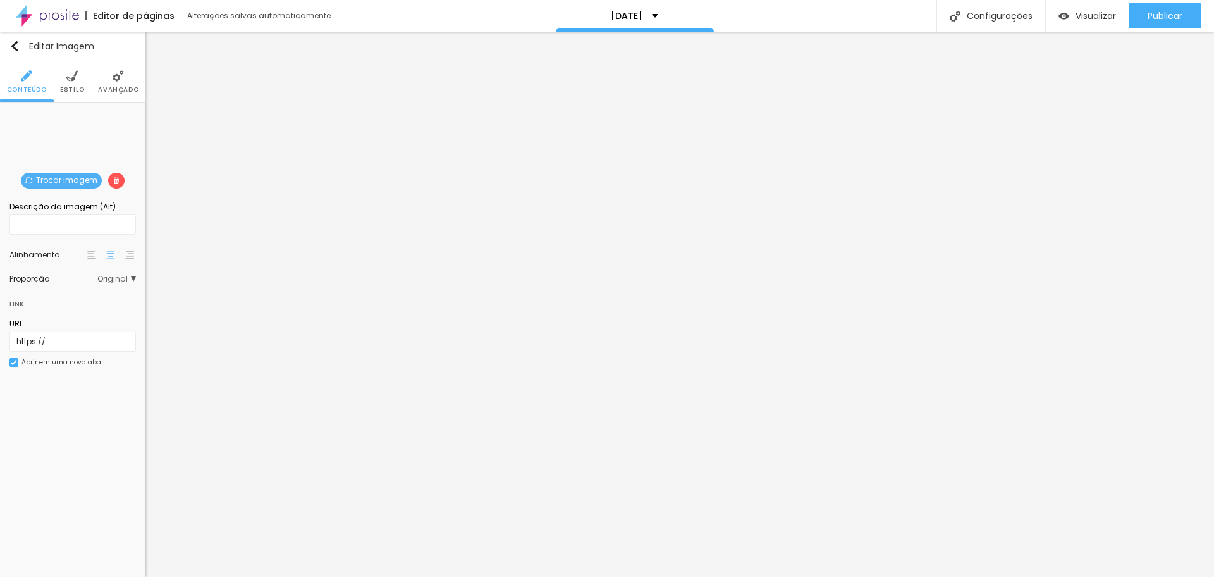
click at [109, 277] on span "Original" at bounding box center [116, 279] width 39 height 8
click at [90, 297] on span "Cinema" at bounding box center [83, 297] width 71 height 8
click at [65, 343] on span "Original" at bounding box center [63, 348] width 30 height 11
click at [73, 78] on img at bounding box center [71, 75] width 11 height 11
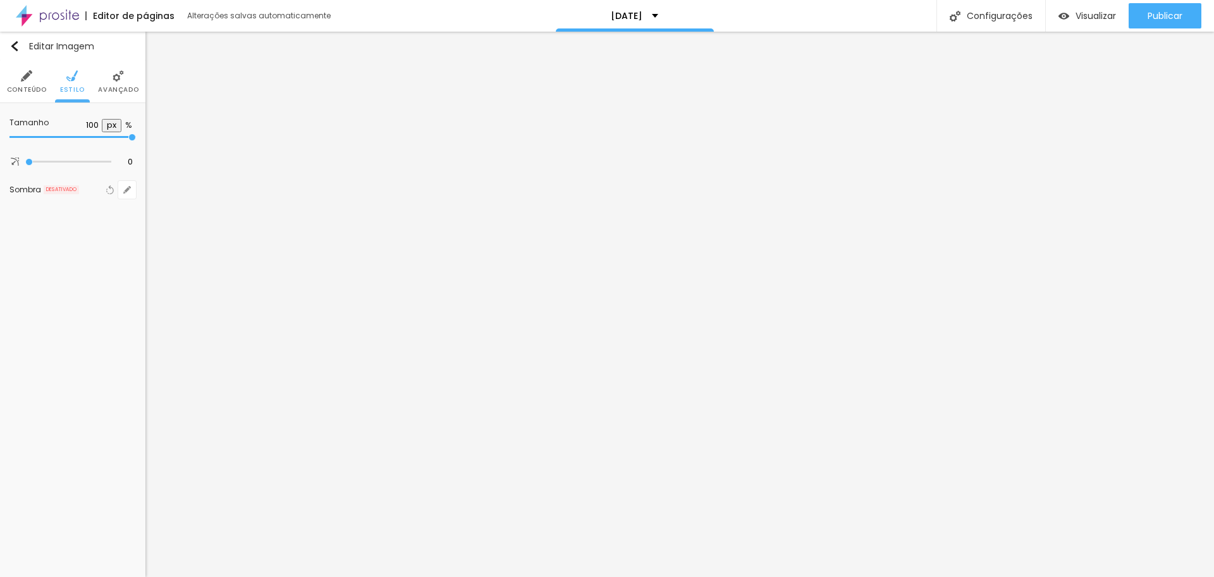
click at [17, 74] on li "Conteúdo" at bounding box center [27, 82] width 40 height 42
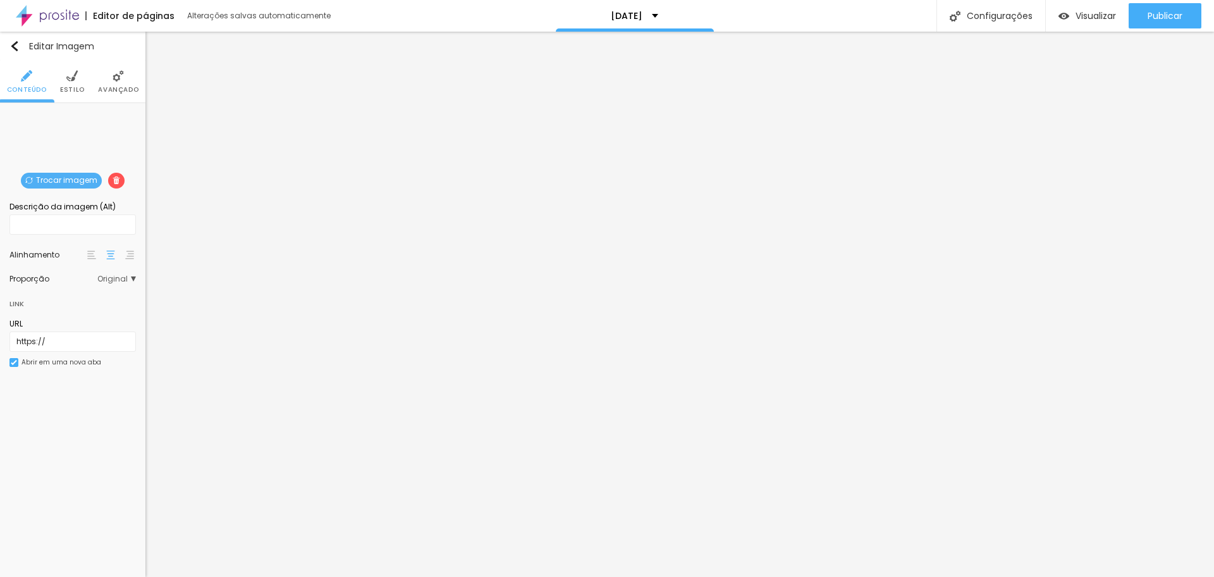
click at [114, 90] on span "Avançado" at bounding box center [118, 90] width 40 height 6
click at [13, 364] on img at bounding box center [14, 362] width 6 height 6
click at [71, 76] on img at bounding box center [71, 75] width 11 height 11
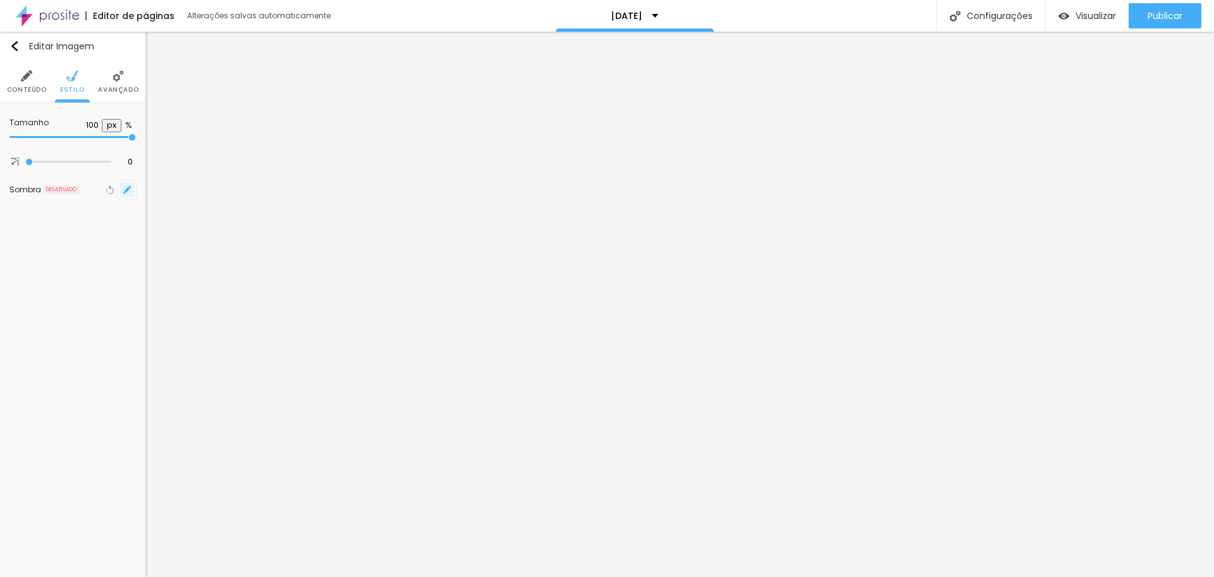
click at [128, 190] on icon "button" at bounding box center [127, 190] width 8 height 8
click at [192, 268] on div at bounding box center [195, 268] width 16 height 16
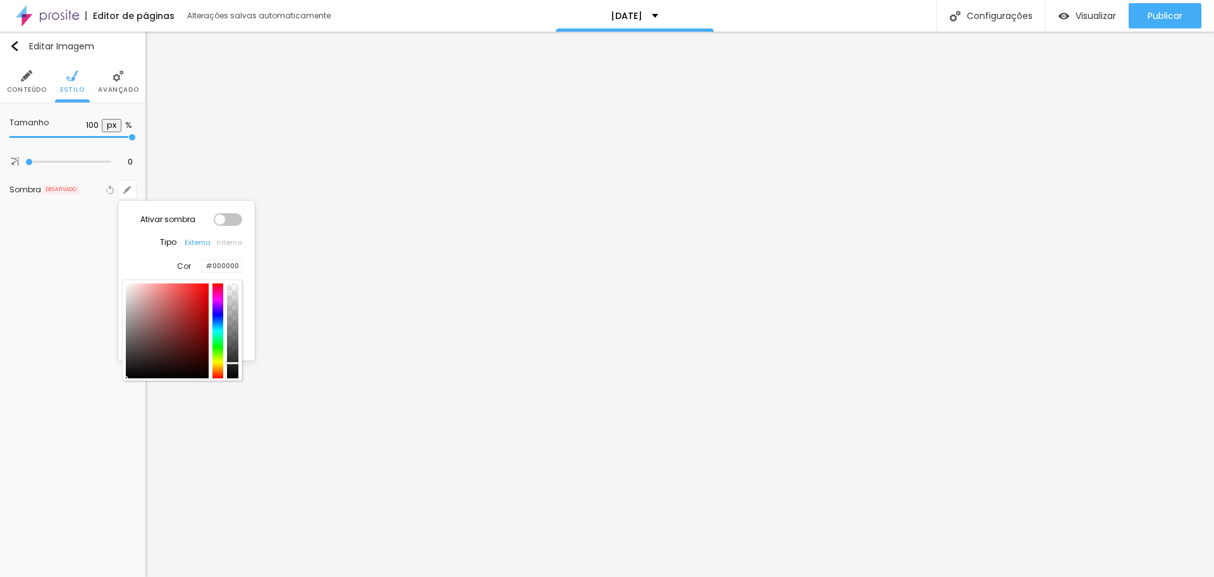
click at [232, 388] on body "Editor de páginas Alterações salvas automaticamente [DATE] Configurações Config…" at bounding box center [607, 288] width 1214 height 577
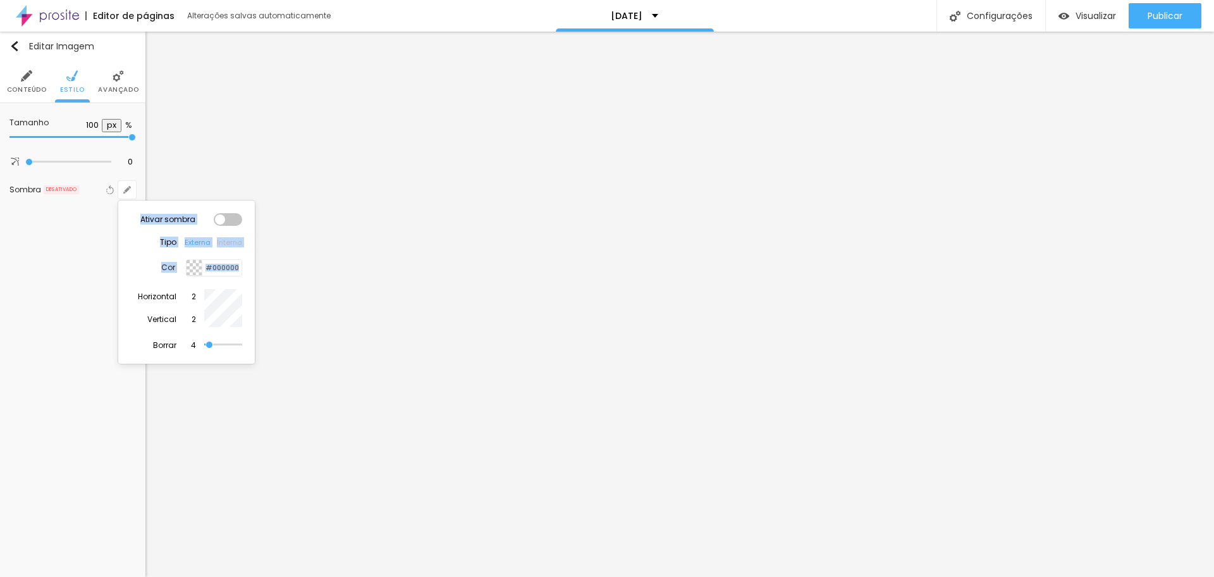
click at [195, 268] on div at bounding box center [195, 268] width 16 height 16
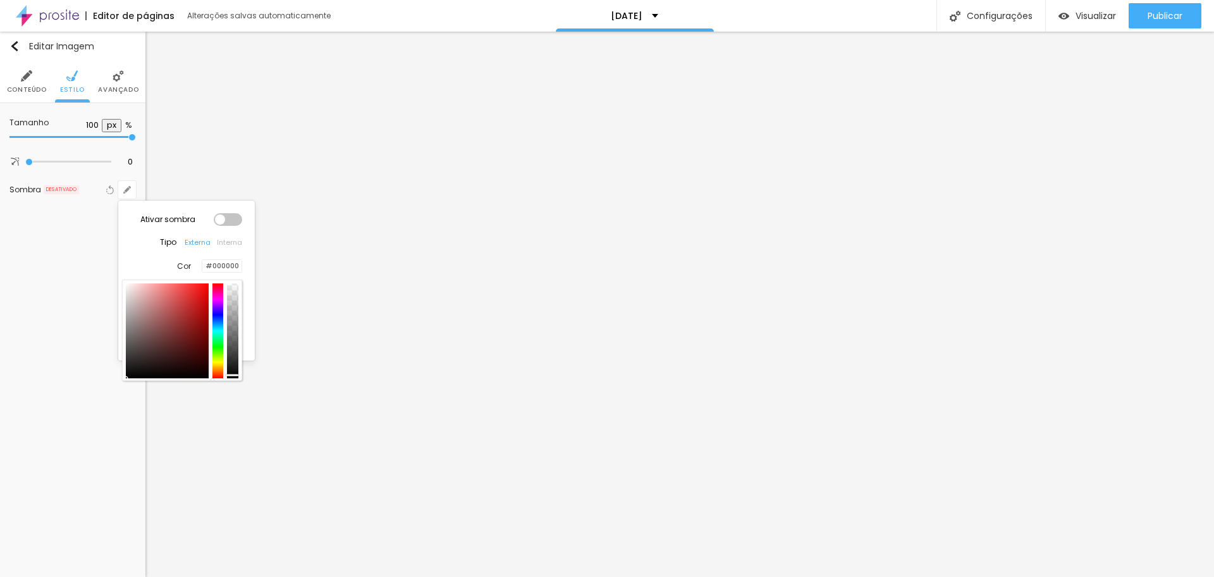
drag, startPoint x: 234, startPoint y: 295, endPoint x: 229, endPoint y: 375, distance: 80.5
click at [229, 375] on div at bounding box center [232, 375] width 13 height 2
click at [231, 377] on div at bounding box center [232, 330] width 11 height 95
click at [156, 262] on div "Ativar sombra Tipo Externa Interna Cor #000000 Horizontal 2 Vertical 2 Borrar 4" at bounding box center [186, 281] width 126 height 150
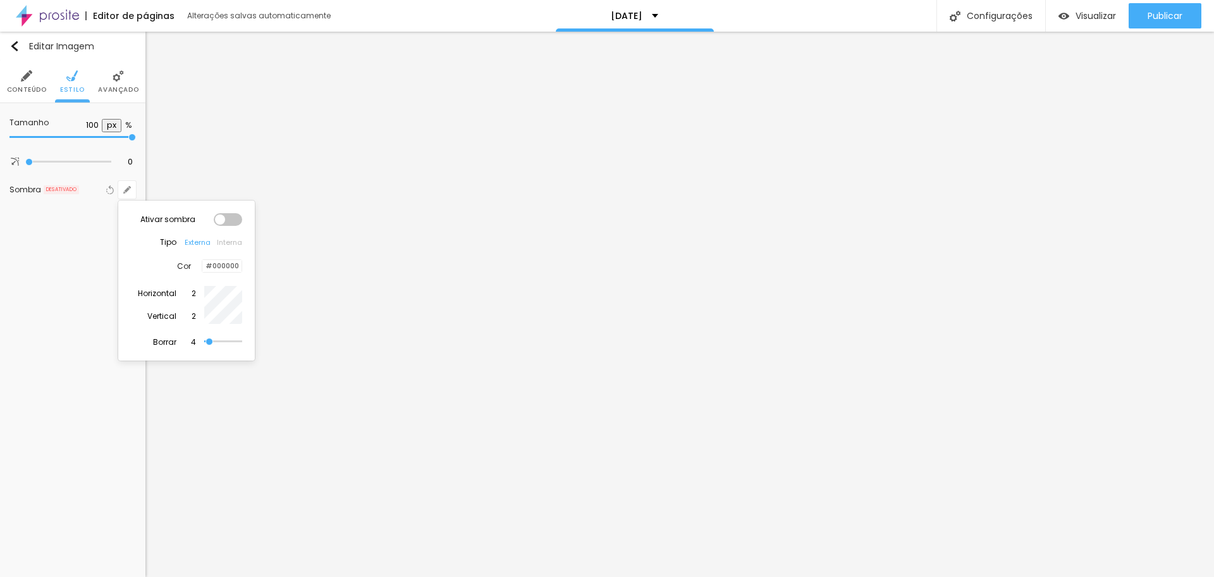
click at [228, 238] on button "Interna" at bounding box center [229, 242] width 25 height 8
click at [84, 257] on div at bounding box center [607, 288] width 1214 height 577
click at [88, 249] on div "Editar Imagem Conteúdo Estilo Avançado Tamanho 100 px % 0 Borda arredondada Som…" at bounding box center [72, 304] width 145 height 545
click at [113, 88] on span "Avançado" at bounding box center [118, 90] width 40 height 6
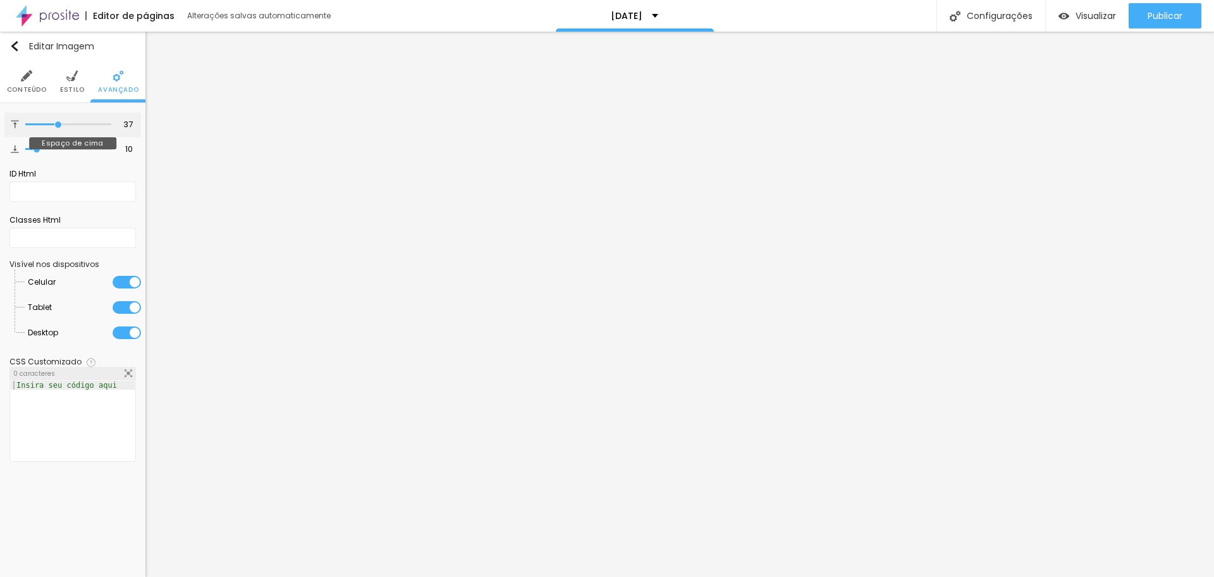
drag, startPoint x: 35, startPoint y: 121, endPoint x: 58, endPoint y: 130, distance: 24.4
click at [58, 128] on input "range" at bounding box center [68, 124] width 86 height 6
click at [72, 82] on li "Estilo" at bounding box center [72, 82] width 25 height 42
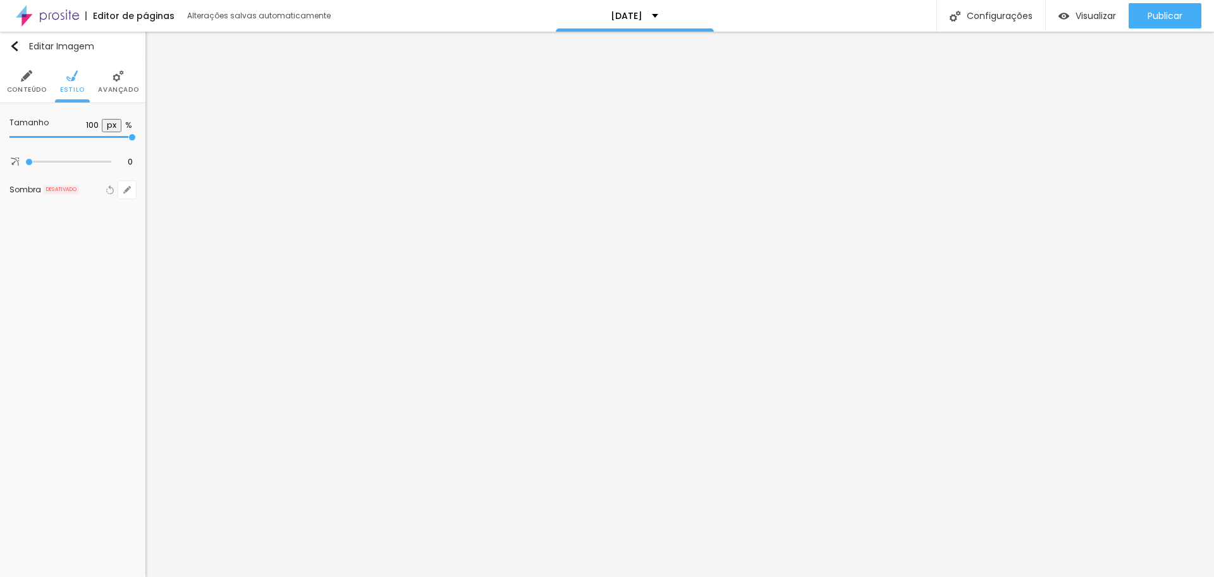
click at [16, 78] on li "Conteúdo" at bounding box center [27, 82] width 40 height 42
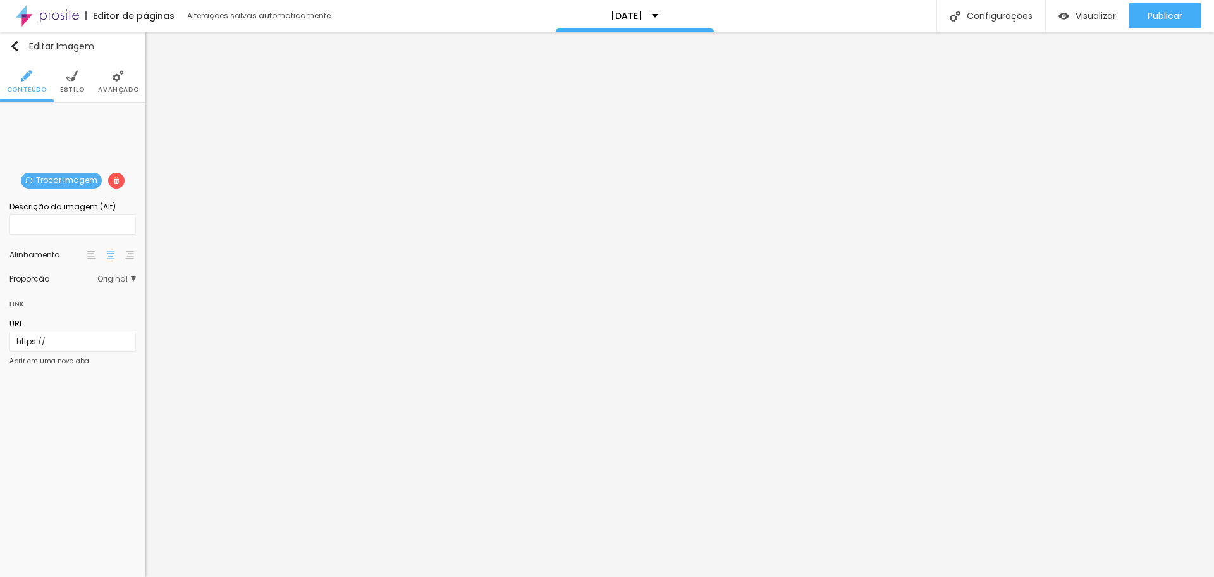
click at [73, 113] on div "Trocar imagem" at bounding box center [73, 113] width 0 height 0
click at [87, 254] on img at bounding box center [91, 254] width 9 height 9
click at [106, 254] on div at bounding box center [110, 254] width 13 height 15
click at [61, 221] on input "text" at bounding box center [72, 224] width 126 height 20
click at [125, 278] on span "Original" at bounding box center [116, 279] width 39 height 8
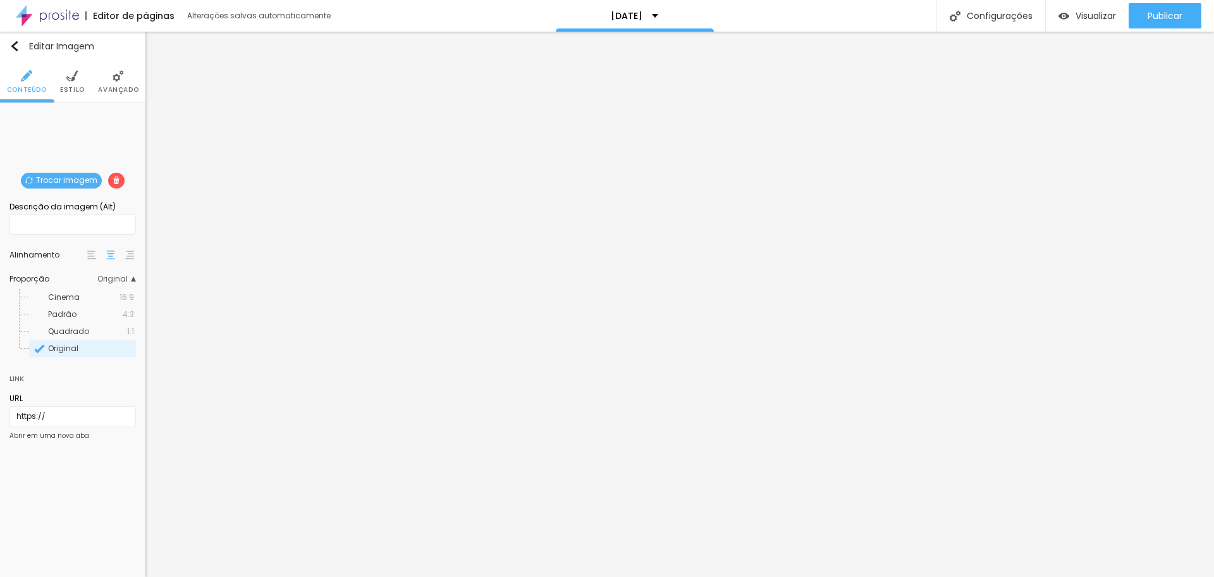
click at [126, 280] on span "Original" at bounding box center [116, 279] width 39 height 8
click at [73, 113] on div "Trocar imagem" at bounding box center [73, 113] width 0 height 0
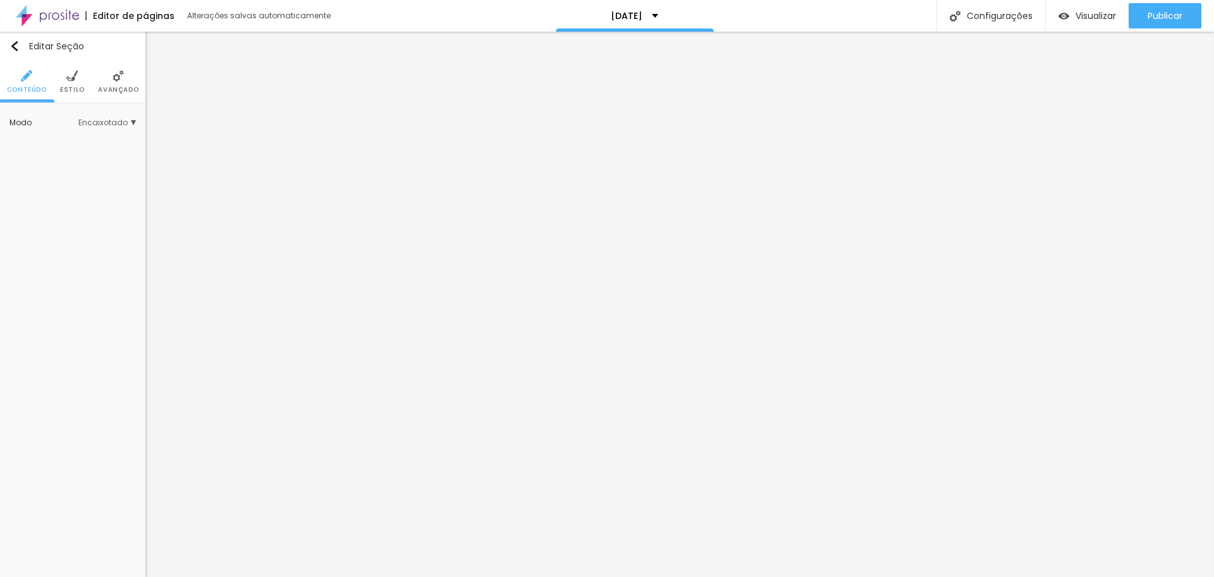
click at [92, 121] on span "Encaixotado" at bounding box center [107, 123] width 58 height 8
click at [70, 154] on span "Completo" at bounding box center [67, 157] width 39 height 11
click at [92, 137] on span "Encaixotado" at bounding box center [72, 140] width 49 height 11
click at [77, 82] on li "Estilo" at bounding box center [72, 82] width 25 height 42
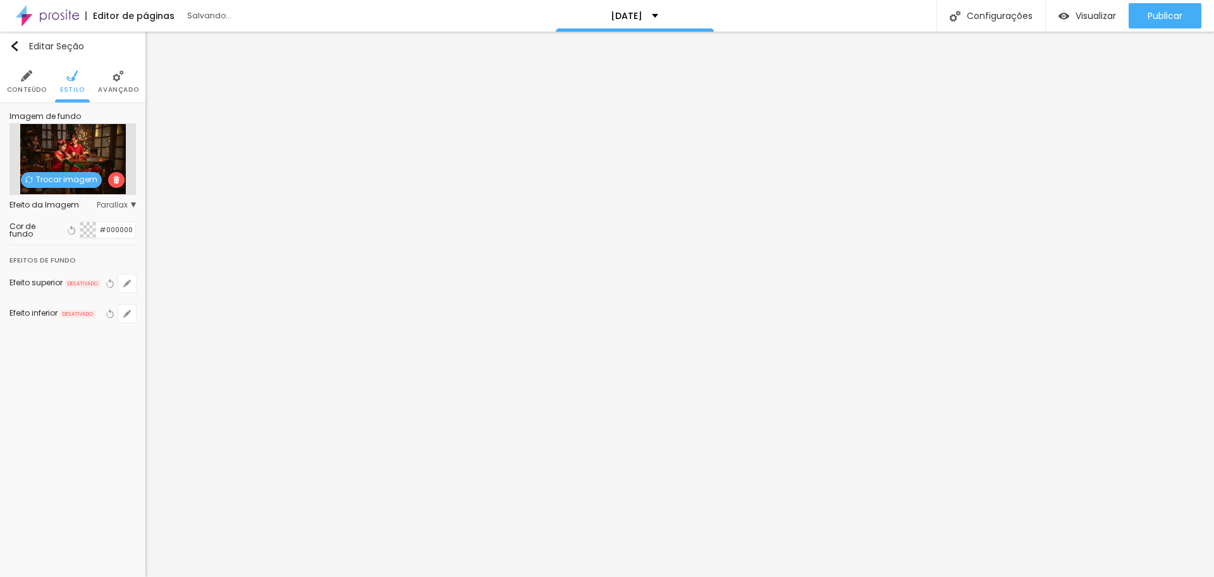
click at [85, 228] on div at bounding box center [88, 230] width 16 height 16
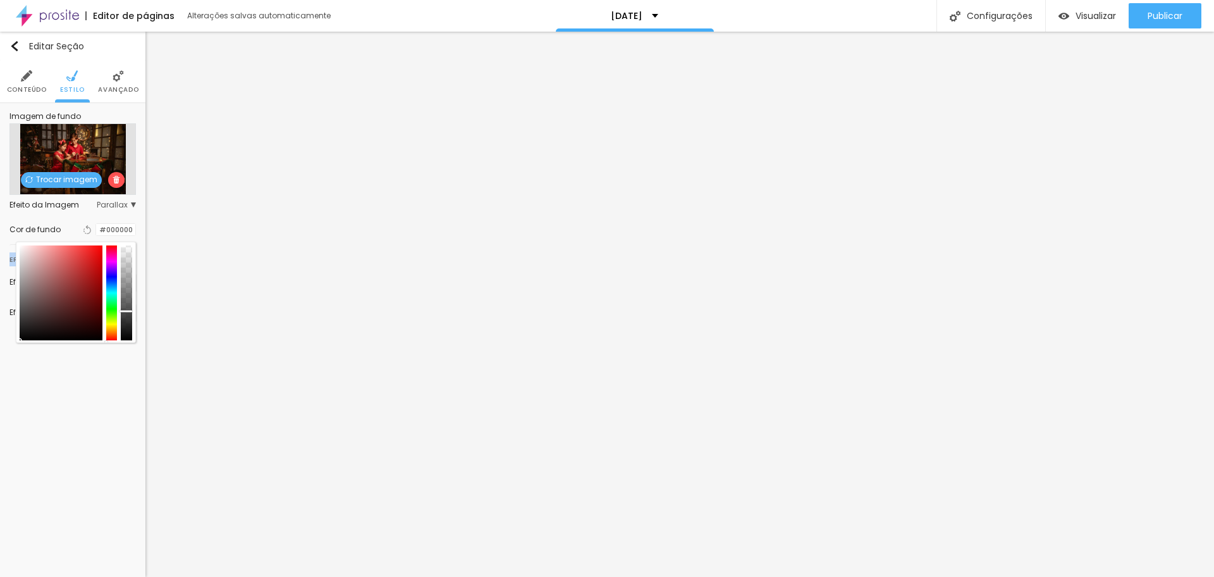
drag, startPoint x: 125, startPoint y: 248, endPoint x: 125, endPoint y: 283, distance: 34.8
click at [125, 283] on div at bounding box center [126, 292] width 11 height 95
drag, startPoint x: 125, startPoint y: 283, endPoint x: 135, endPoint y: 214, distance: 69.8
click at [135, 214] on div "Imagem de fundo Trocar imagem Efeito da Imagem Parallax Nenhum Parallax Cor de …" at bounding box center [72, 225] width 145 height 244
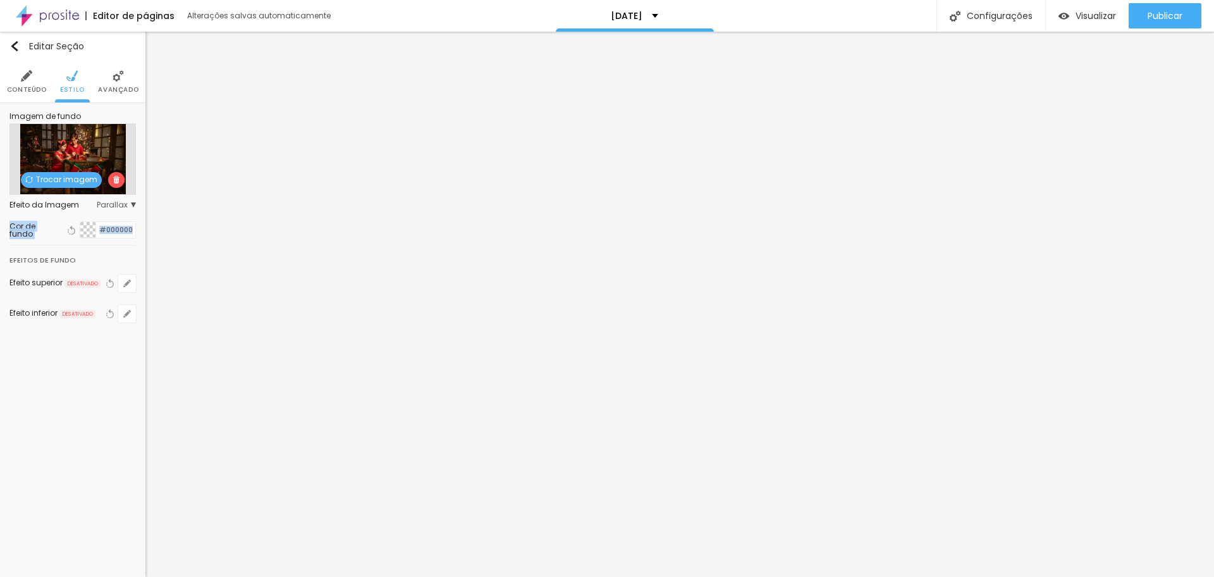
click at [114, 76] on img at bounding box center [118, 75] width 11 height 11
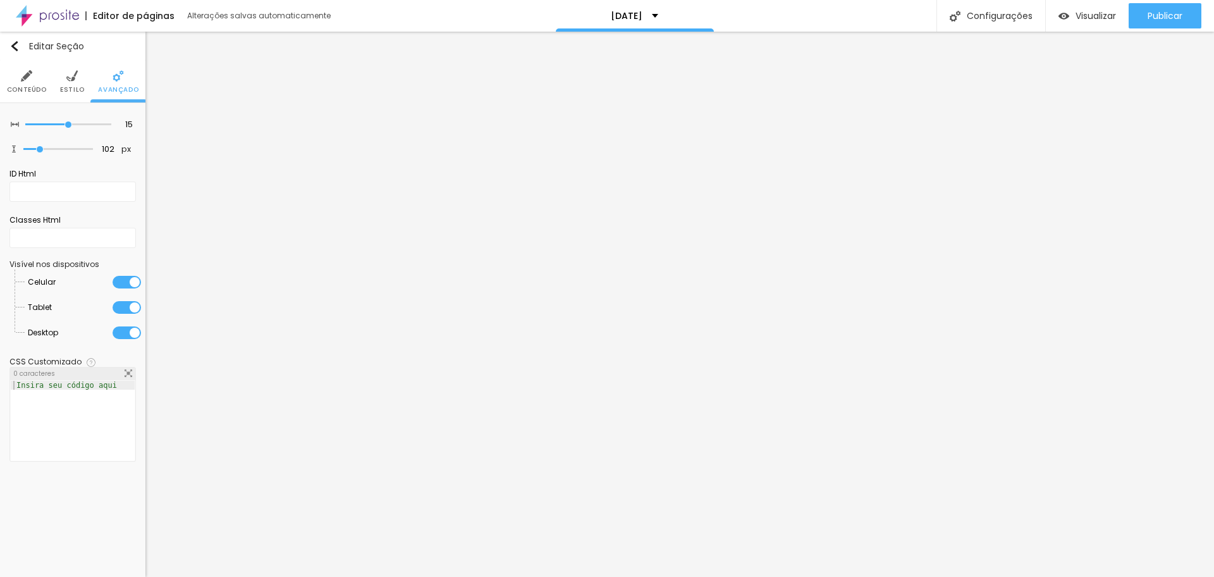
click at [27, 83] on li "Conteúdo" at bounding box center [27, 82] width 40 height 42
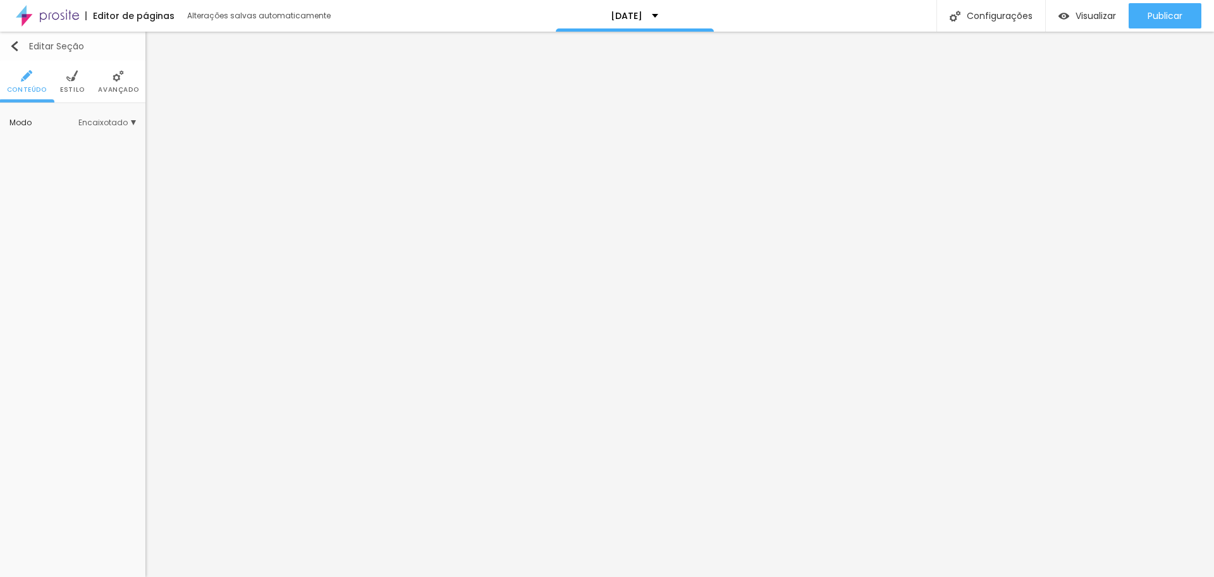
click at [12, 48] on img "button" at bounding box center [14, 46] width 10 height 10
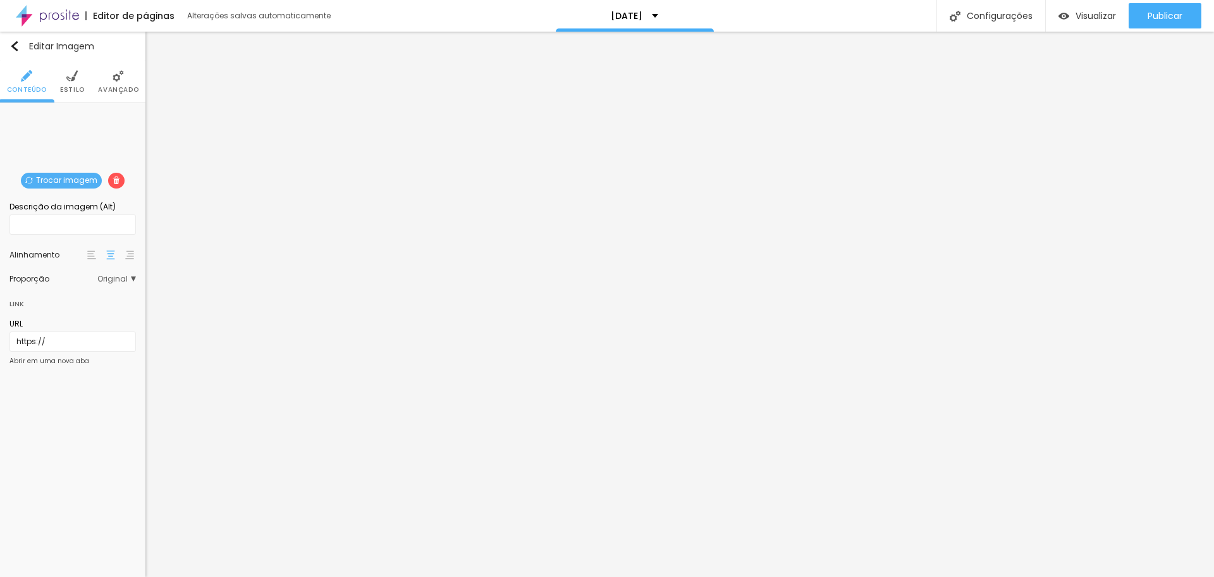
click at [81, 77] on li "Estilo" at bounding box center [72, 82] width 25 height 42
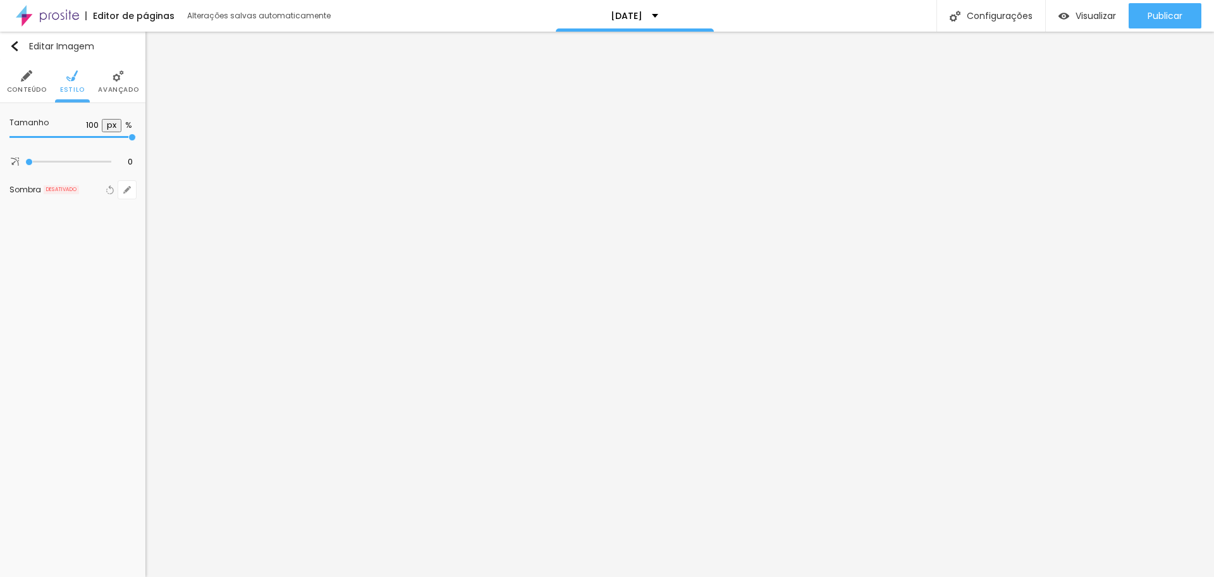
click at [114, 83] on li "Avançado" at bounding box center [118, 82] width 40 height 42
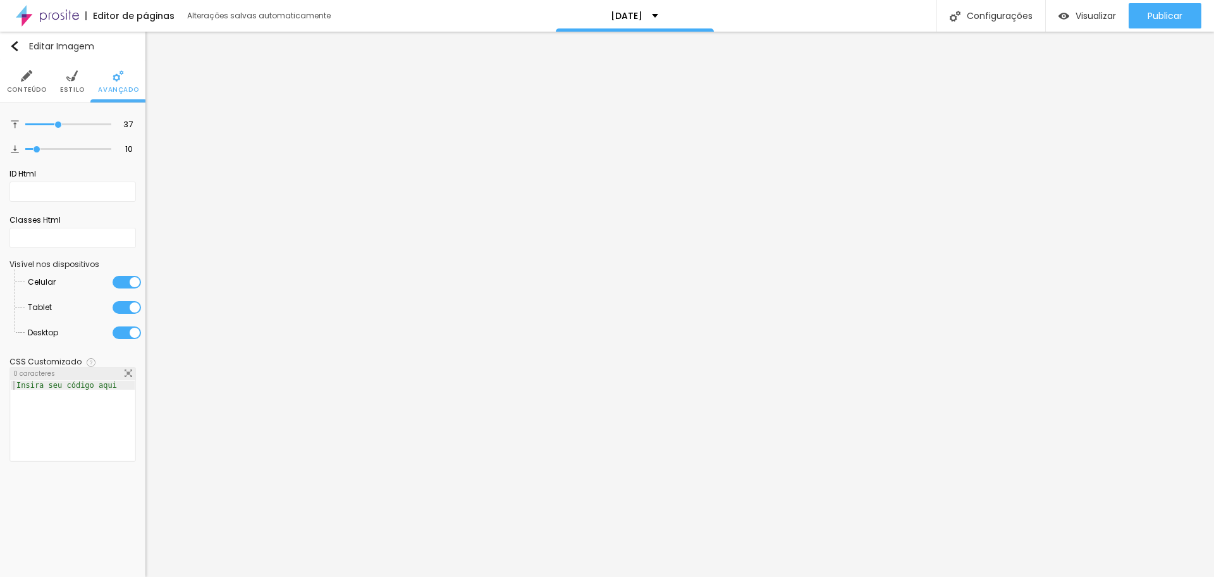
click at [30, 87] on span "Conteúdo" at bounding box center [27, 90] width 40 height 6
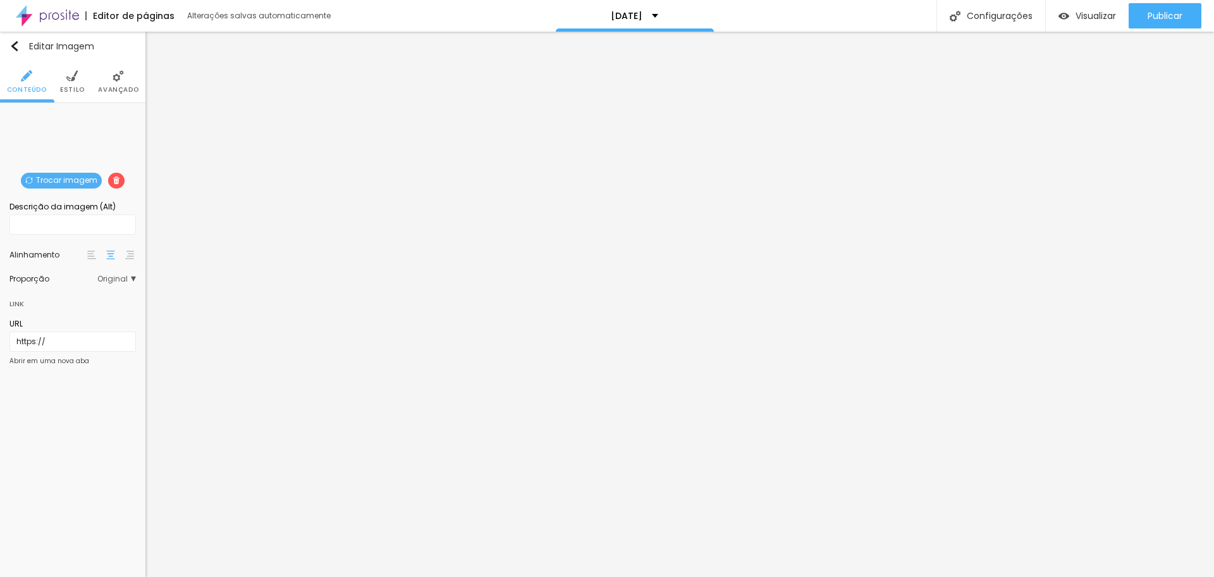
click at [1190, 576] on div at bounding box center [1196, 587] width 13 height 13
click at [73, 113] on div "Trocar imagem" at bounding box center [73, 113] width 0 height 0
click at [75, 87] on span "Estilo" at bounding box center [72, 90] width 25 height 6
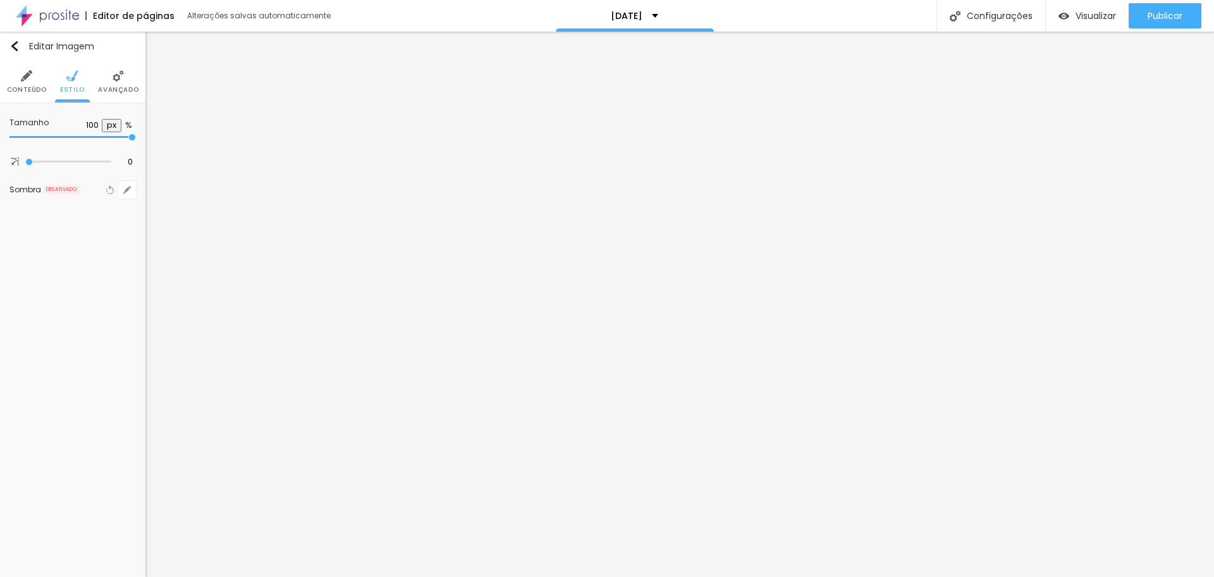
click at [111, 82] on li "Avançado" at bounding box center [118, 82] width 40 height 42
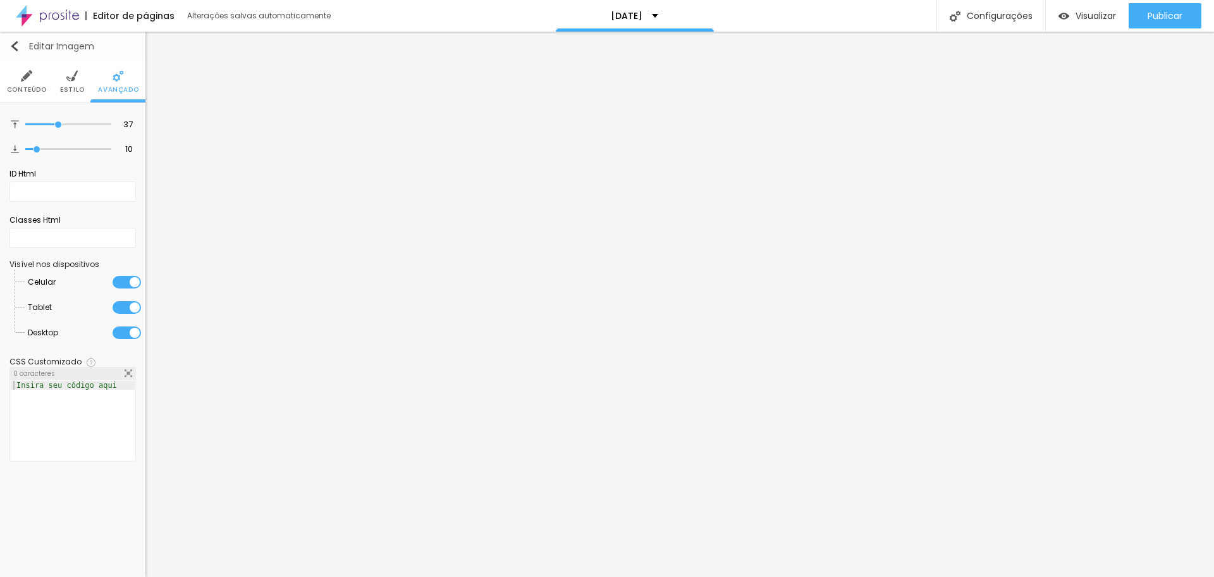
click at [15, 43] on img "button" at bounding box center [14, 46] width 10 height 10
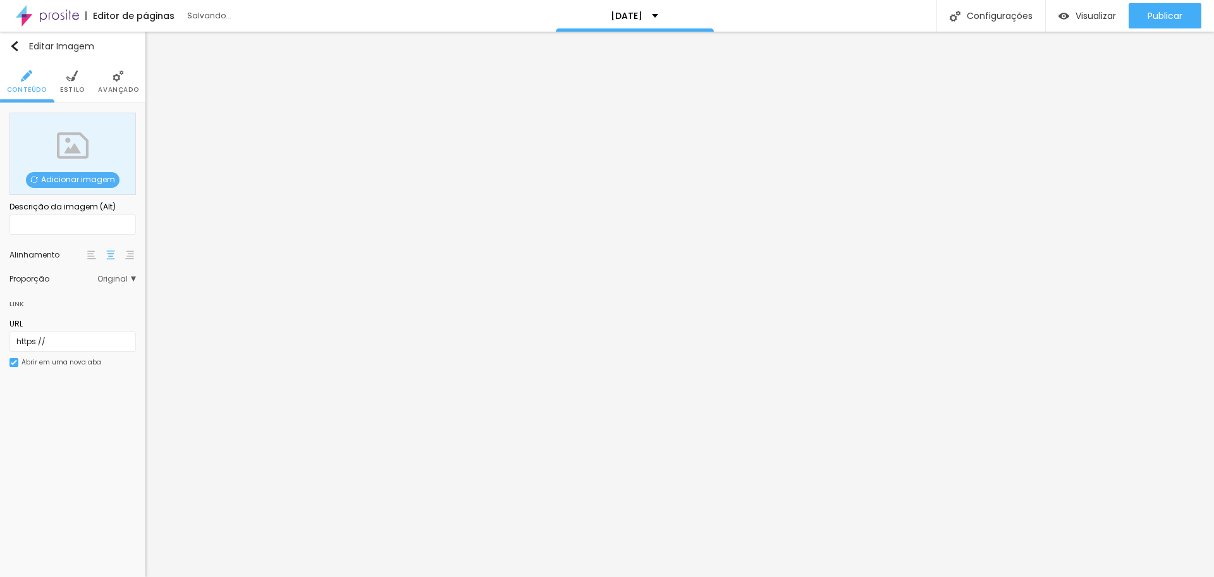
click at [89, 182] on span "Adicionar imagem" at bounding box center [73, 180] width 94 height 16
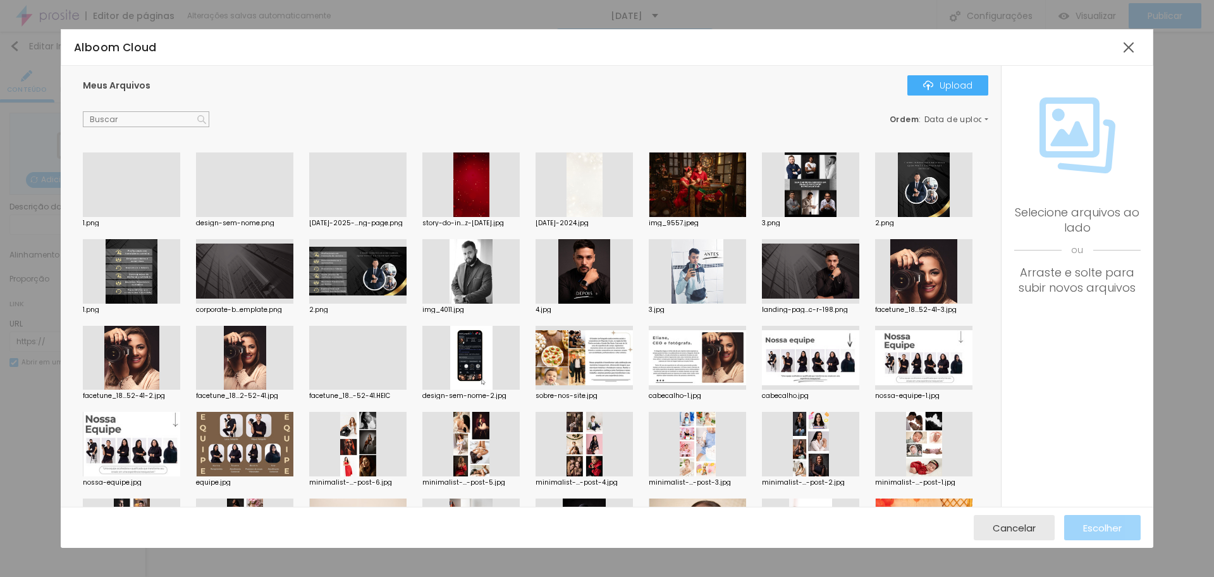
click at [246, 217] on div at bounding box center [244, 217] width 97 height 0
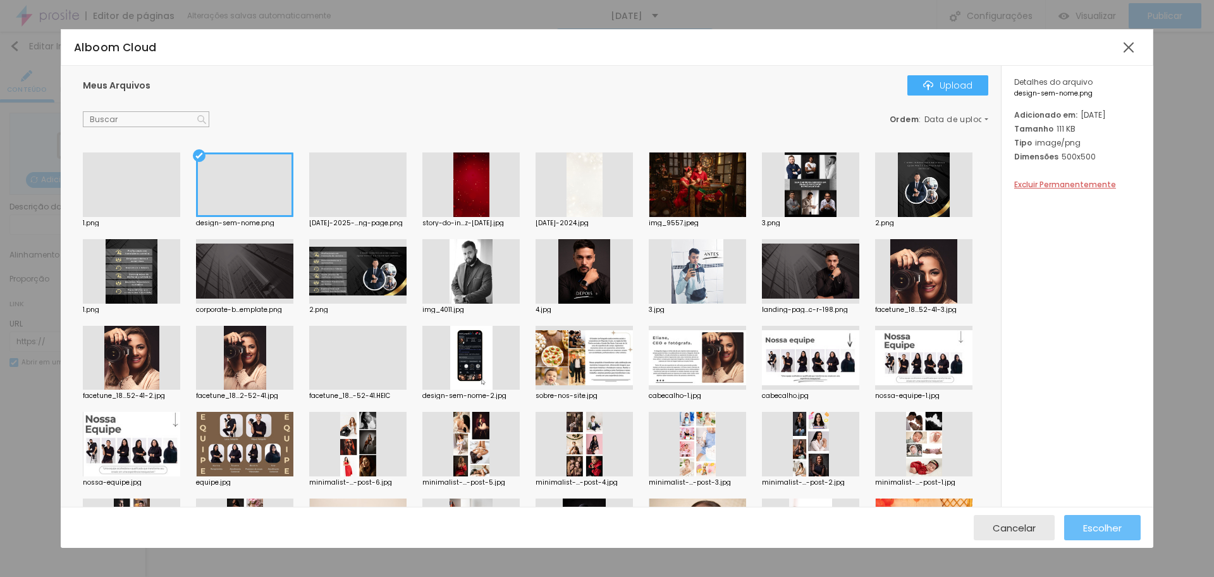
click at [1087, 524] on span "Escolher" at bounding box center [1102, 527] width 39 height 11
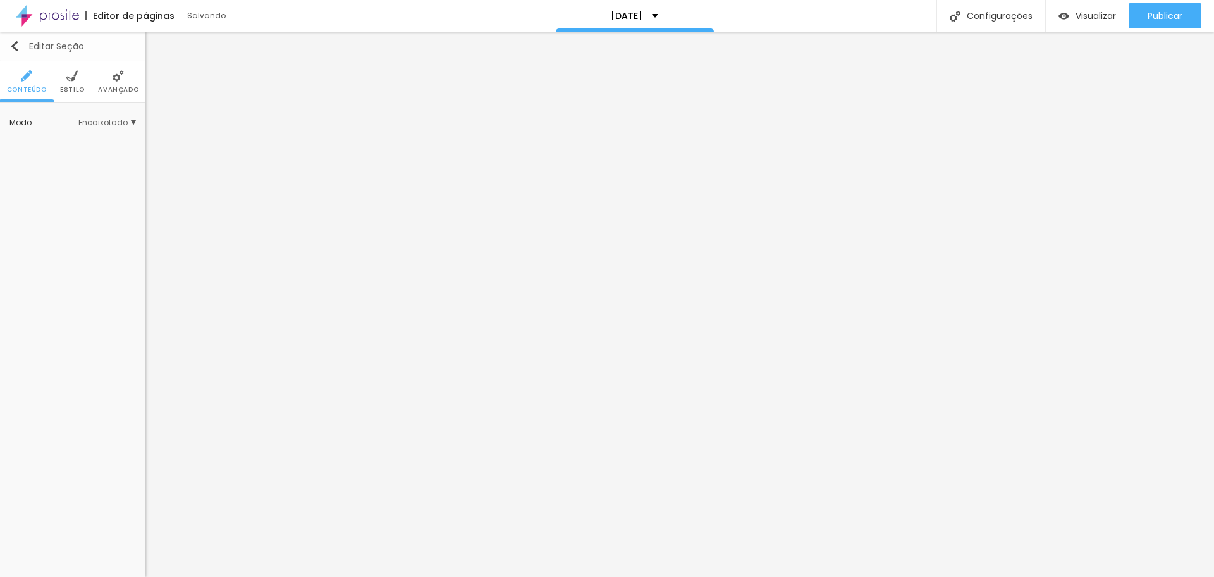
click at [15, 49] on img "button" at bounding box center [14, 46] width 10 height 10
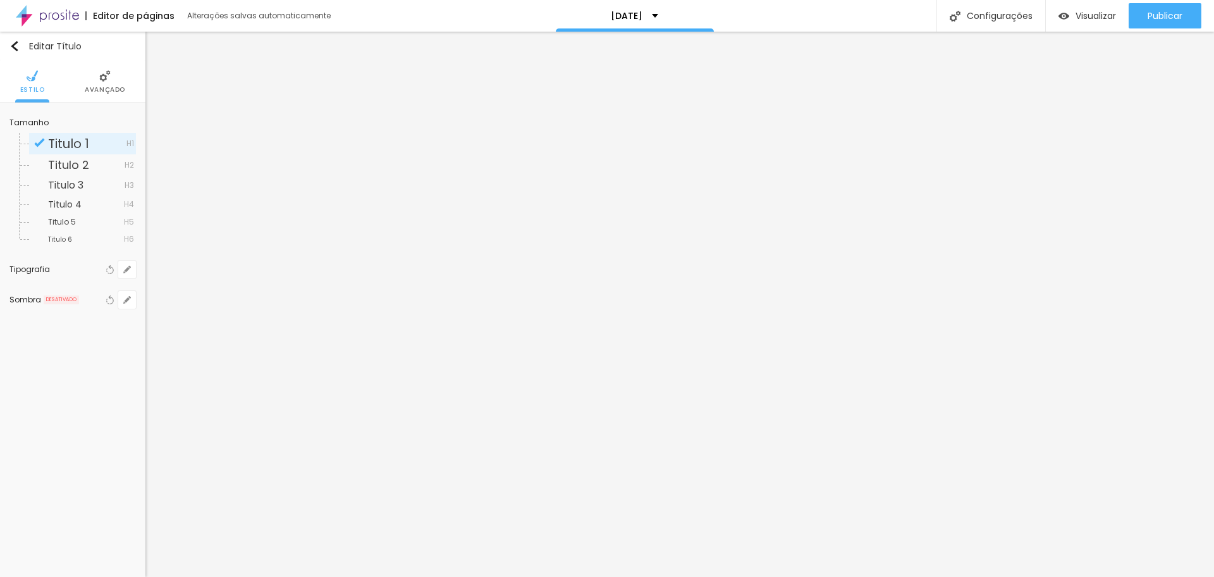
click at [104, 87] on span "Avançado" at bounding box center [105, 90] width 40 height 6
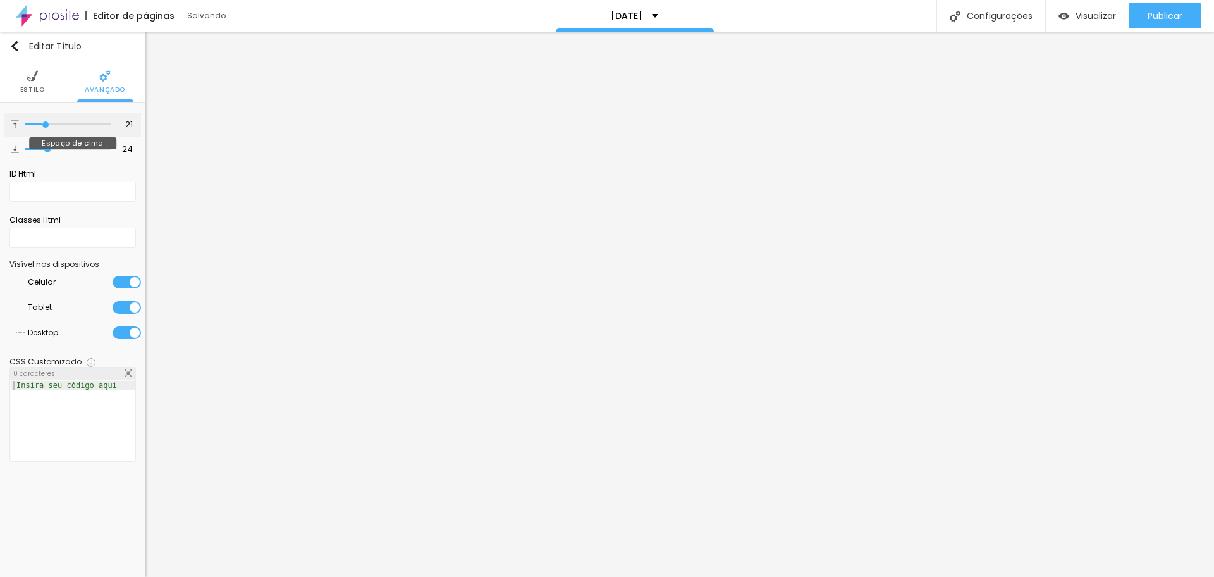
drag, startPoint x: 52, startPoint y: 121, endPoint x: 46, endPoint y: 123, distance: 7.4
click at [46, 123] on input "range" at bounding box center [68, 124] width 86 height 6
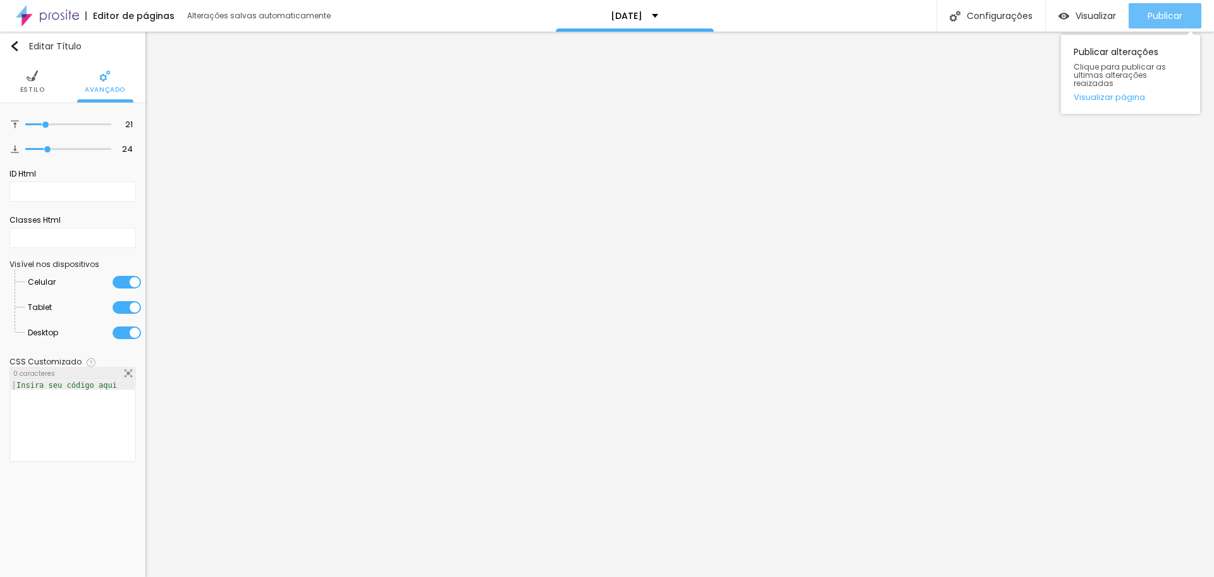
click at [1148, 17] on span "Publicar" at bounding box center [1165, 16] width 35 height 10
click at [19, 39] on button "Editar Título" at bounding box center [72, 46] width 145 height 29
